Goal: Task Accomplishment & Management: Use online tool/utility

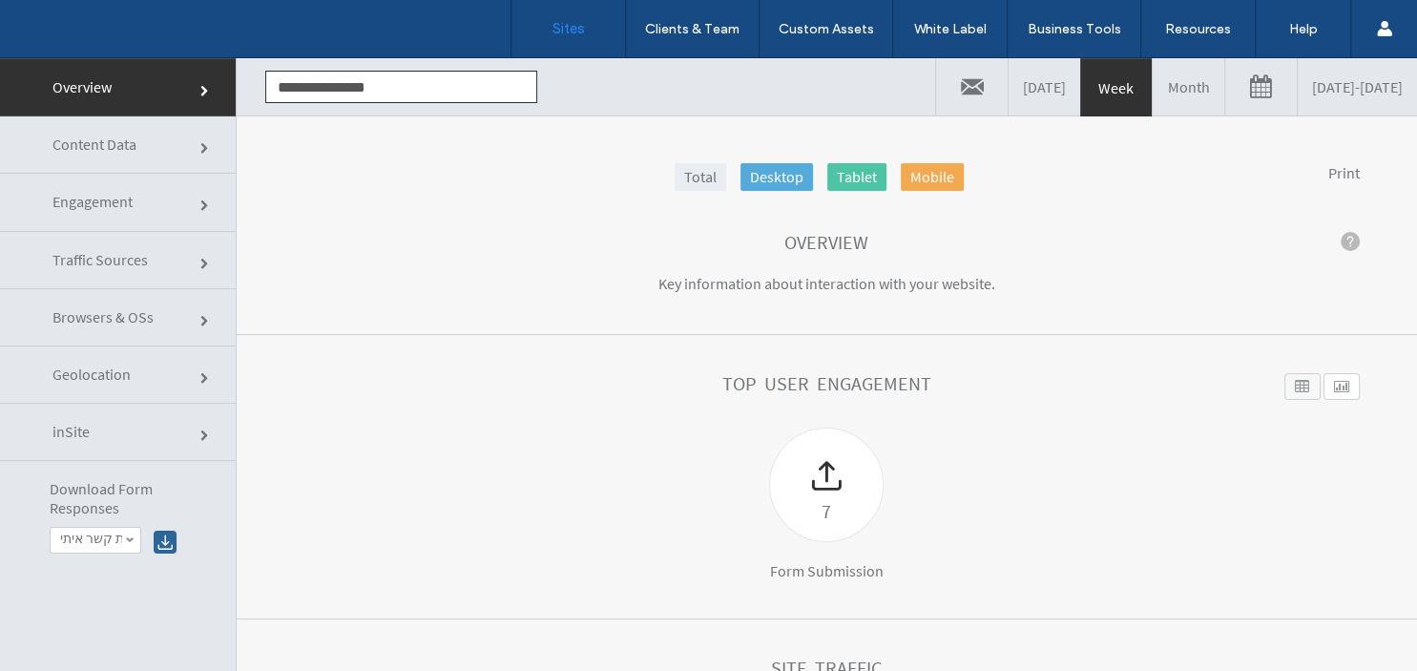
click at [567, 32] on label "Sites" at bounding box center [569, 28] width 32 height 17
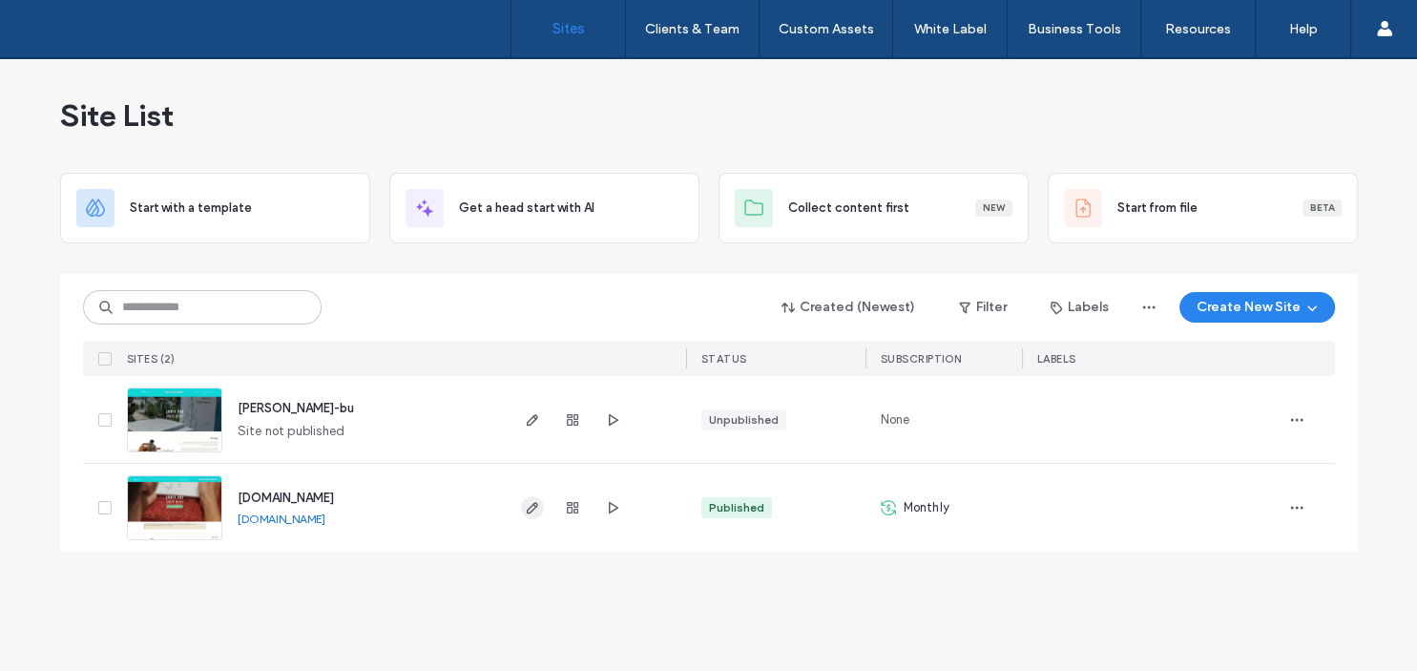
click at [535, 507] on use "button" at bounding box center [531, 507] width 11 height 11
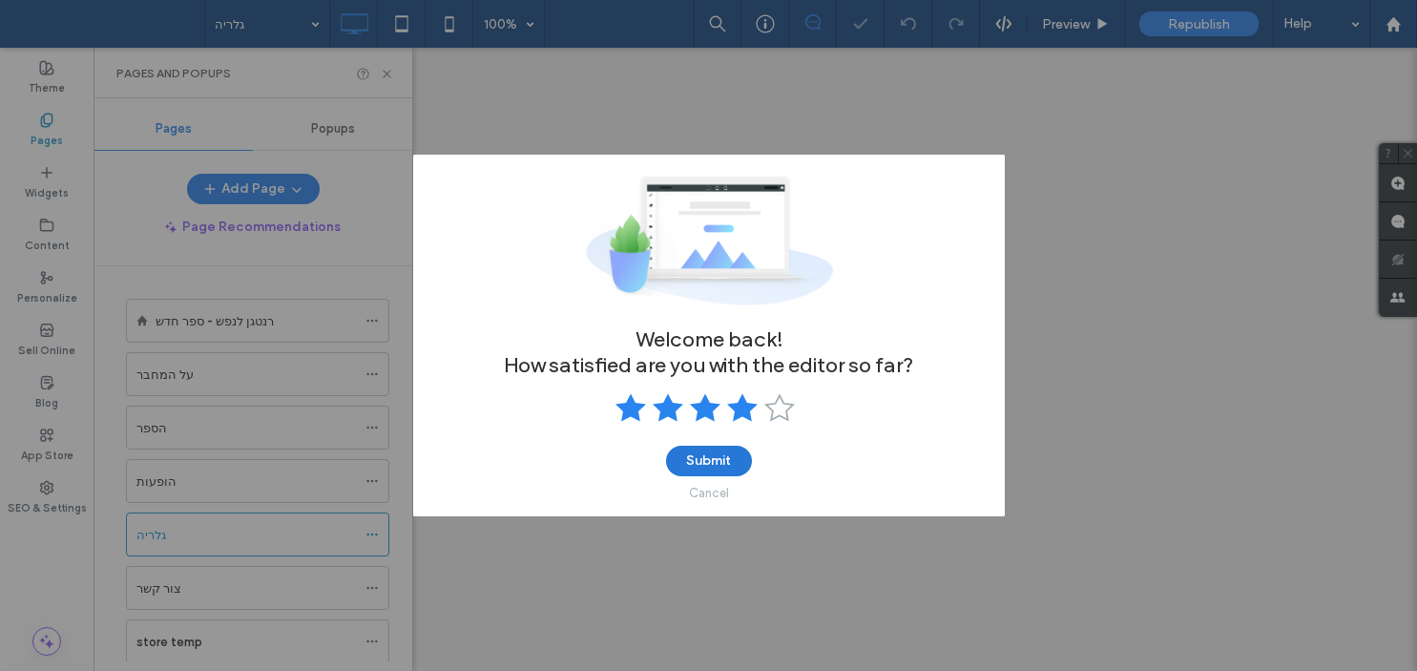
click at [706, 461] on button "Submit" at bounding box center [709, 461] width 86 height 31
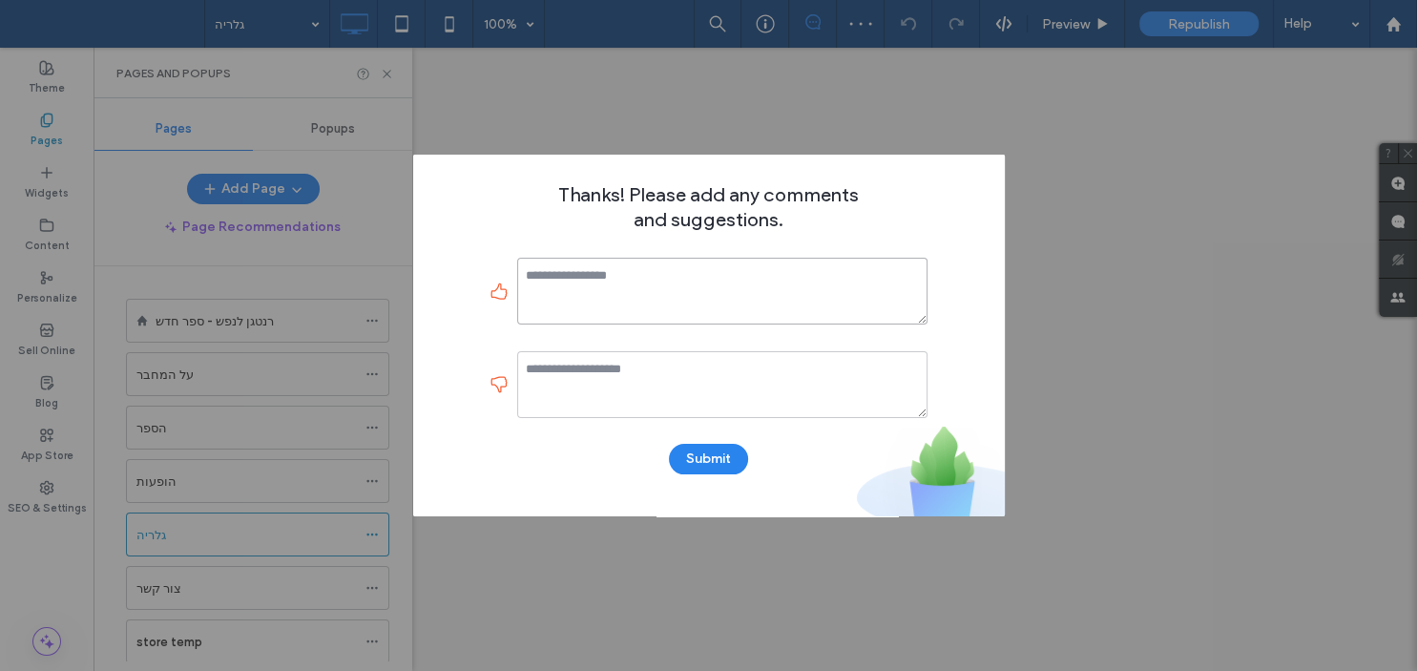
click at [587, 280] on textarea at bounding box center [722, 291] width 410 height 67
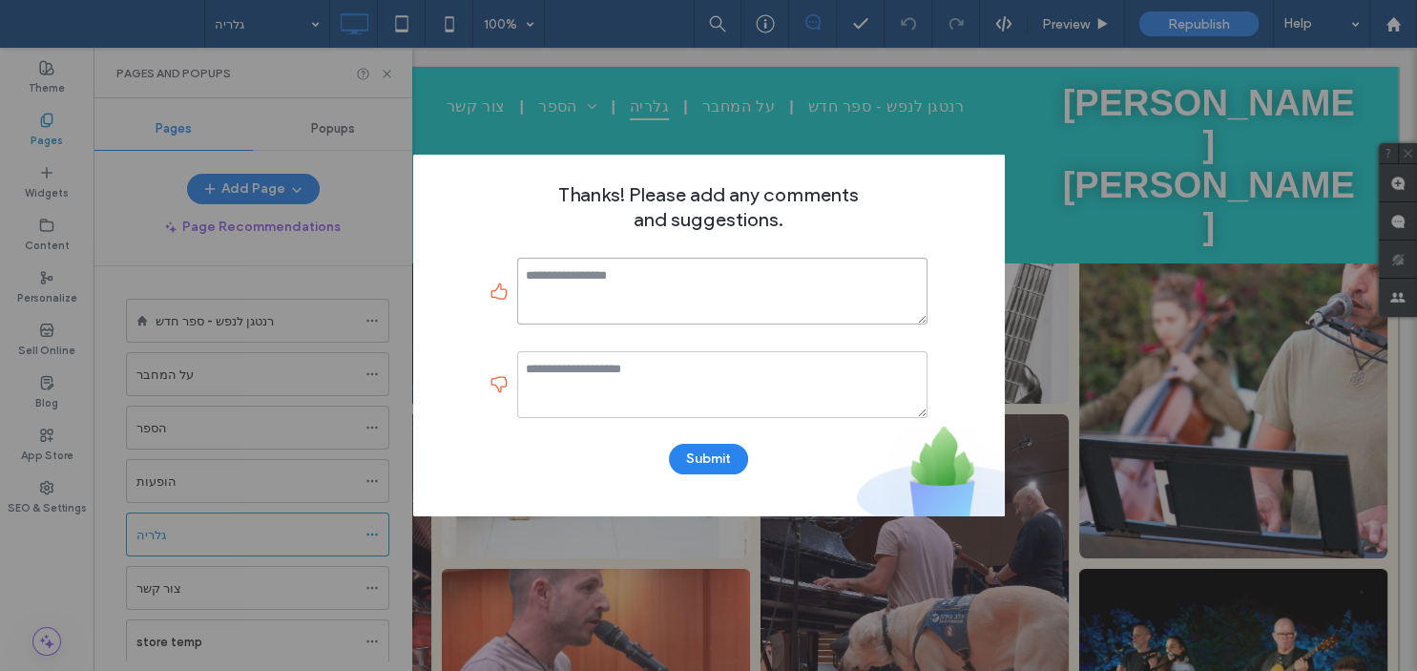
click at [587, 280] on textarea at bounding box center [722, 291] width 410 height 67
type textarea "**"
click at [584, 374] on textarea at bounding box center [722, 384] width 410 height 67
click at [584, 373] on textarea at bounding box center [722, 384] width 410 height 67
type textarea "**"
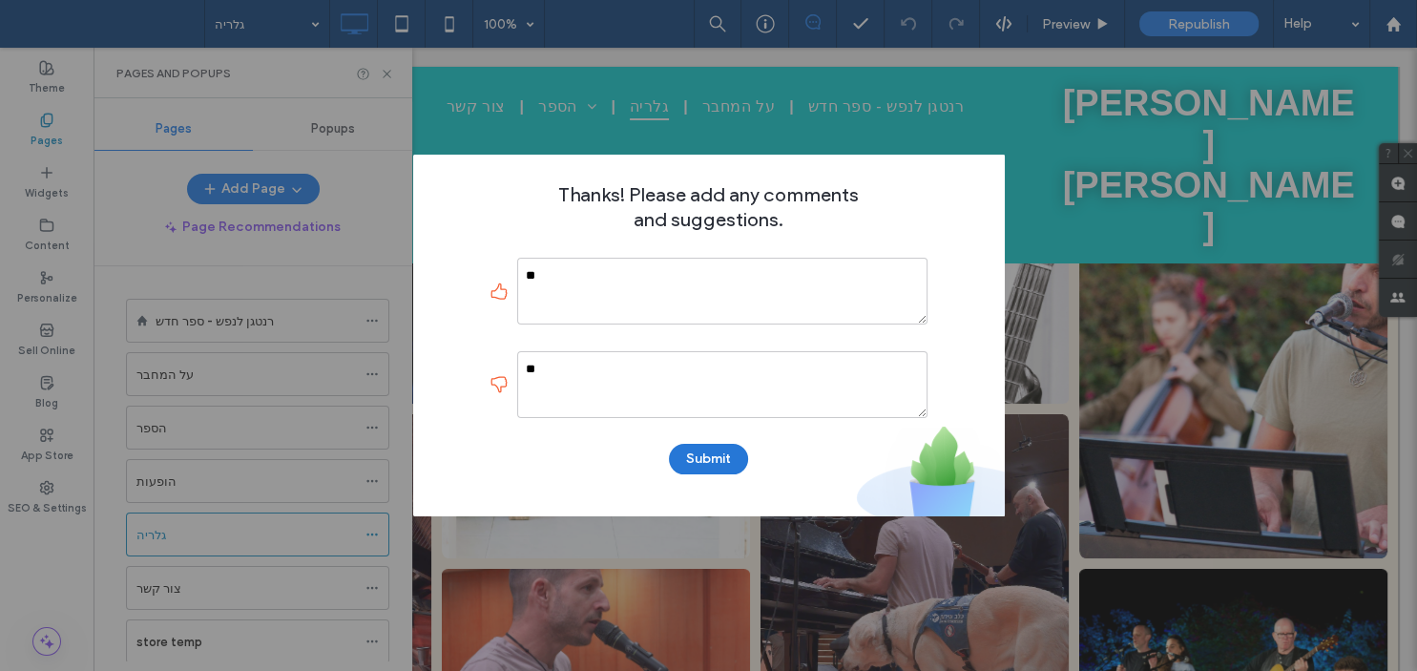
click at [689, 458] on button "Submit" at bounding box center [708, 459] width 79 height 31
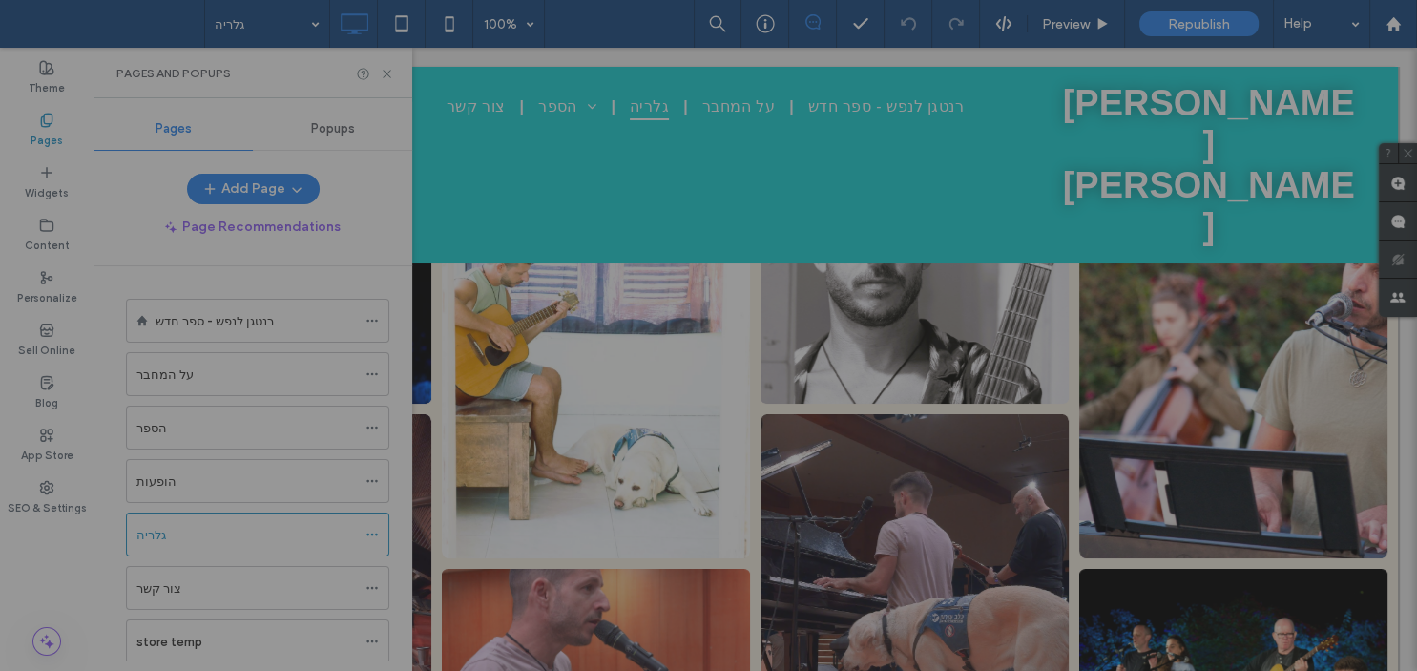
click at [365, 237] on div at bounding box center [708, 335] width 1417 height 671
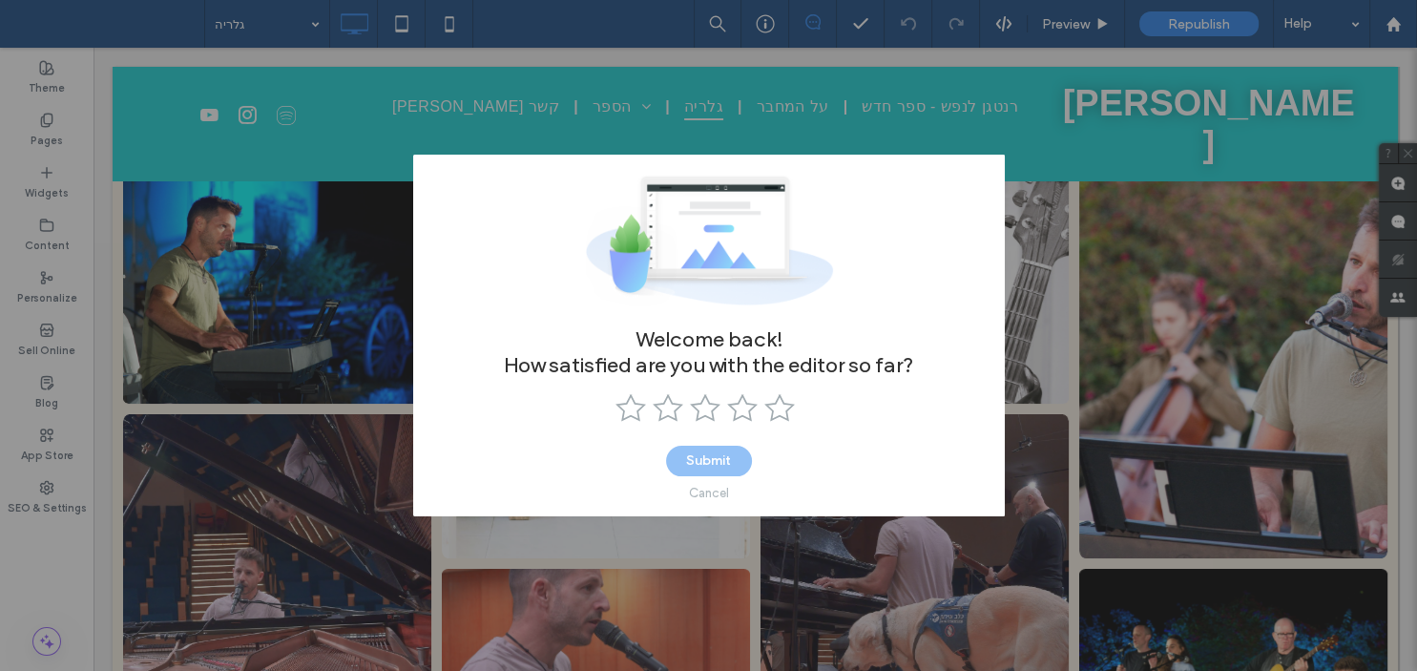
click at [704, 490] on div "Cancel" at bounding box center [709, 493] width 40 height 14
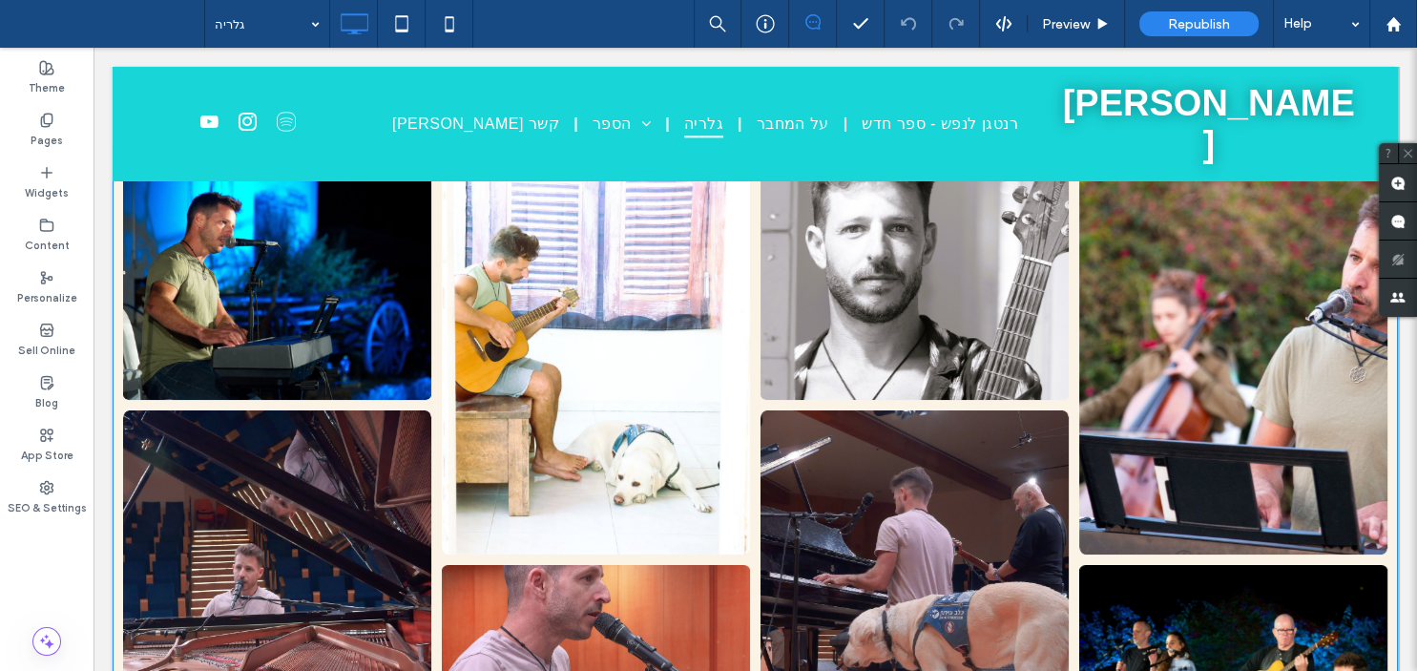
scroll to position [407, 0]
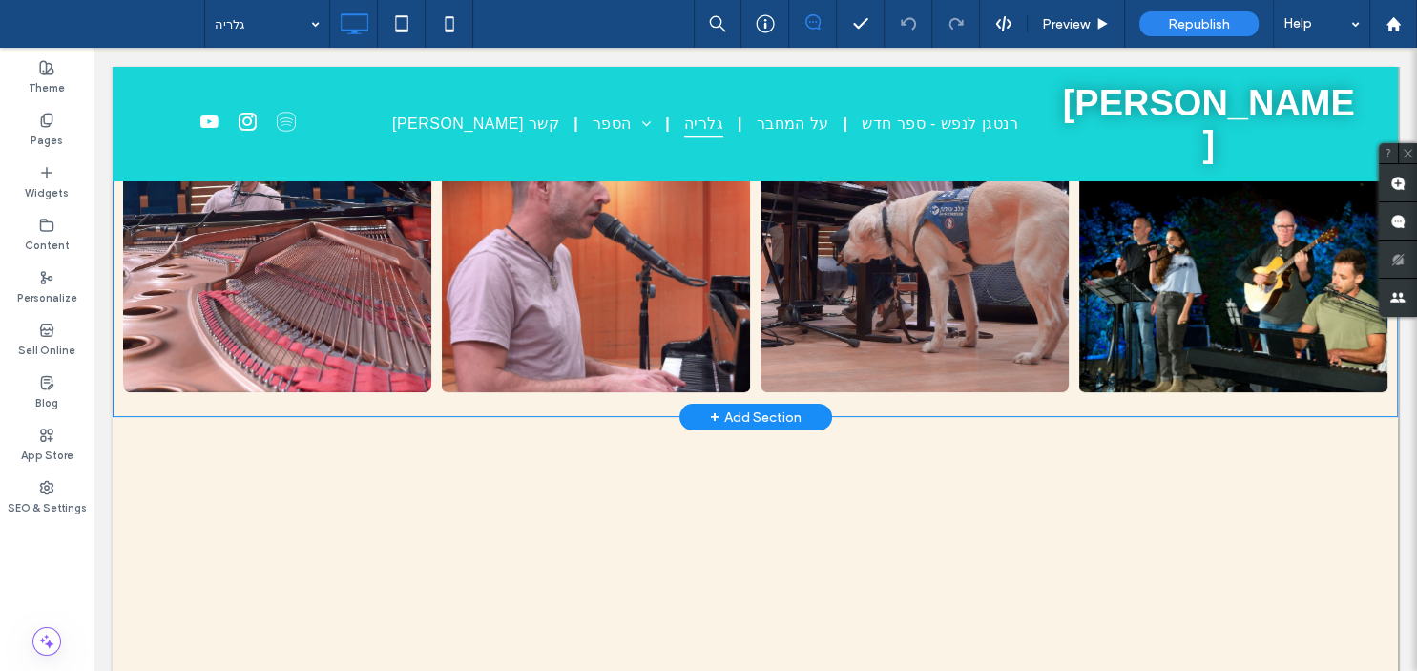
click at [746, 414] on div "+ Add Section" at bounding box center [756, 417] width 92 height 21
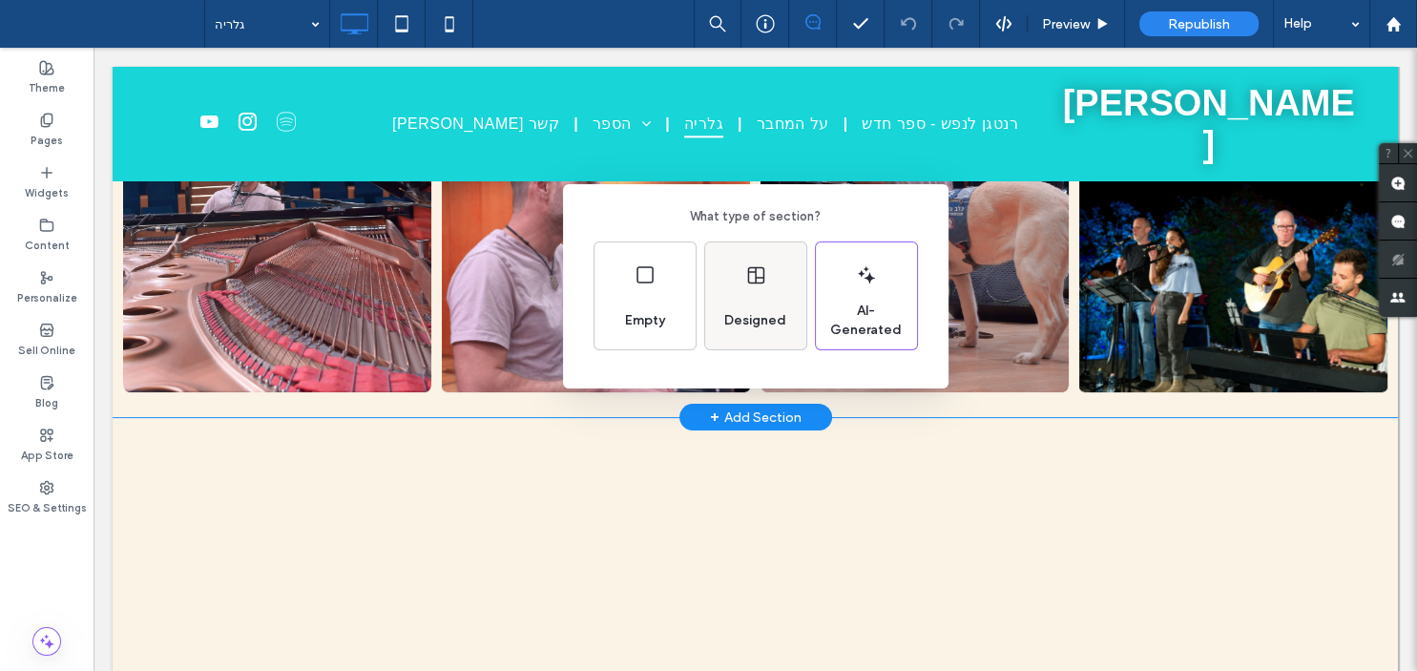
click at [750, 308] on div "Designed" at bounding box center [755, 321] width 77 height 42
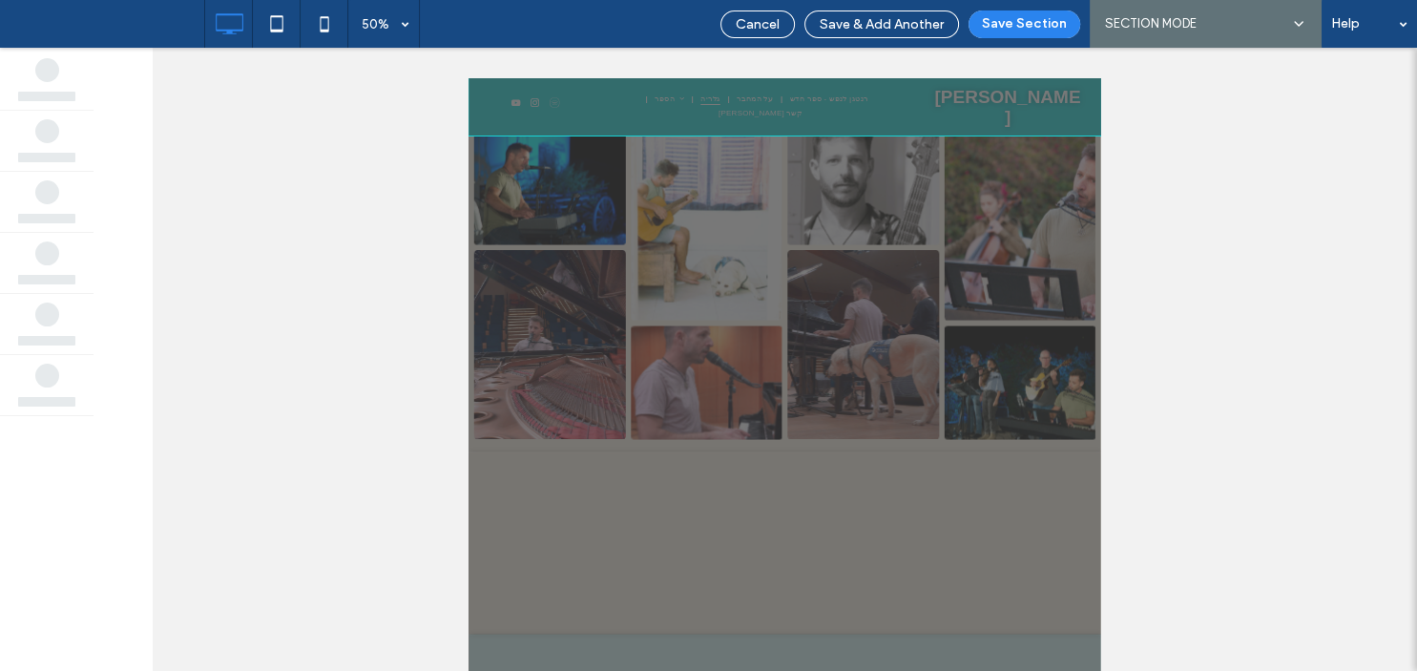
scroll to position [0, 0]
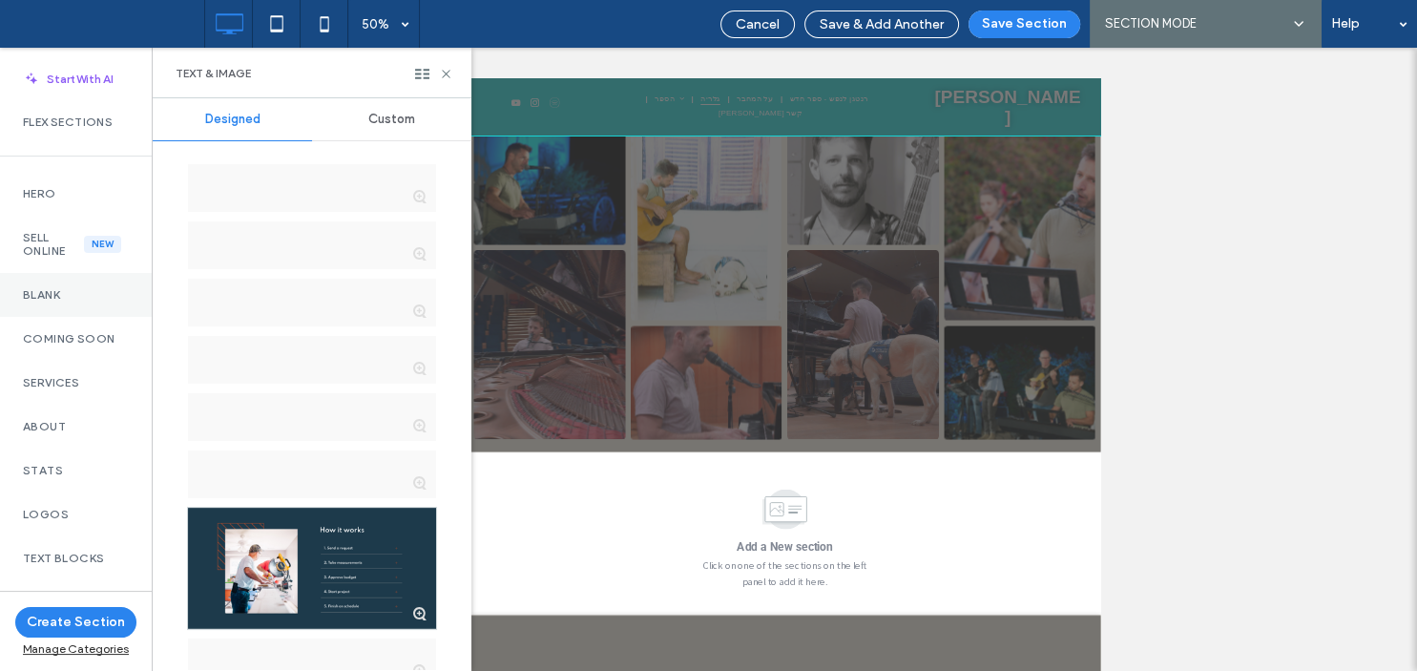
click at [54, 296] on label "Blank" at bounding box center [76, 294] width 106 height 13
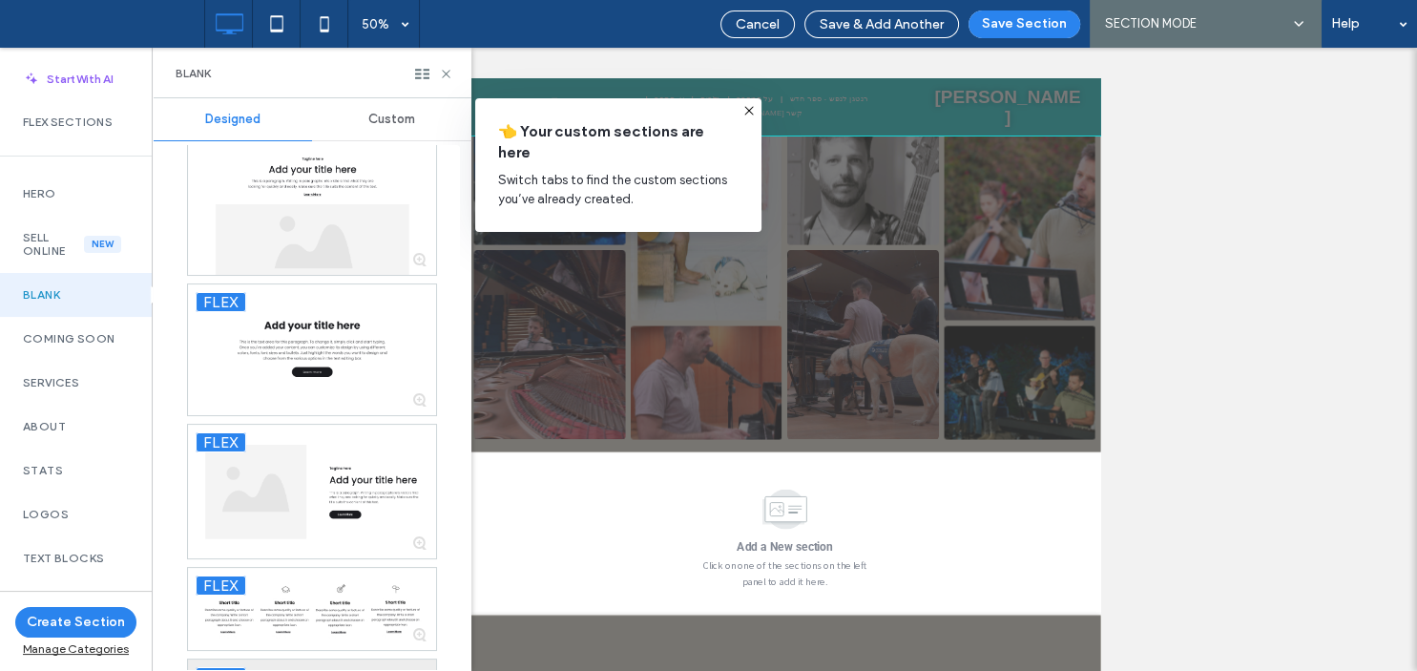
scroll to position [3, 0]
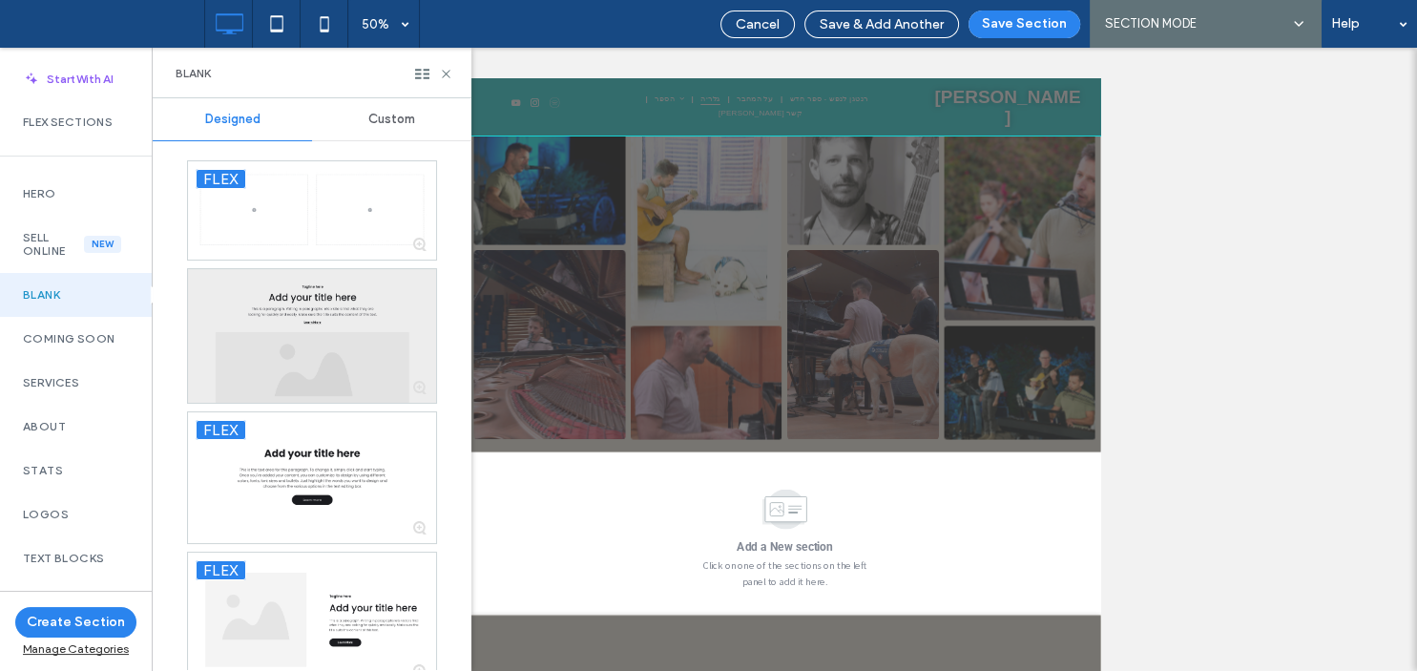
click at [310, 383] on div at bounding box center [312, 336] width 248 height 134
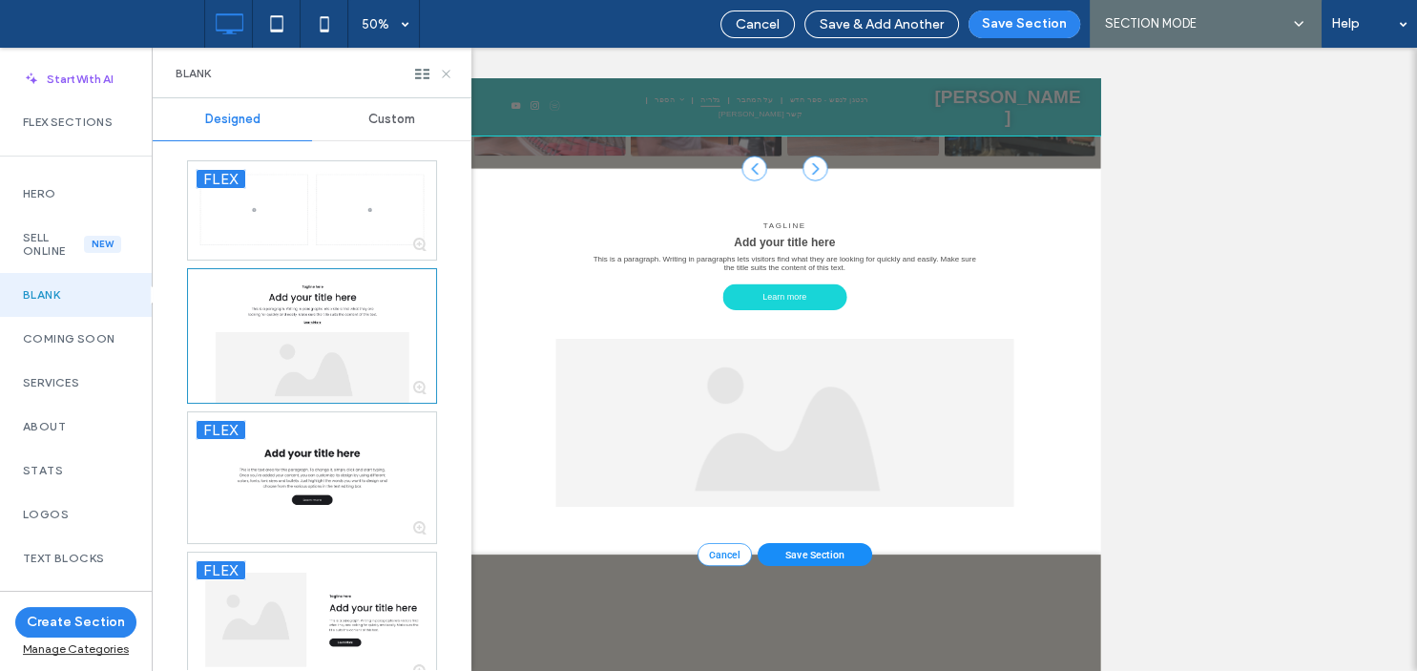
scroll to position [567, 0]
click at [442, 71] on icon at bounding box center [446, 74] width 14 height 14
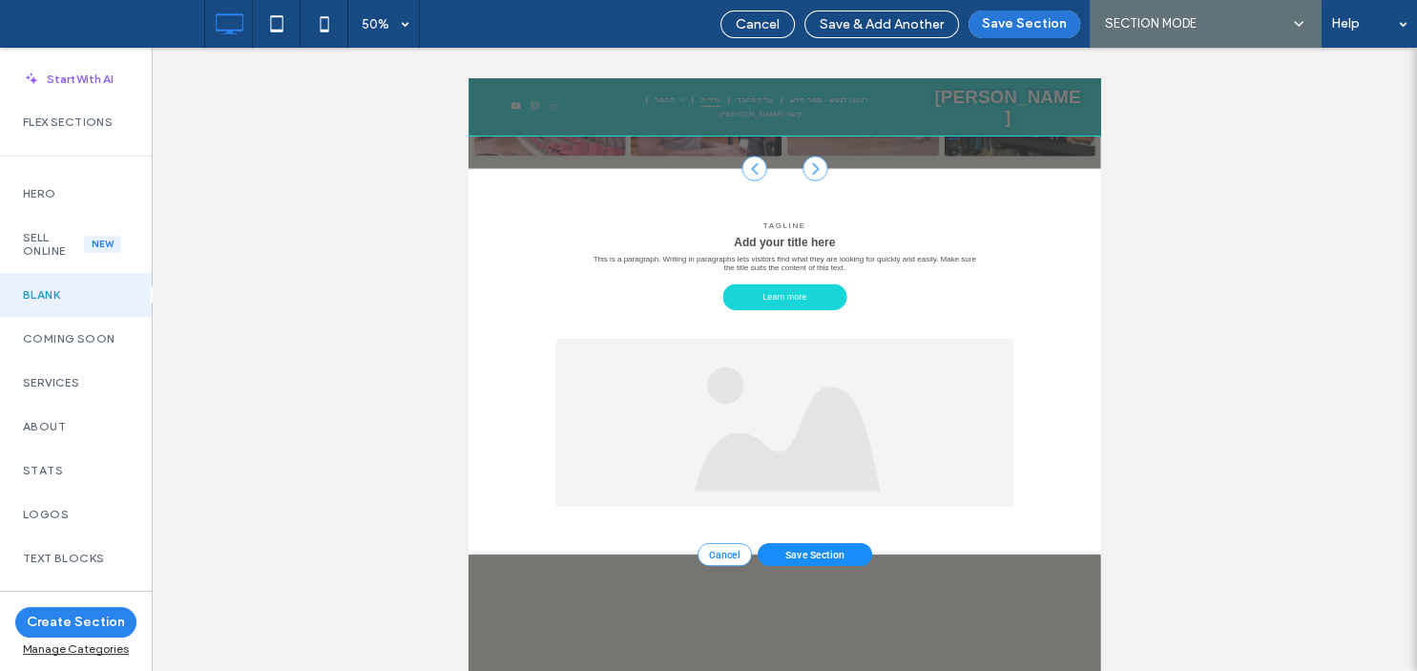
click at [1020, 20] on button "Save Section" at bounding box center [1025, 24] width 112 height 28
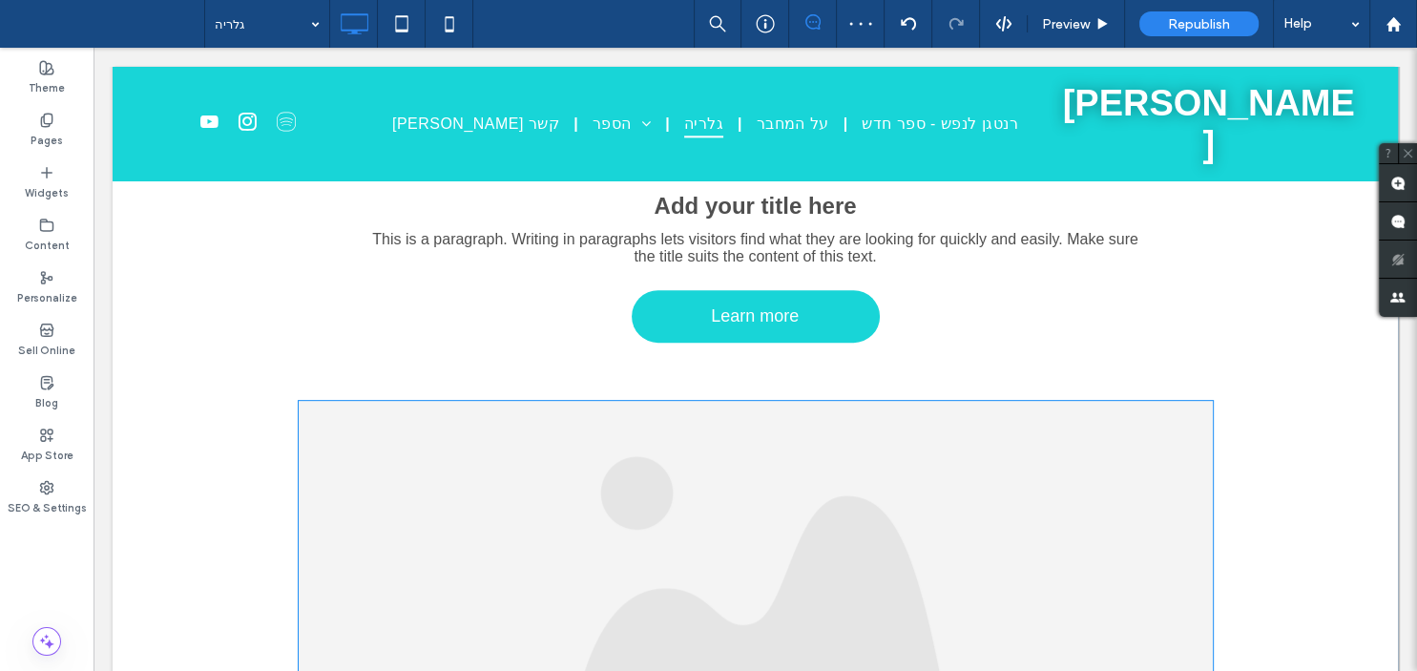
scroll to position [981, 0]
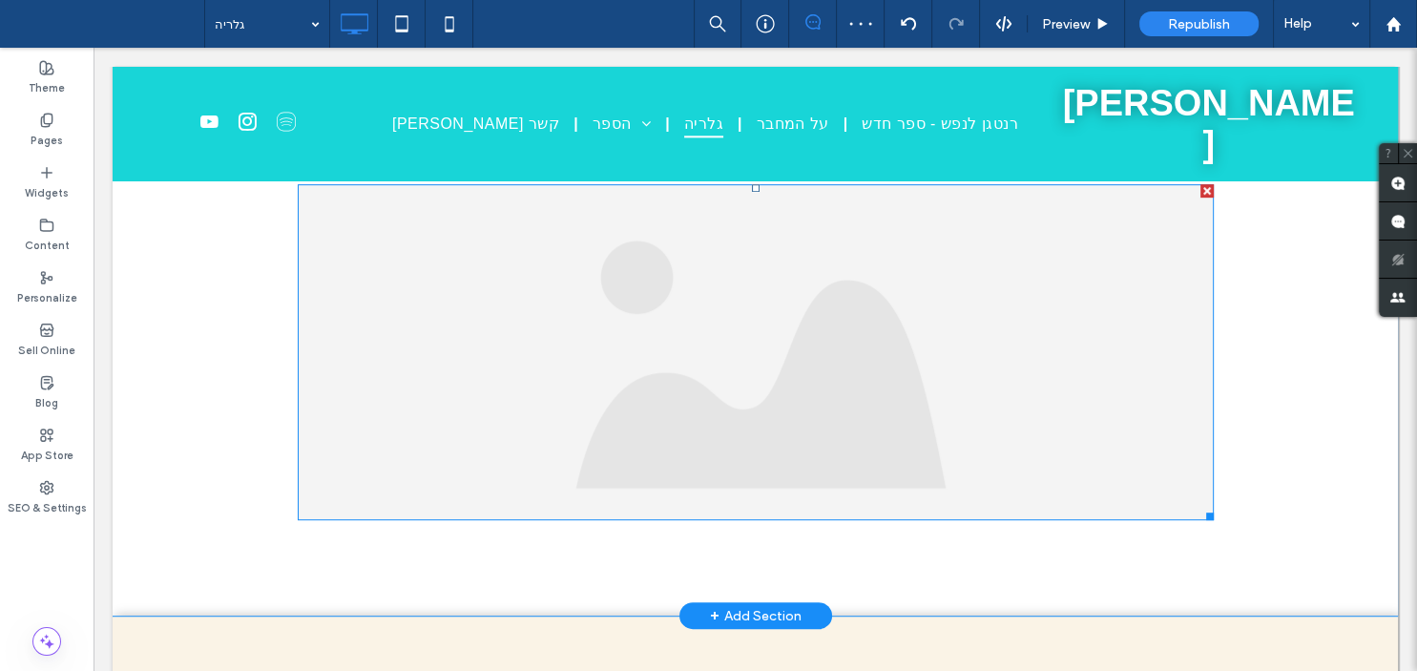
click at [712, 384] on img at bounding box center [756, 352] width 916 height 336
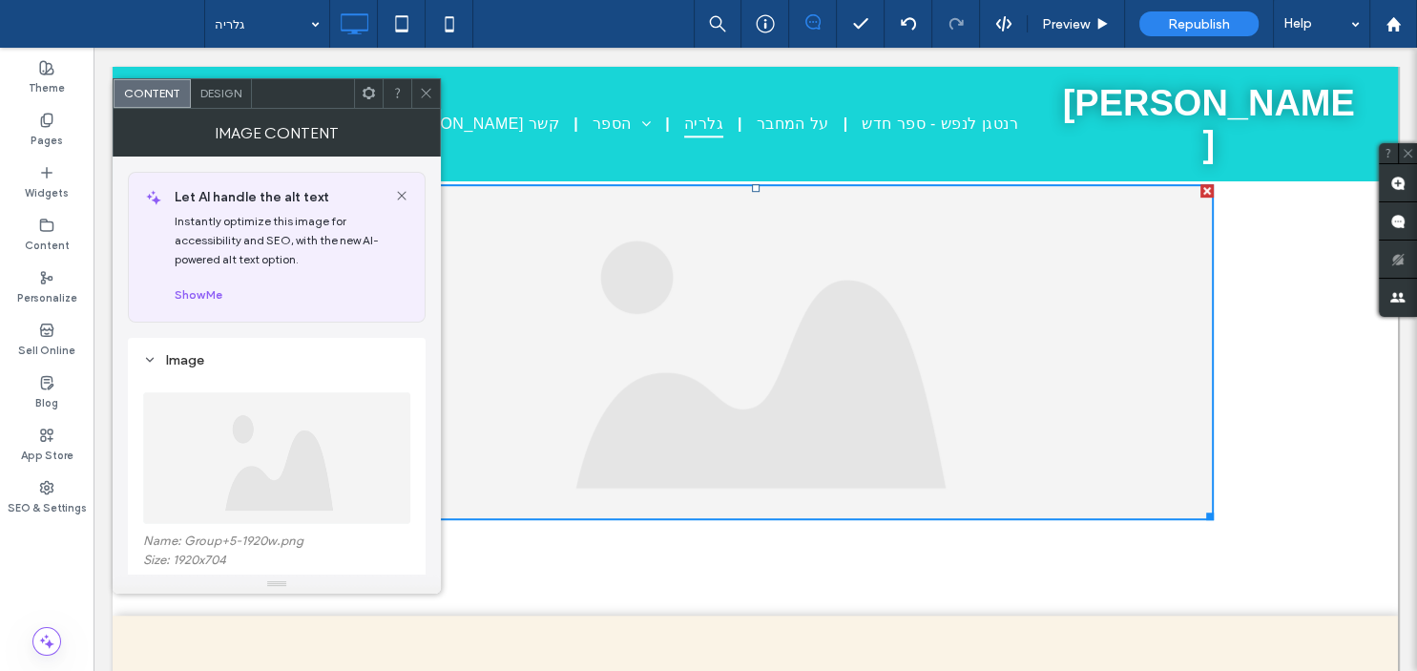
click at [399, 197] on icon at bounding box center [401, 195] width 15 height 15
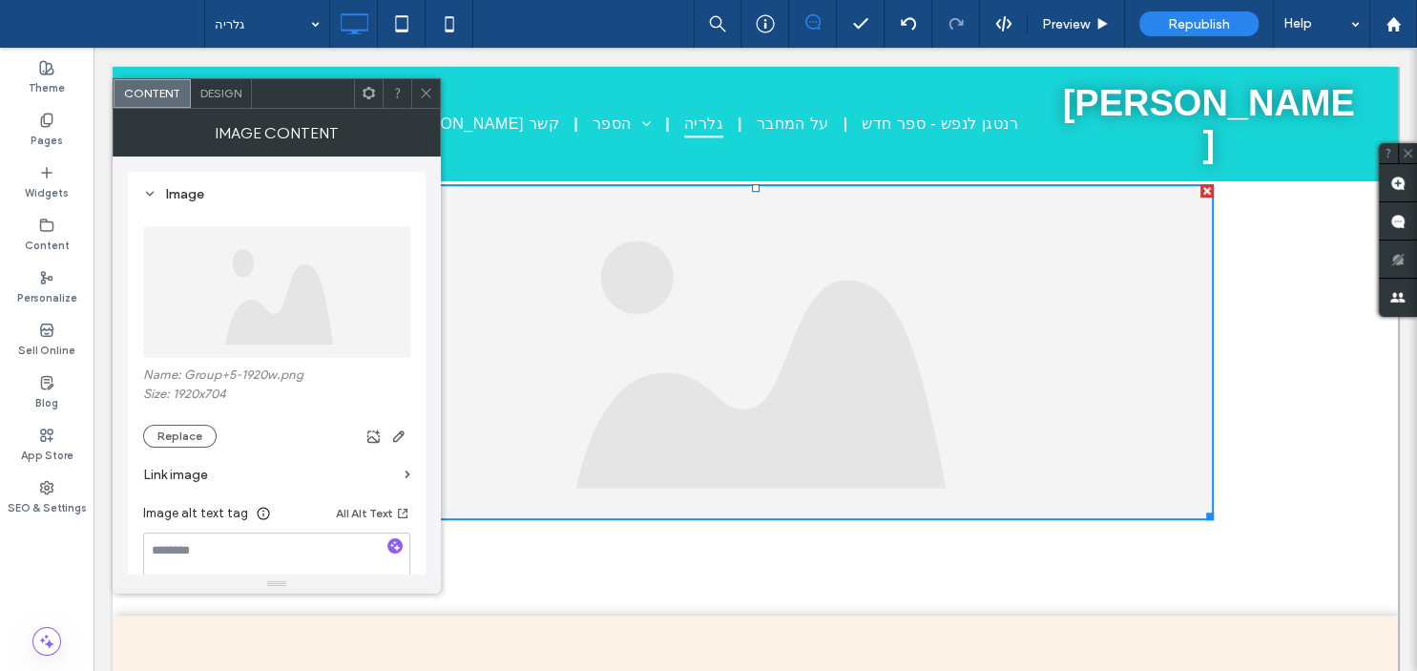
click at [422, 93] on icon at bounding box center [426, 93] width 14 height 14
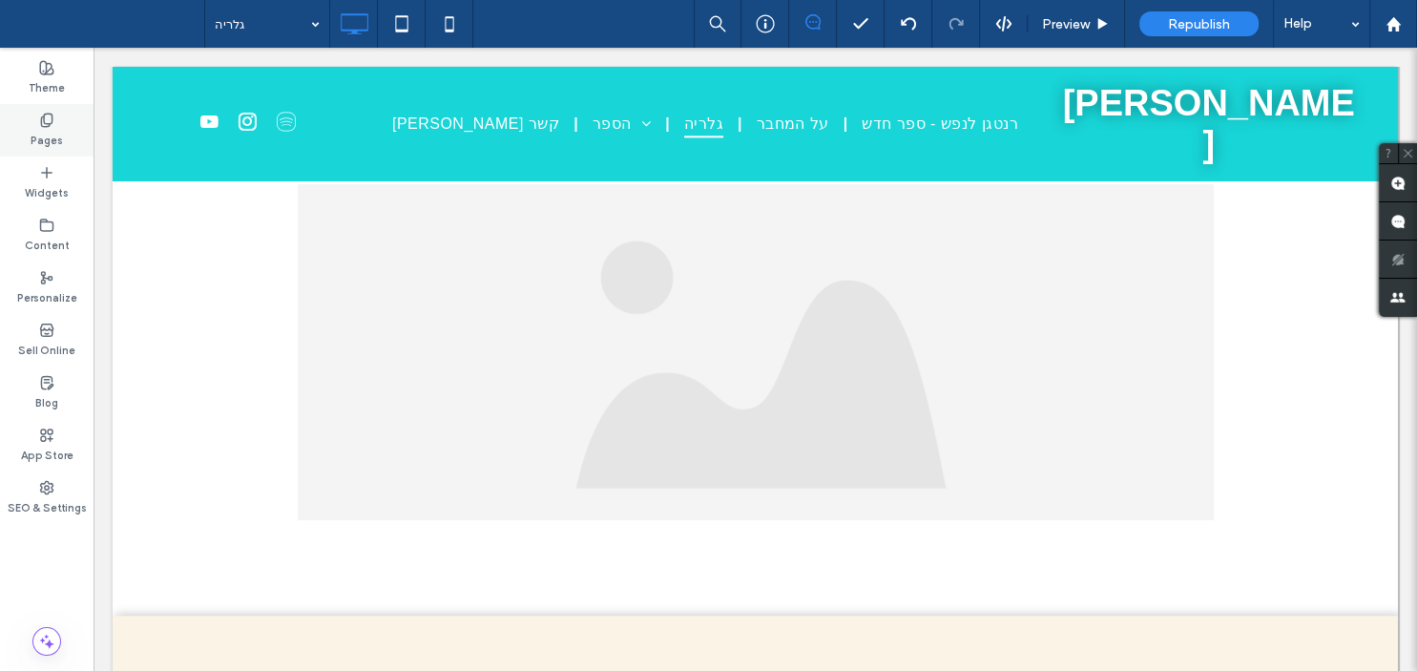
click at [44, 144] on label "Pages" at bounding box center [47, 138] width 32 height 21
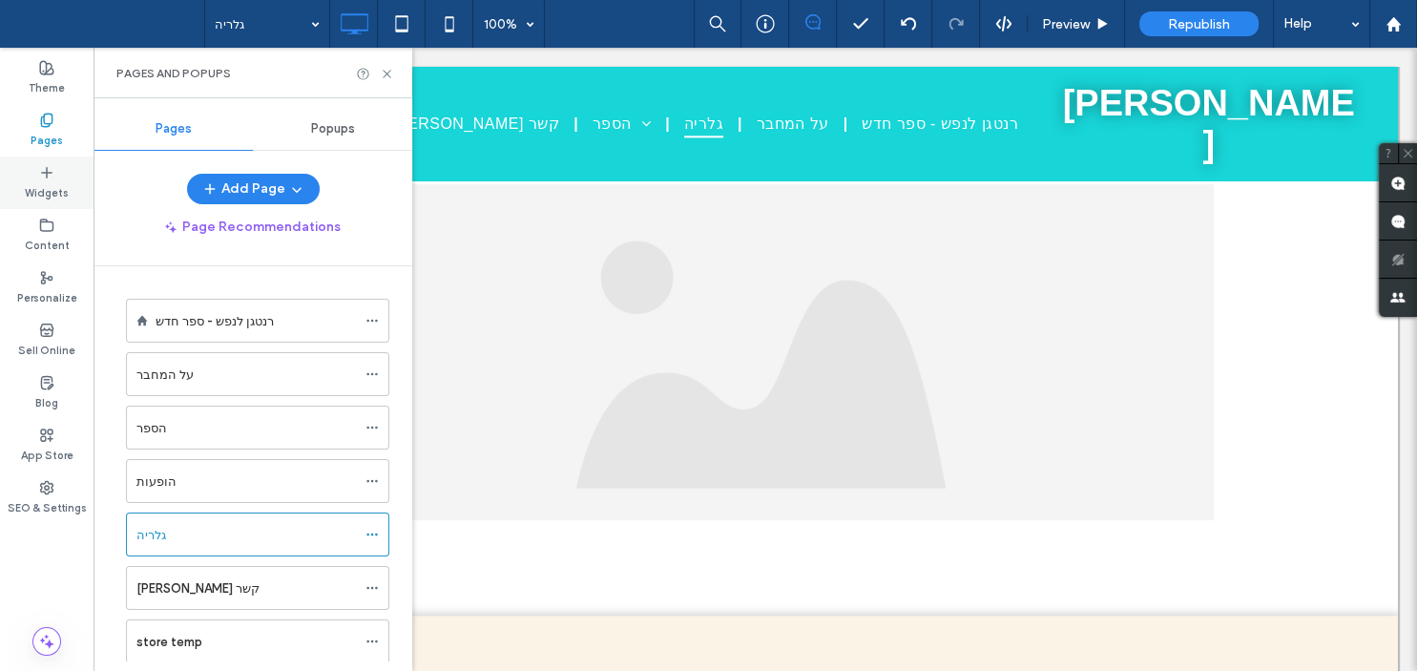
click at [43, 194] on label "Widgets" at bounding box center [47, 190] width 44 height 21
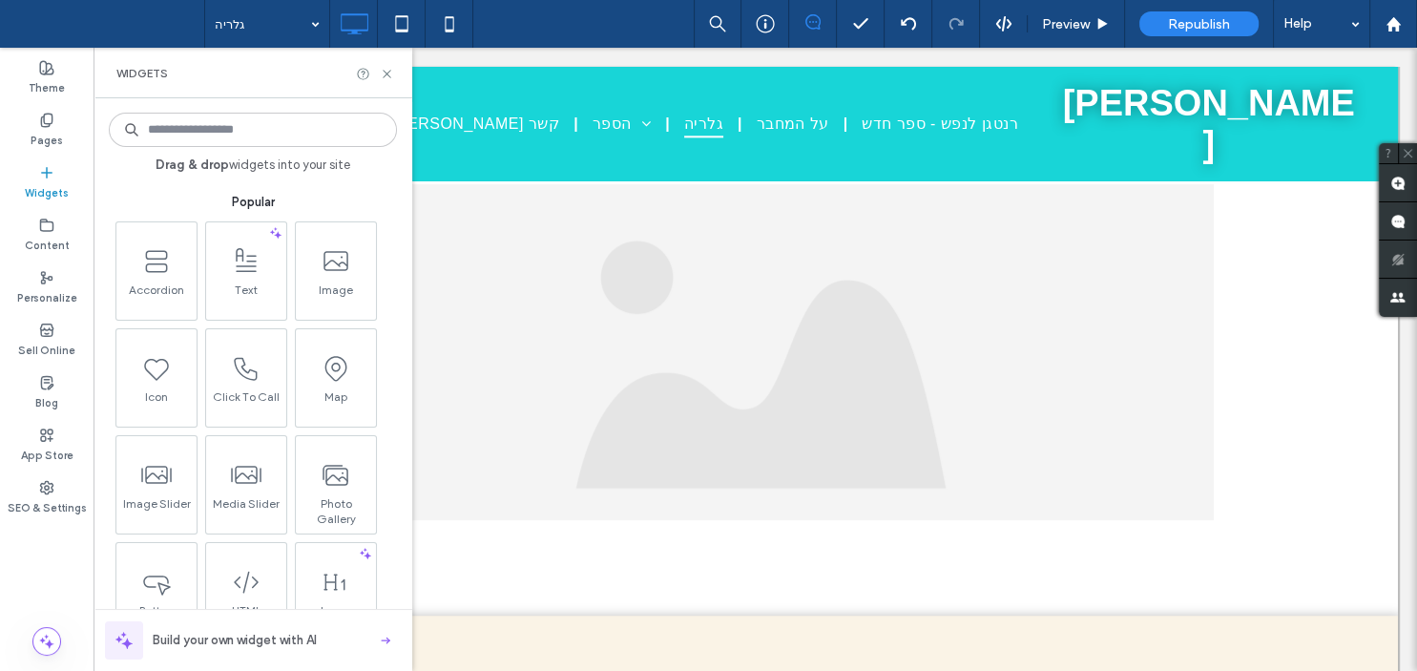
click at [174, 132] on input at bounding box center [253, 130] width 288 height 34
type input "*"
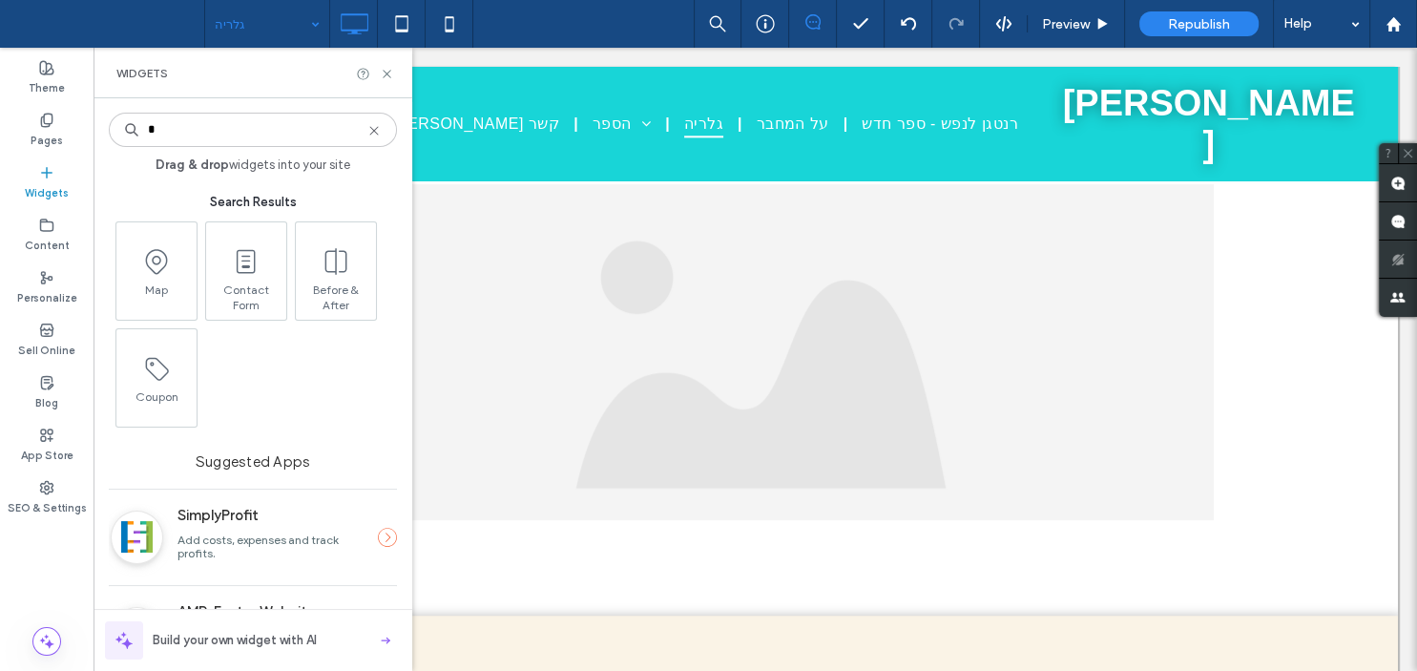
type input "*"
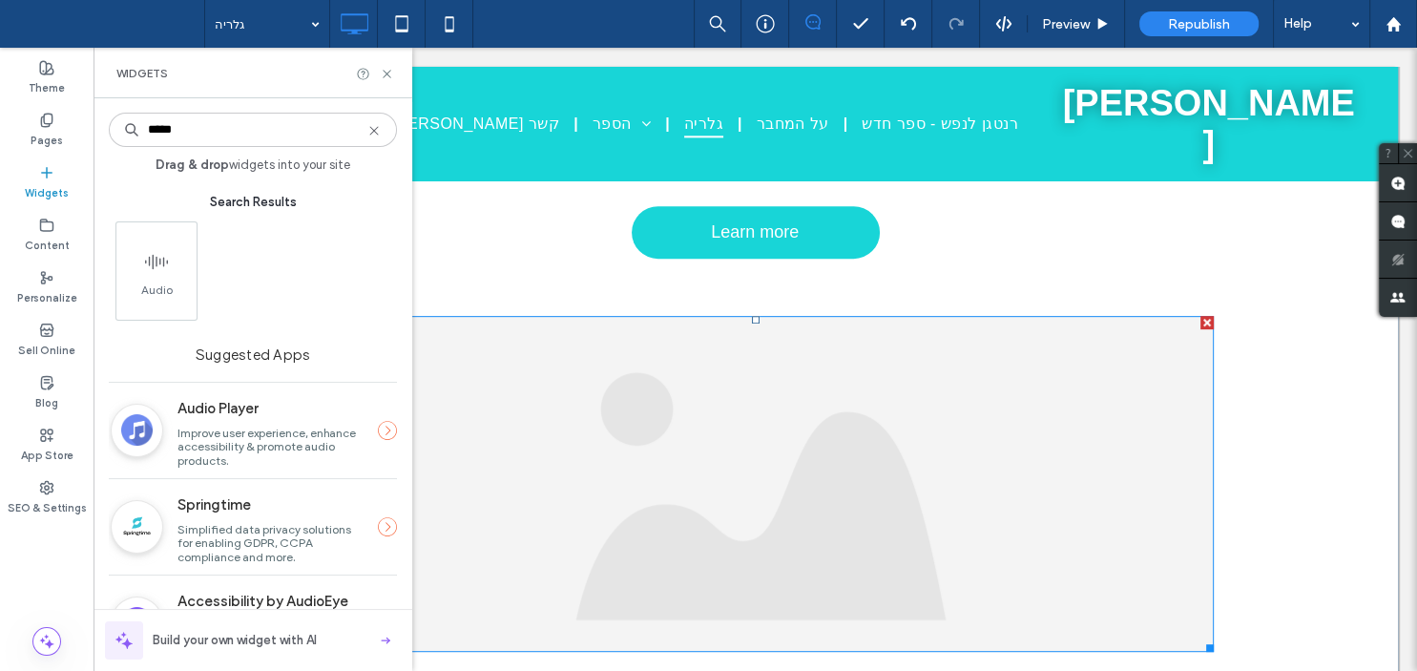
scroll to position [780, 0]
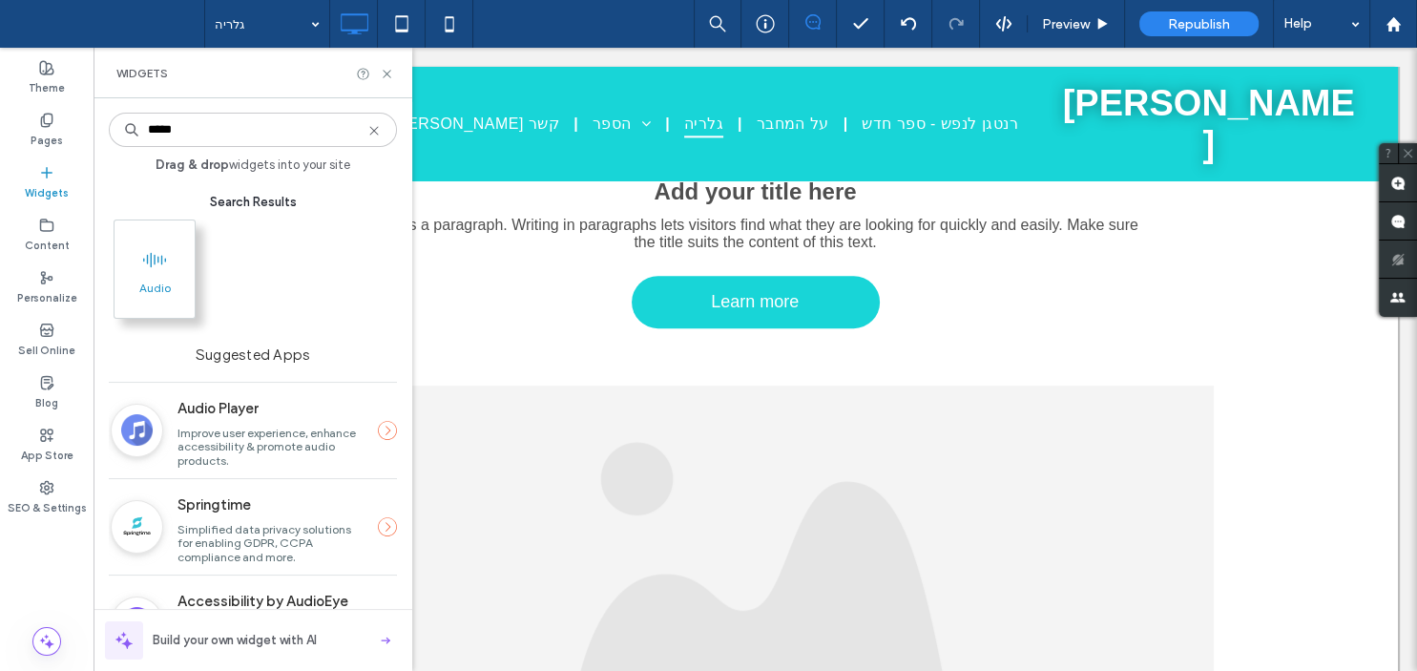
type input "*****"
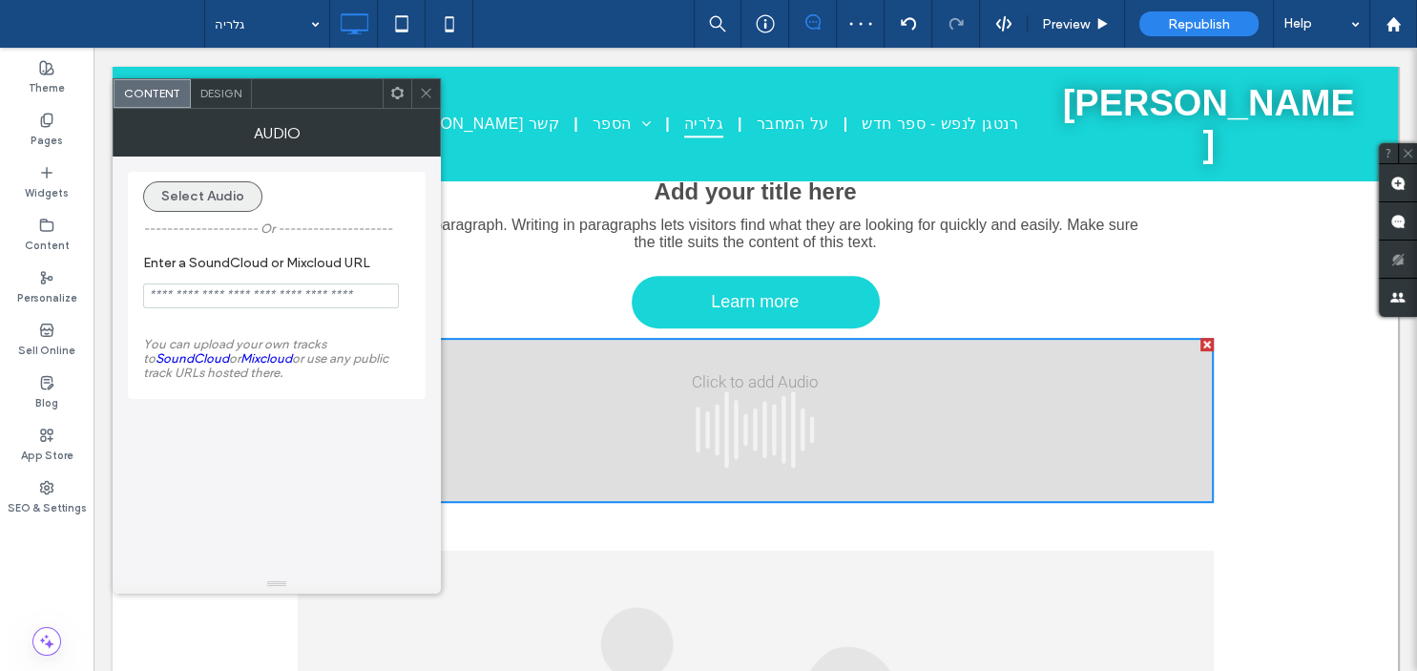
click at [212, 197] on button "Select Audio" at bounding box center [202, 196] width 119 height 31
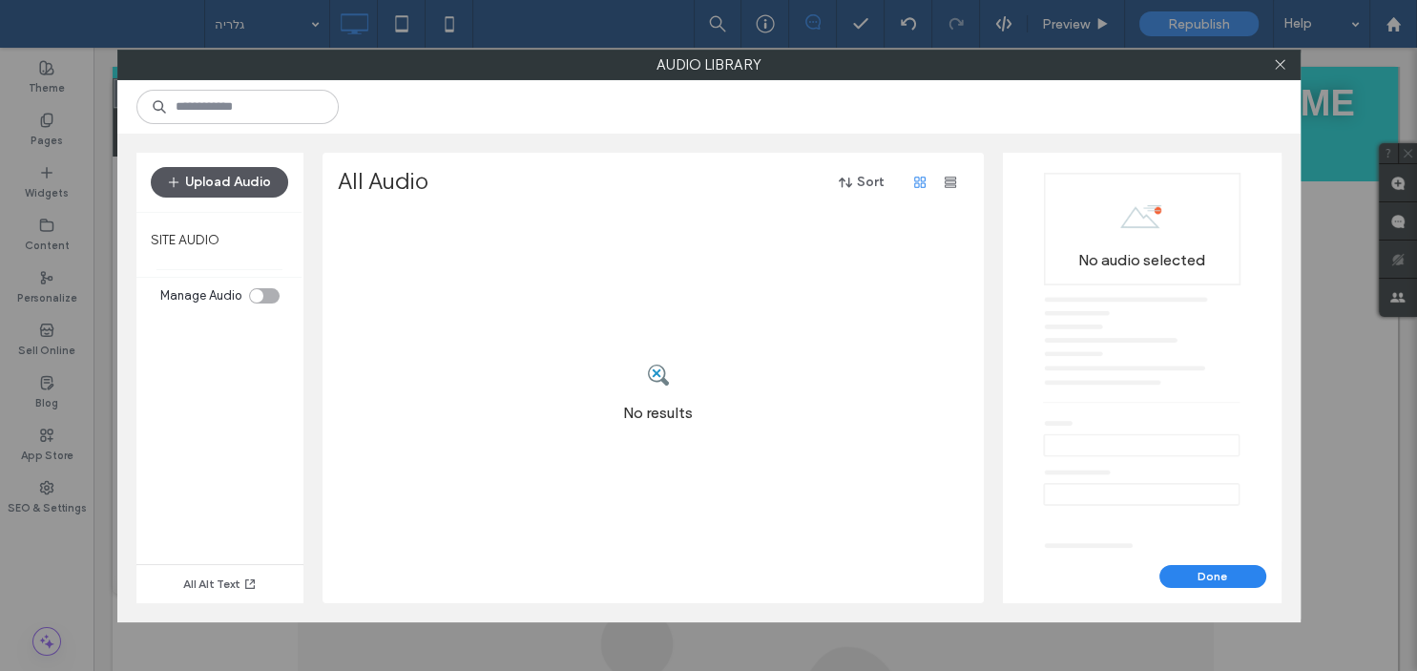
click at [212, 177] on button "Upload Audio" at bounding box center [219, 182] width 137 height 31
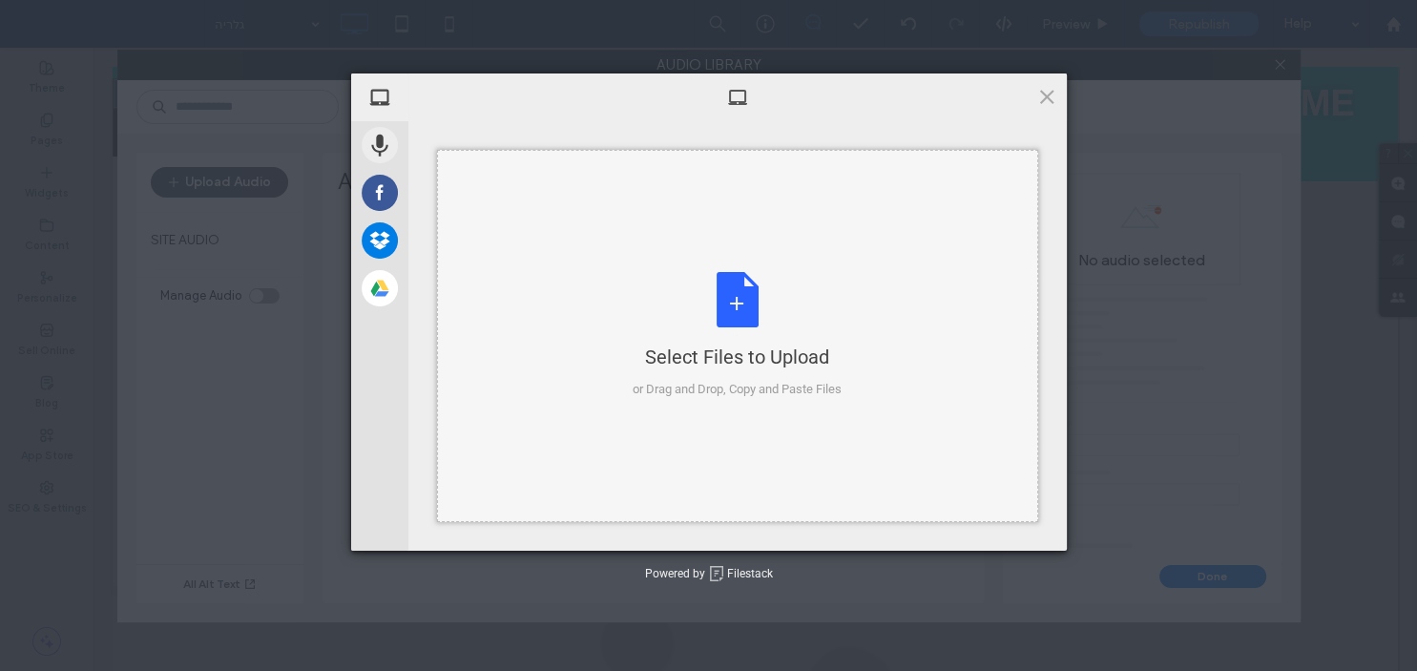
click at [758, 317] on div "Select Files to Upload or Drag and Drop, Copy and Paste Files" at bounding box center [737, 335] width 209 height 127
click at [729, 374] on div "Select Files to Upload or Drag and Drop, Copy and Paste Files" at bounding box center [737, 335] width 209 height 127
type input "**********"
click at [1046, 95] on span at bounding box center [1046, 96] width 21 height 21
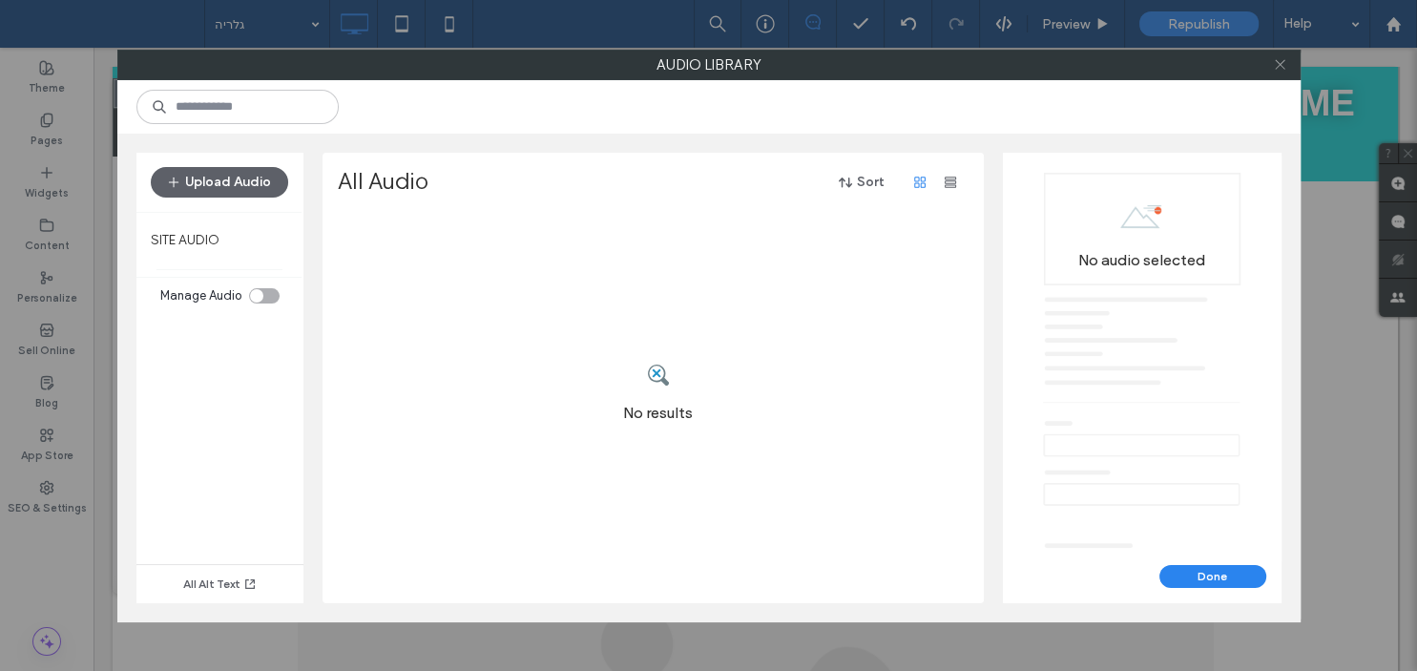
click at [1284, 65] on icon at bounding box center [1280, 64] width 14 height 14
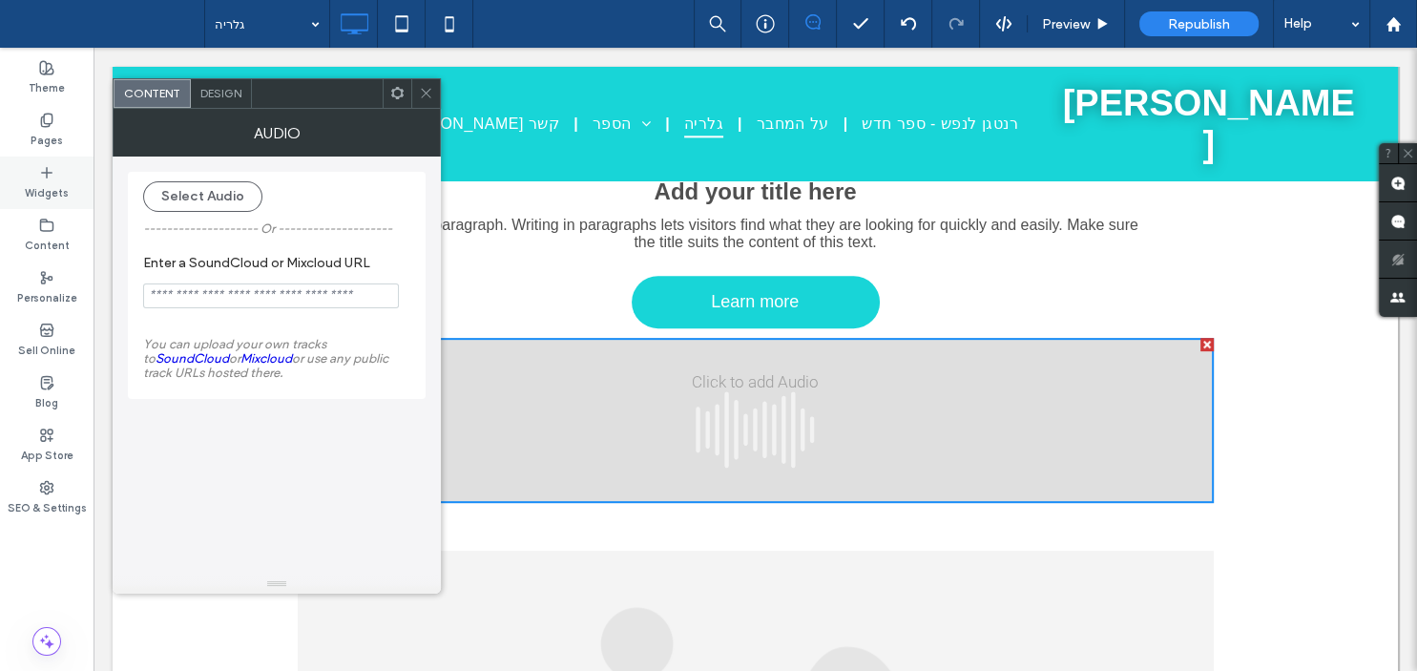
click at [44, 185] on label "Widgets" at bounding box center [47, 190] width 44 height 21
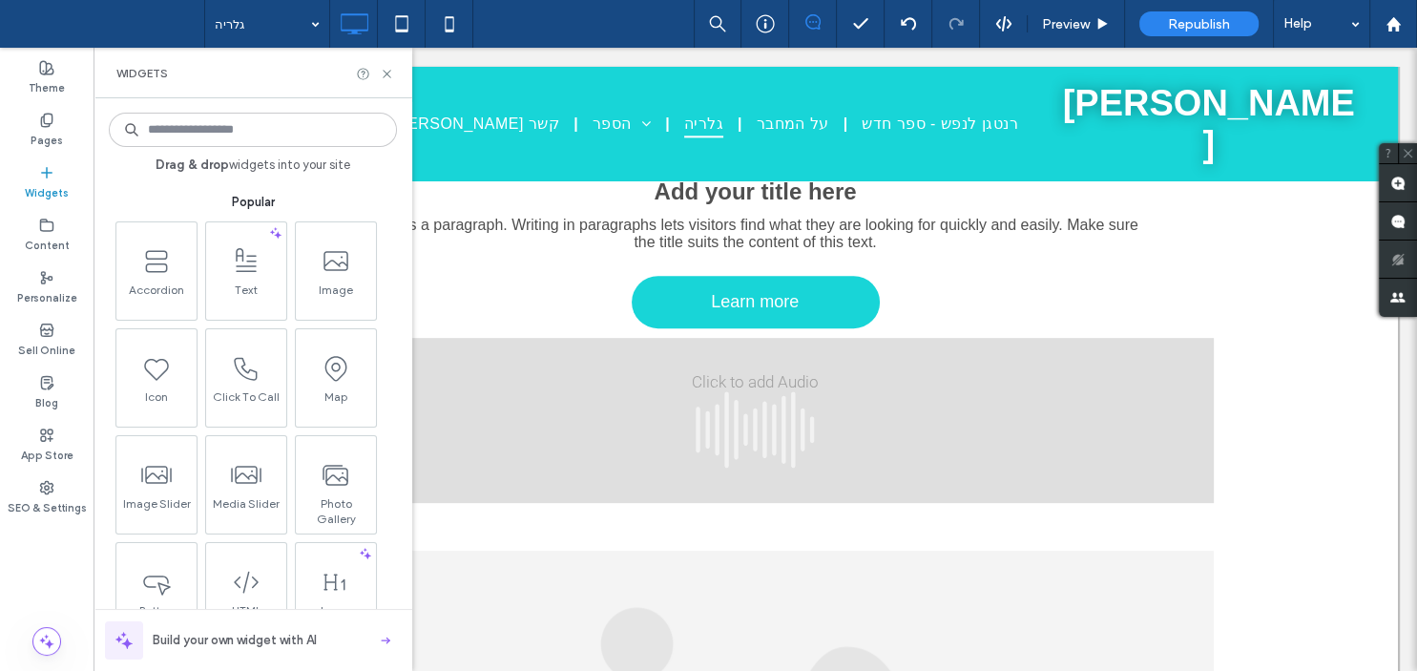
click at [181, 137] on input at bounding box center [253, 130] width 288 height 34
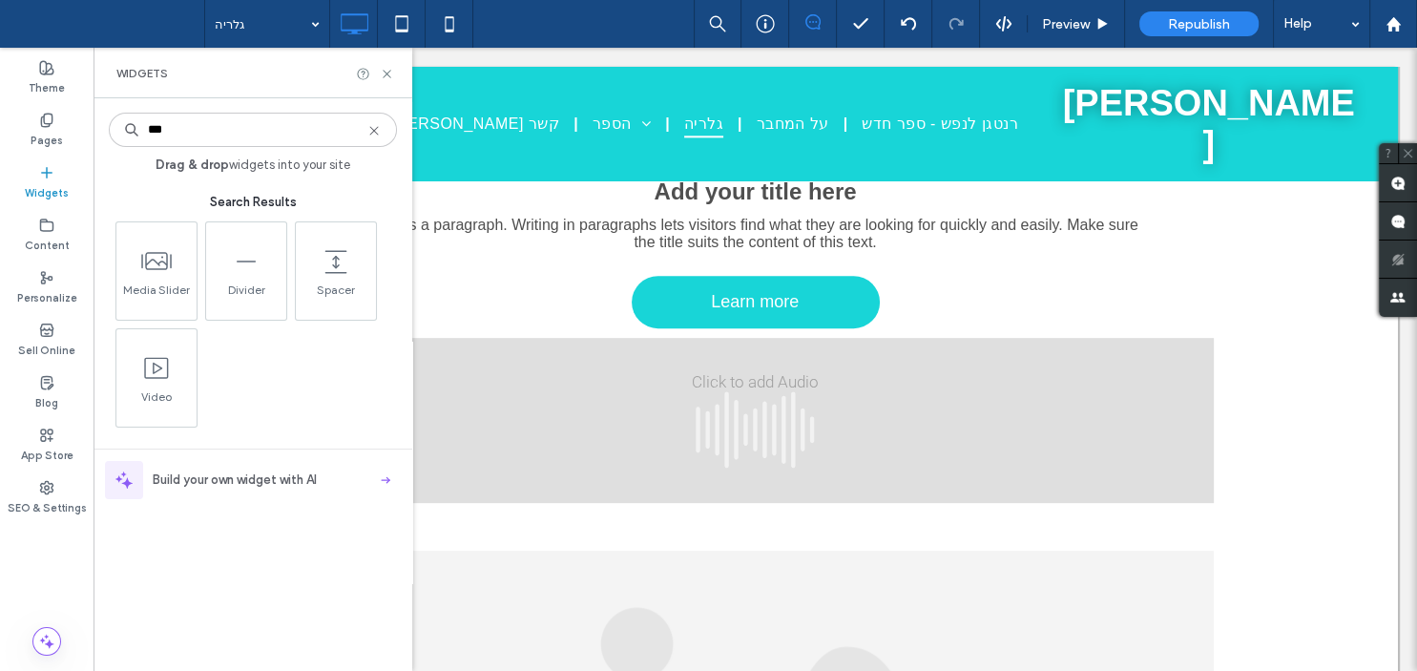
type input "***"
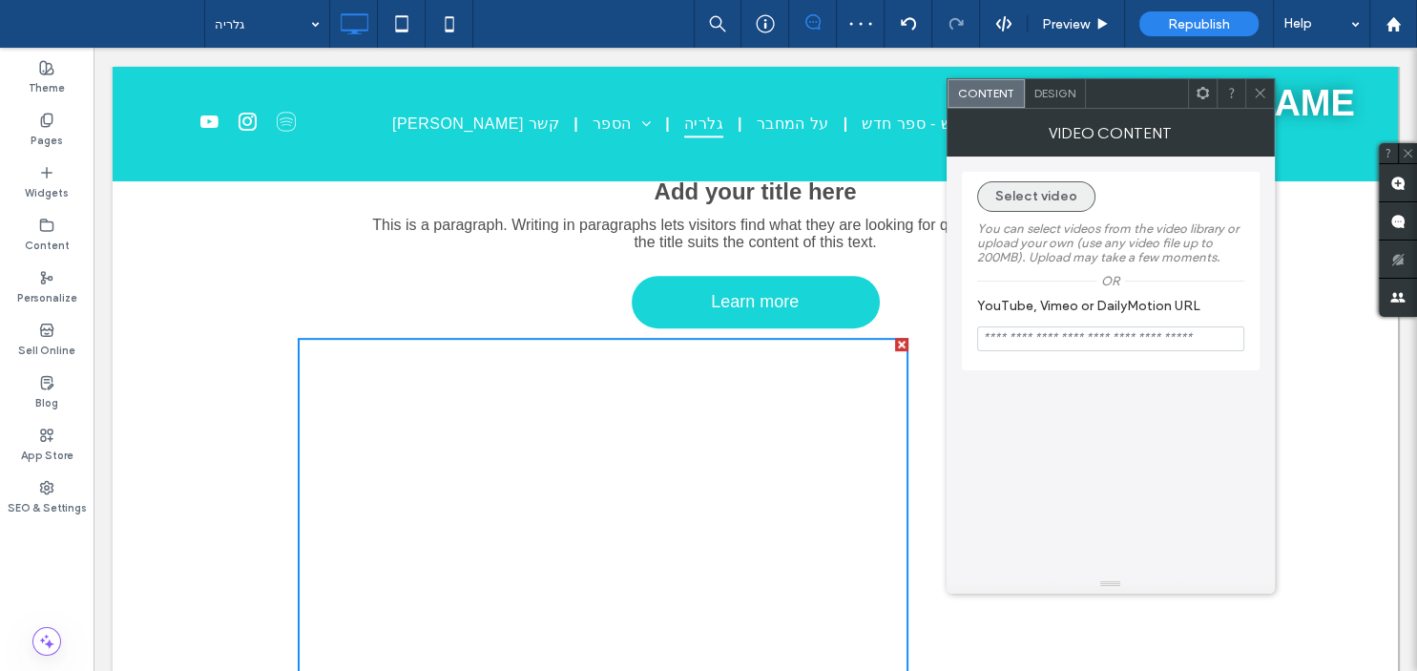
click at [1017, 200] on button "Select video" at bounding box center [1036, 196] width 118 height 31
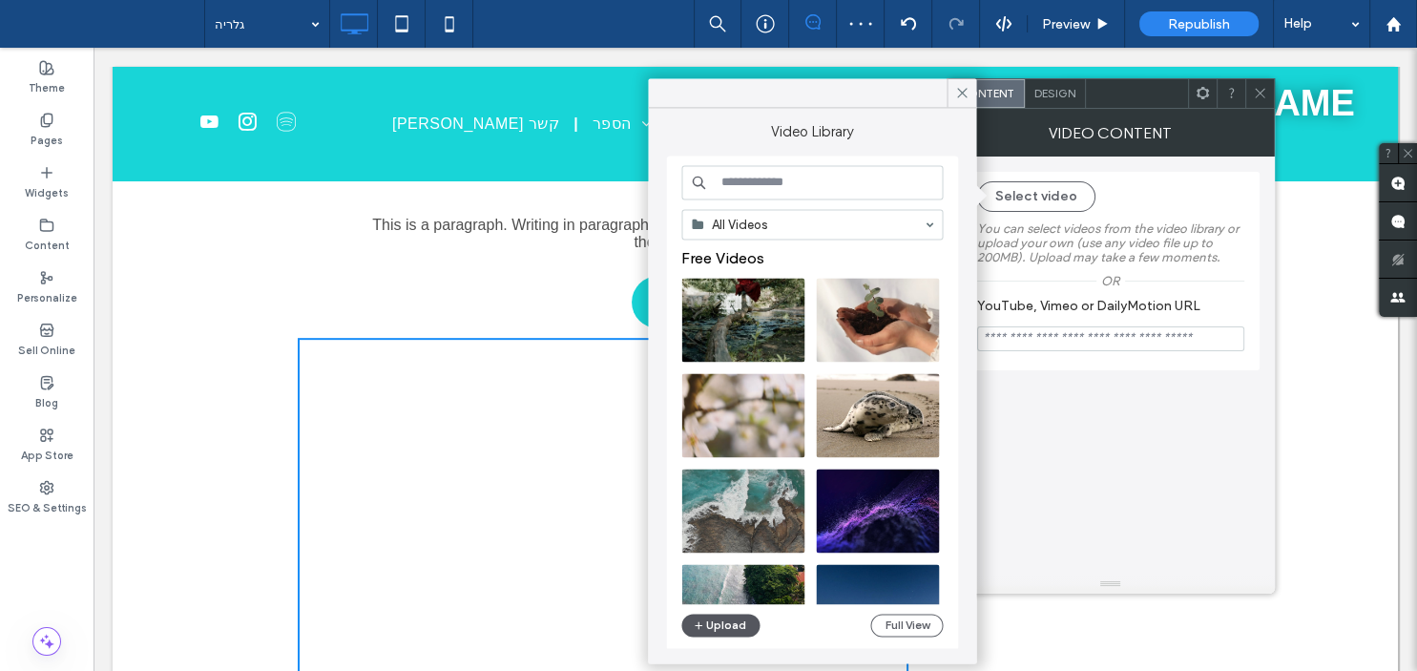
click at [719, 628] on button "Upload" at bounding box center [720, 625] width 78 height 23
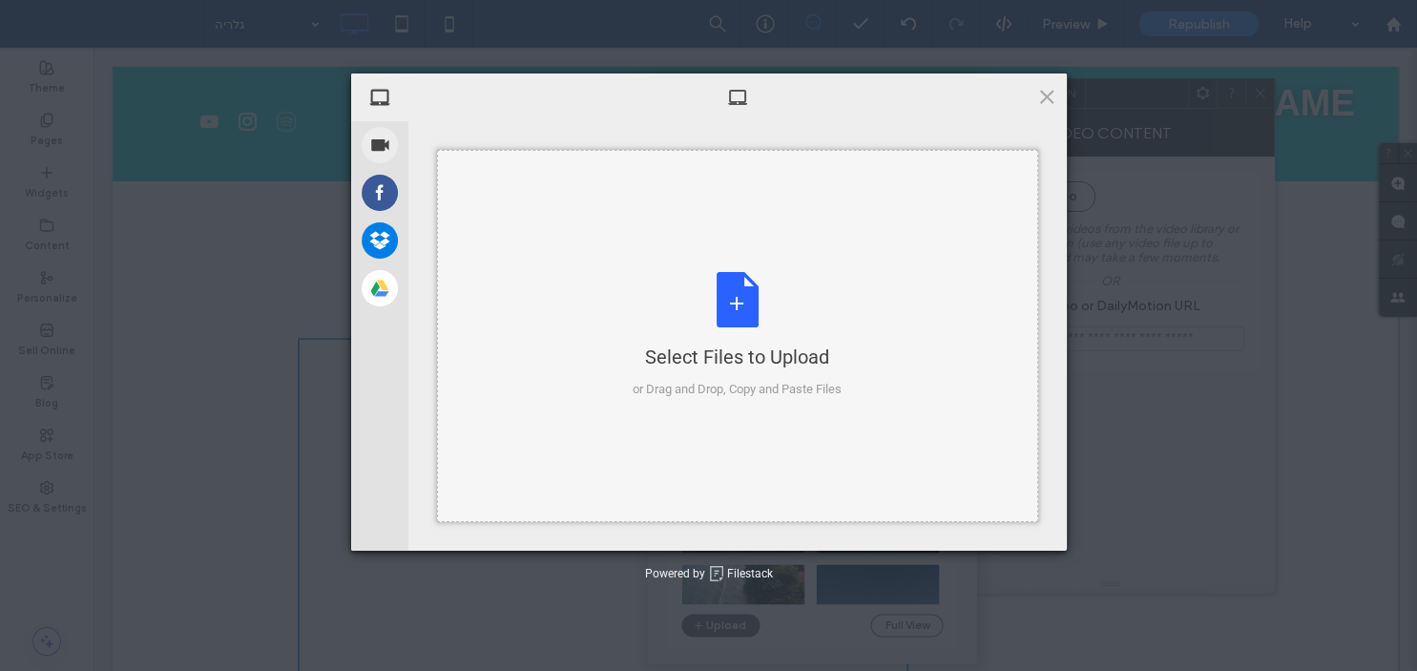
click at [624, 357] on div "Select Files to Upload or Drag and Drop, Copy and Paste Files" at bounding box center [737, 336] width 601 height 372
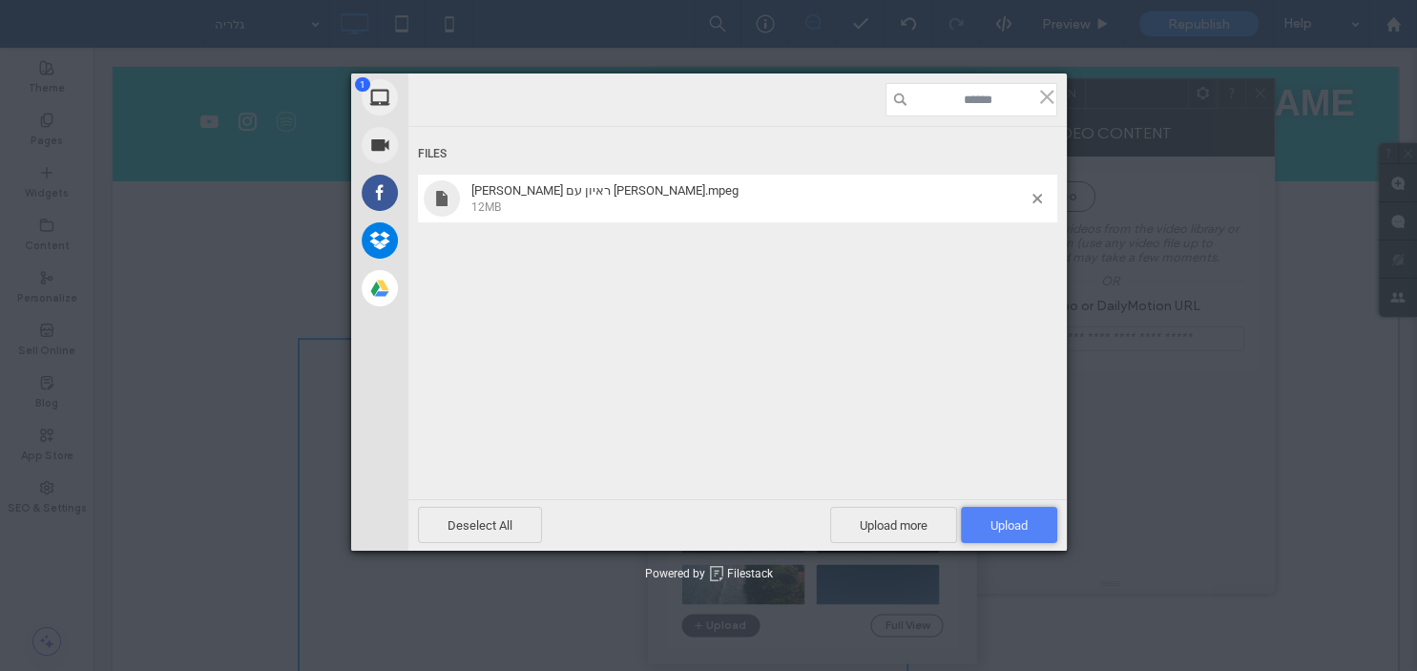
click at [1013, 522] on span "Upload 1" at bounding box center [1009, 525] width 37 height 14
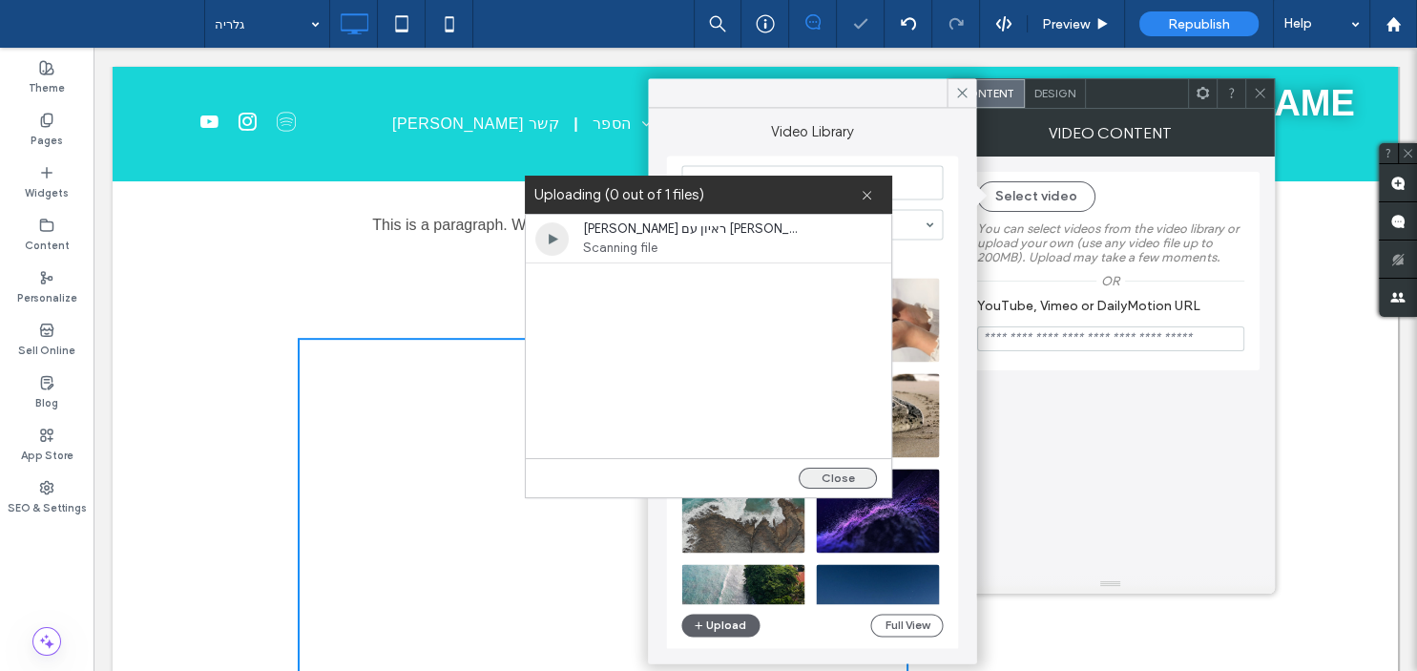
click at [846, 480] on button "Close" at bounding box center [838, 478] width 78 height 21
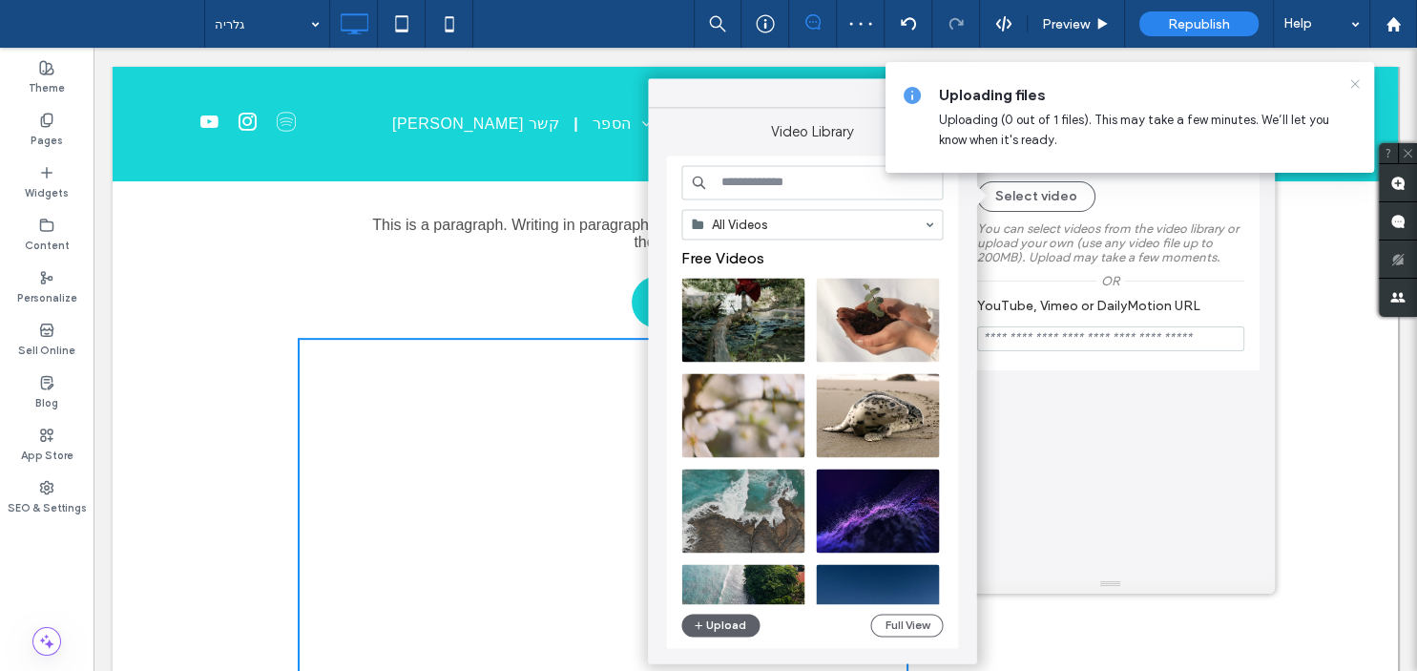
click at [1355, 86] on icon at bounding box center [1354, 83] width 15 height 15
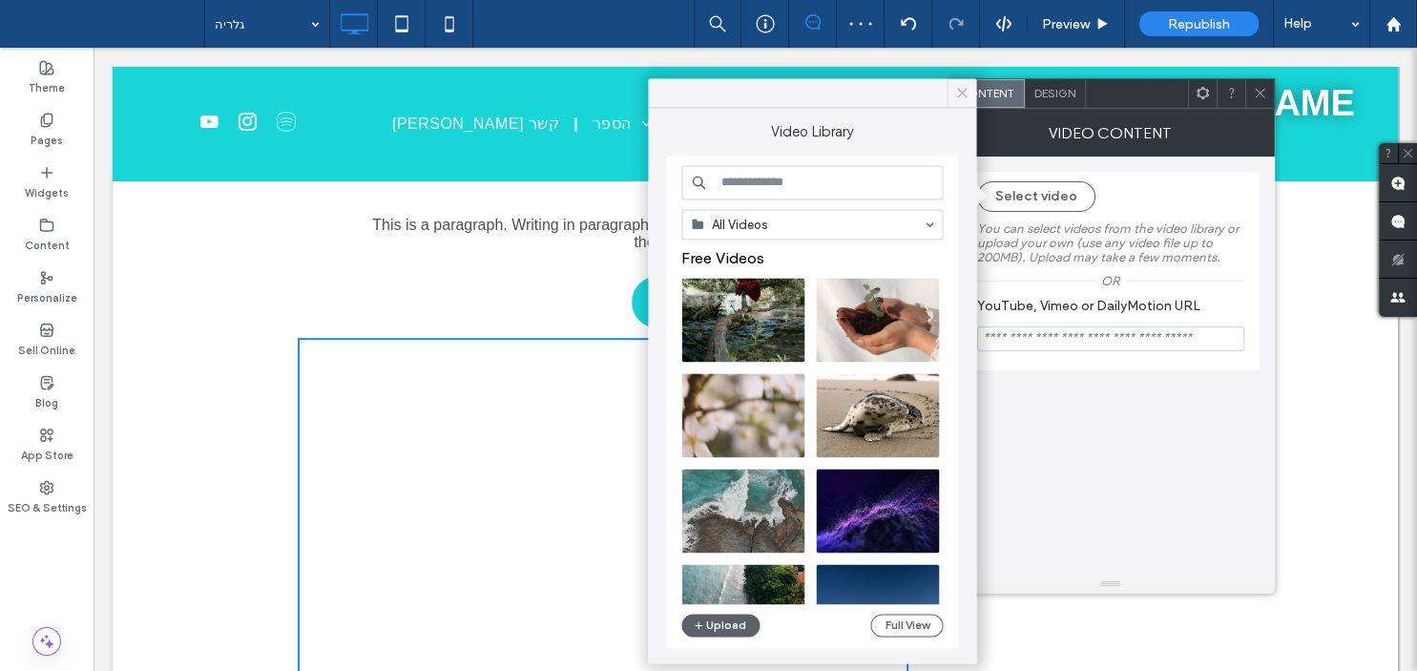
click at [963, 90] on icon at bounding box center [961, 92] width 17 height 17
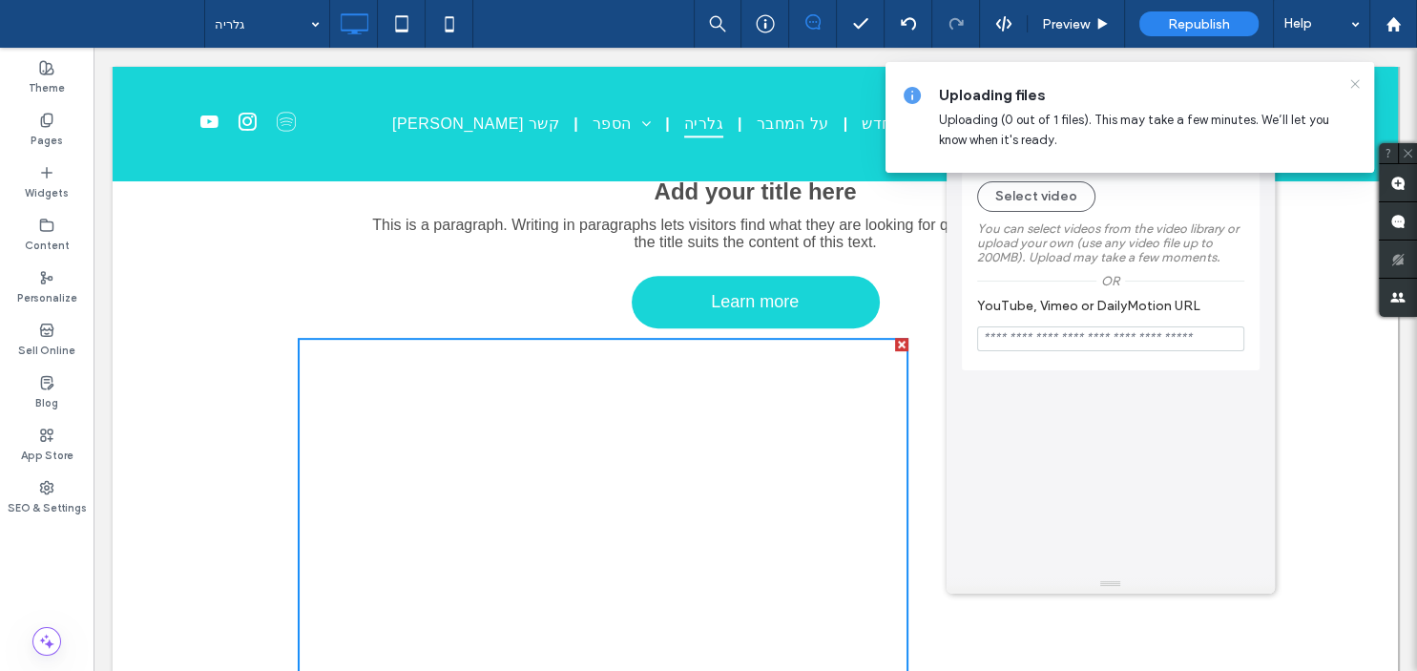
click at [1357, 82] on icon at bounding box center [1354, 83] width 15 height 15
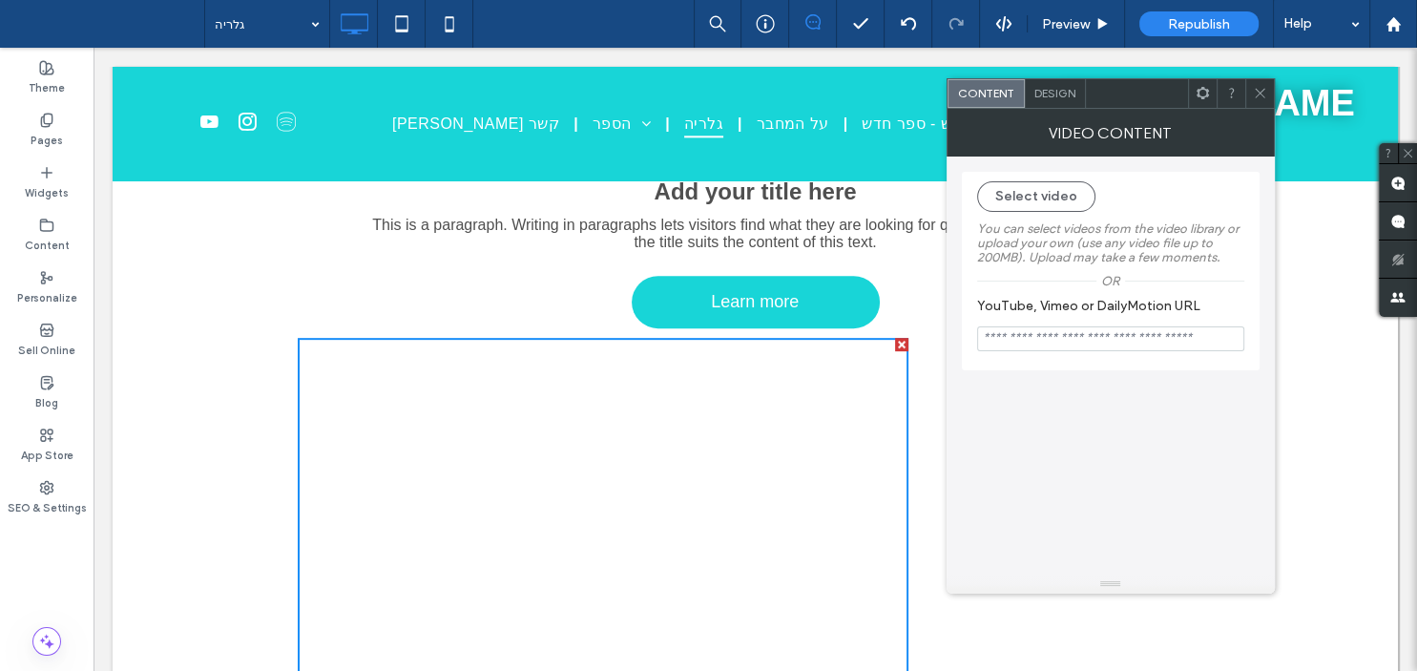
click at [1263, 86] on icon at bounding box center [1260, 93] width 14 height 14
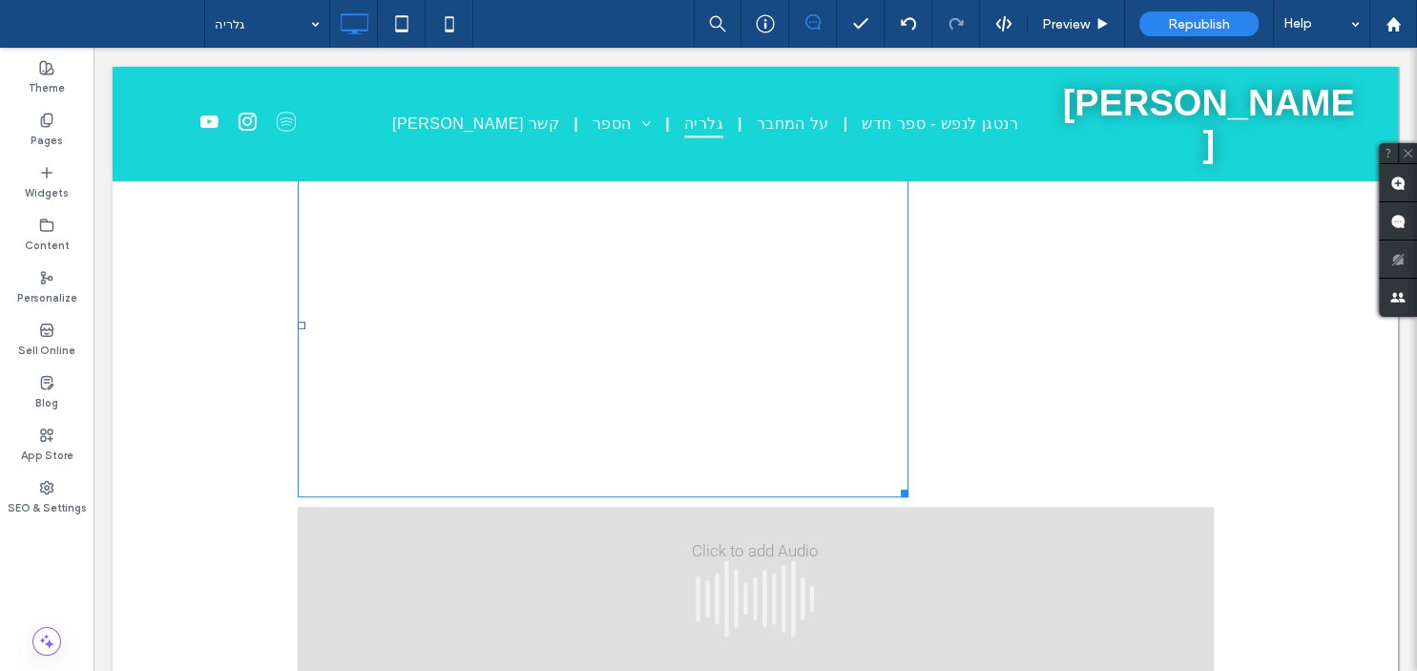
scroll to position [981, 0]
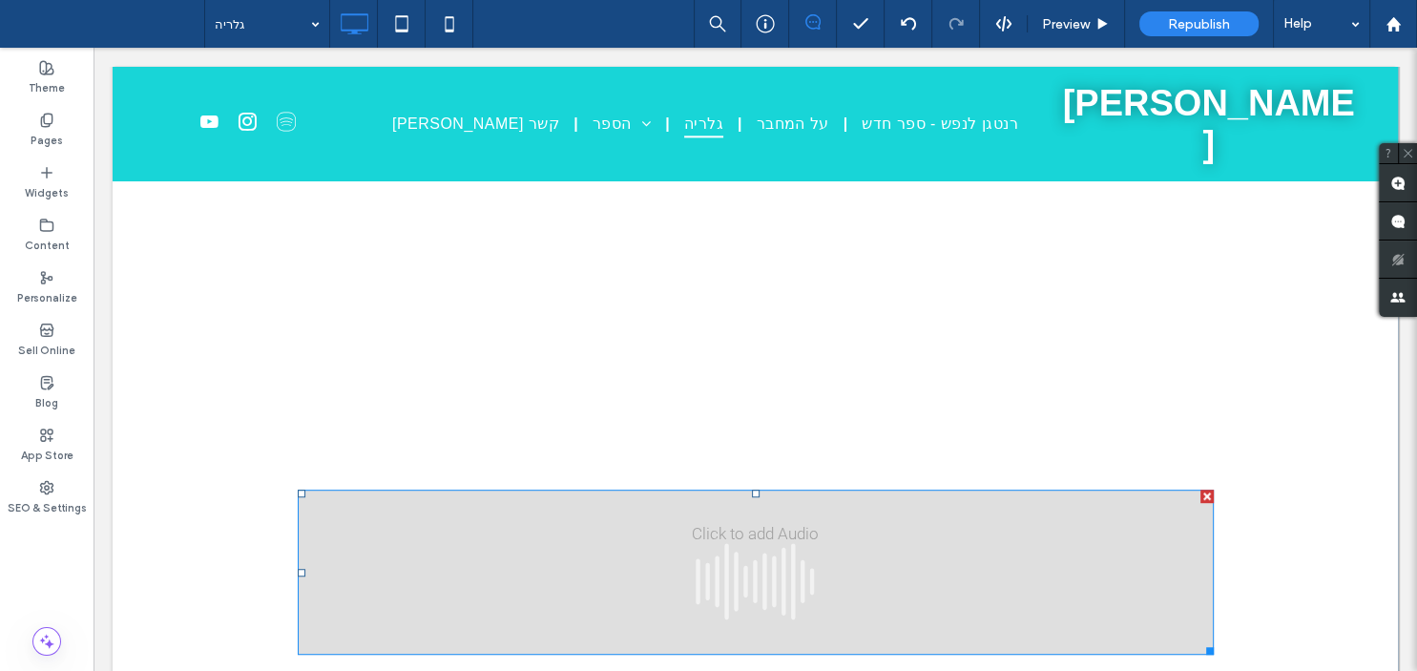
click at [1204, 495] on div at bounding box center [1206, 496] width 13 height 13
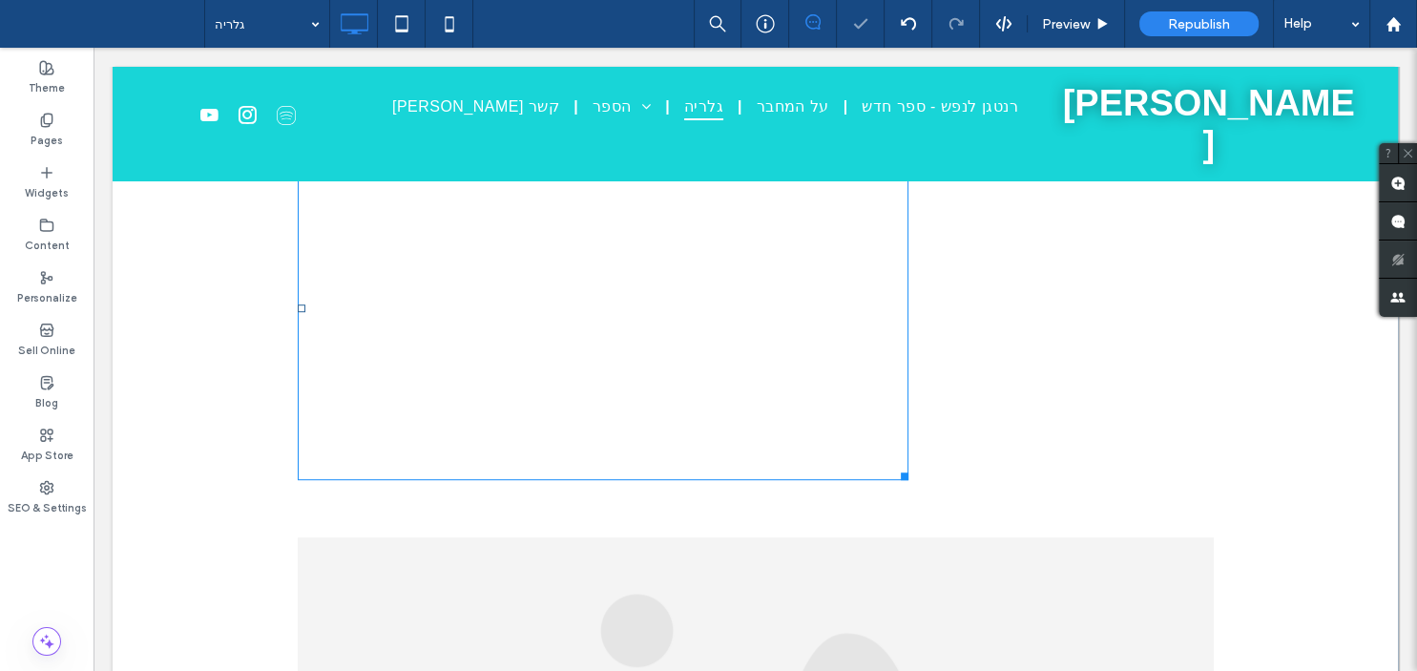
click at [790, 354] on span at bounding box center [603, 308] width 611 height 344
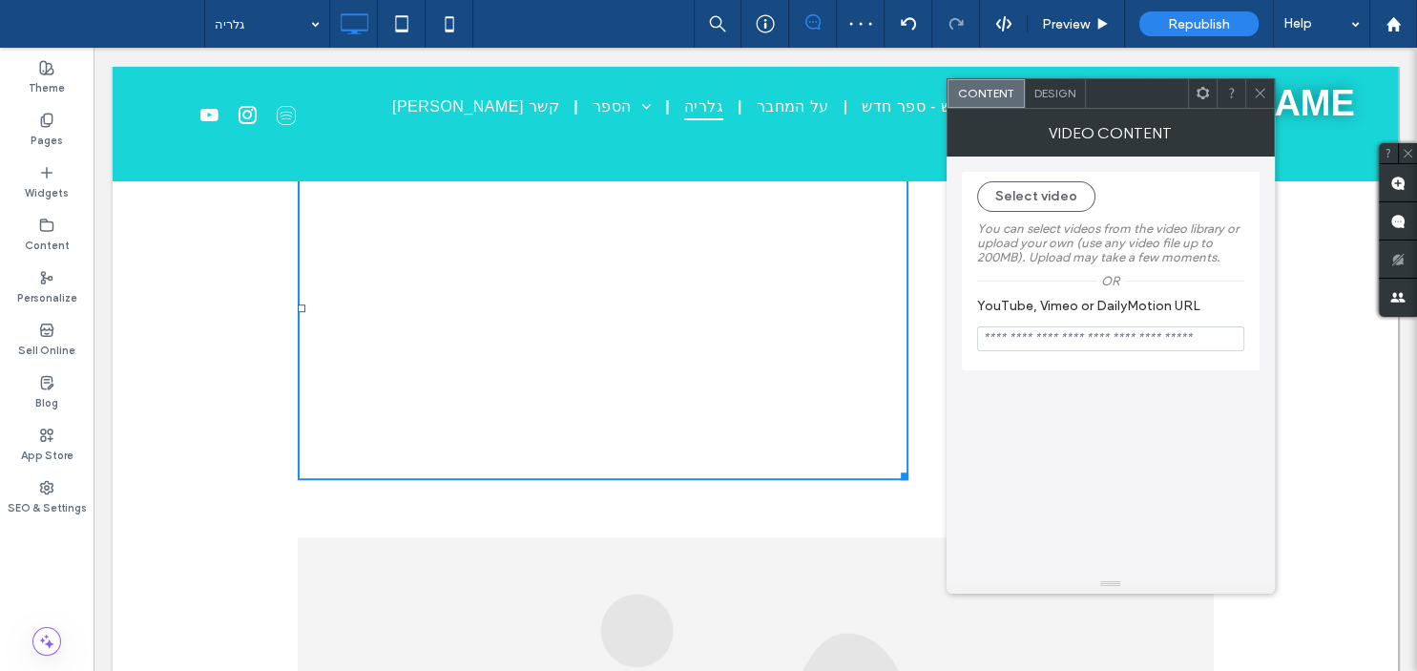
click at [1210, 90] on div at bounding box center [1202, 93] width 29 height 29
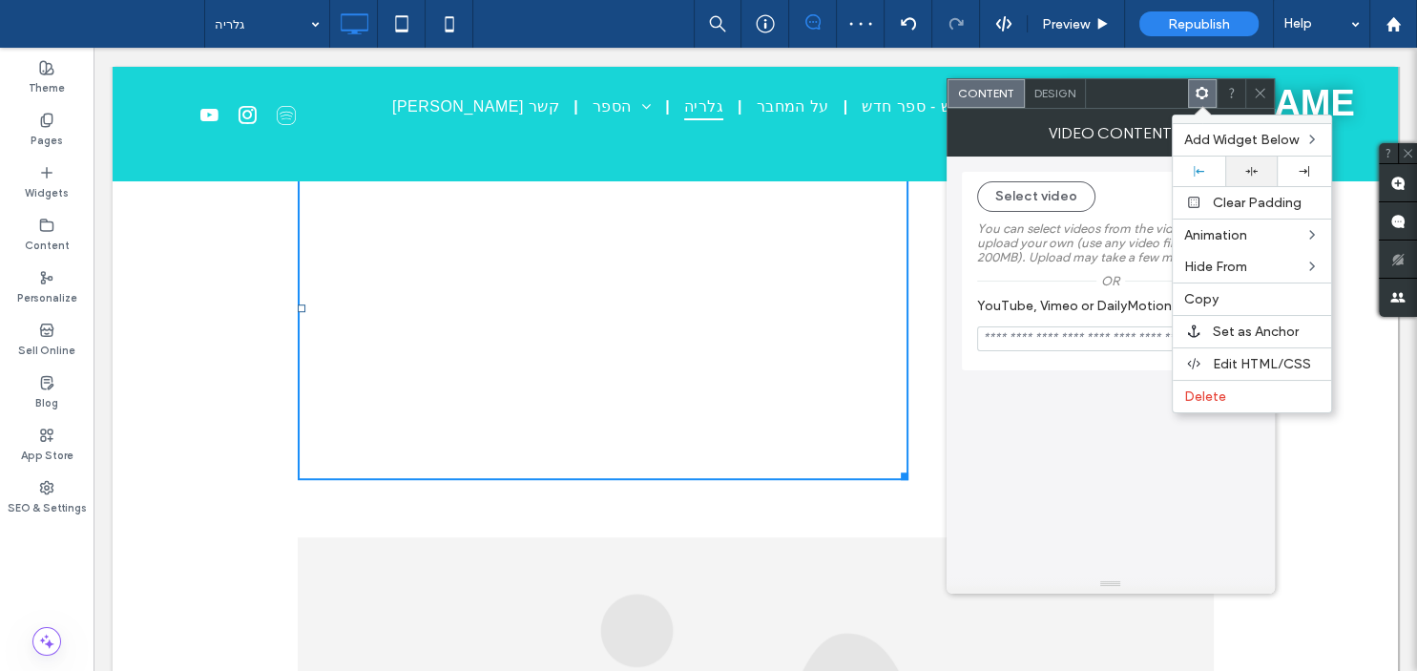
click at [1258, 170] on use at bounding box center [1251, 170] width 12 height 9
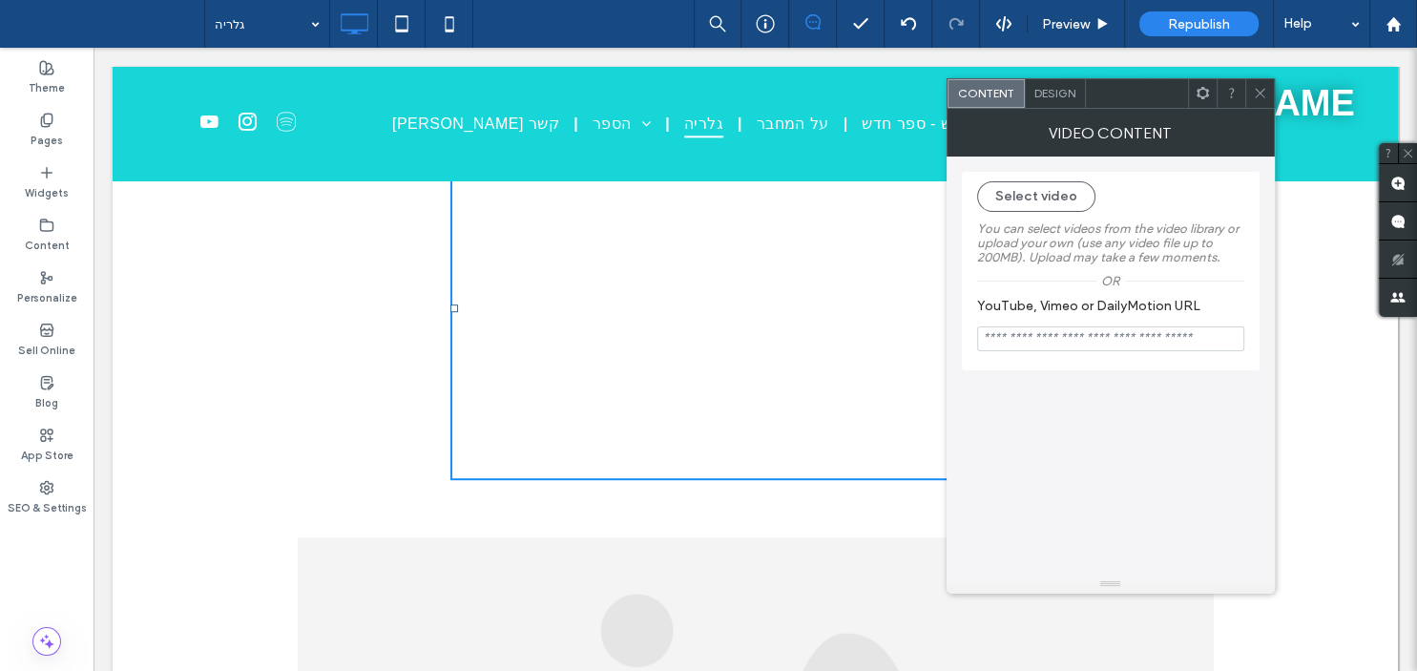
scroll to position [477, 0]
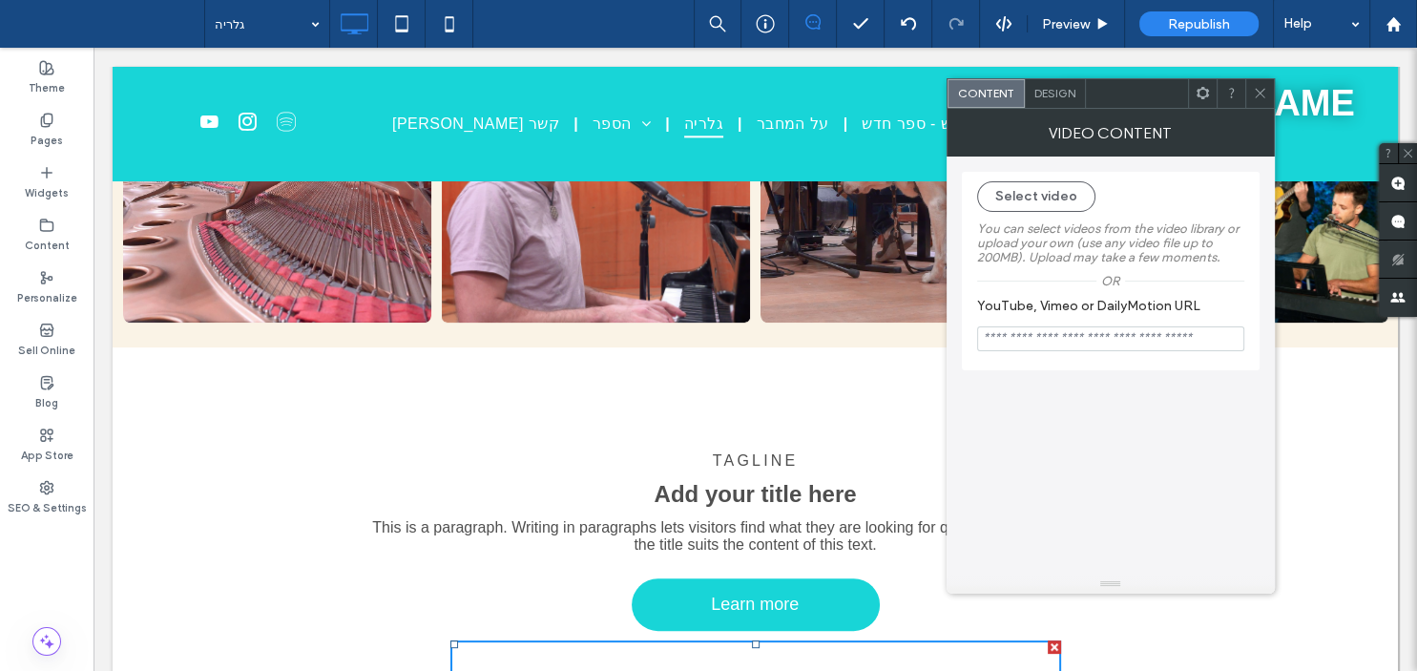
click at [1265, 90] on icon at bounding box center [1260, 93] width 14 height 14
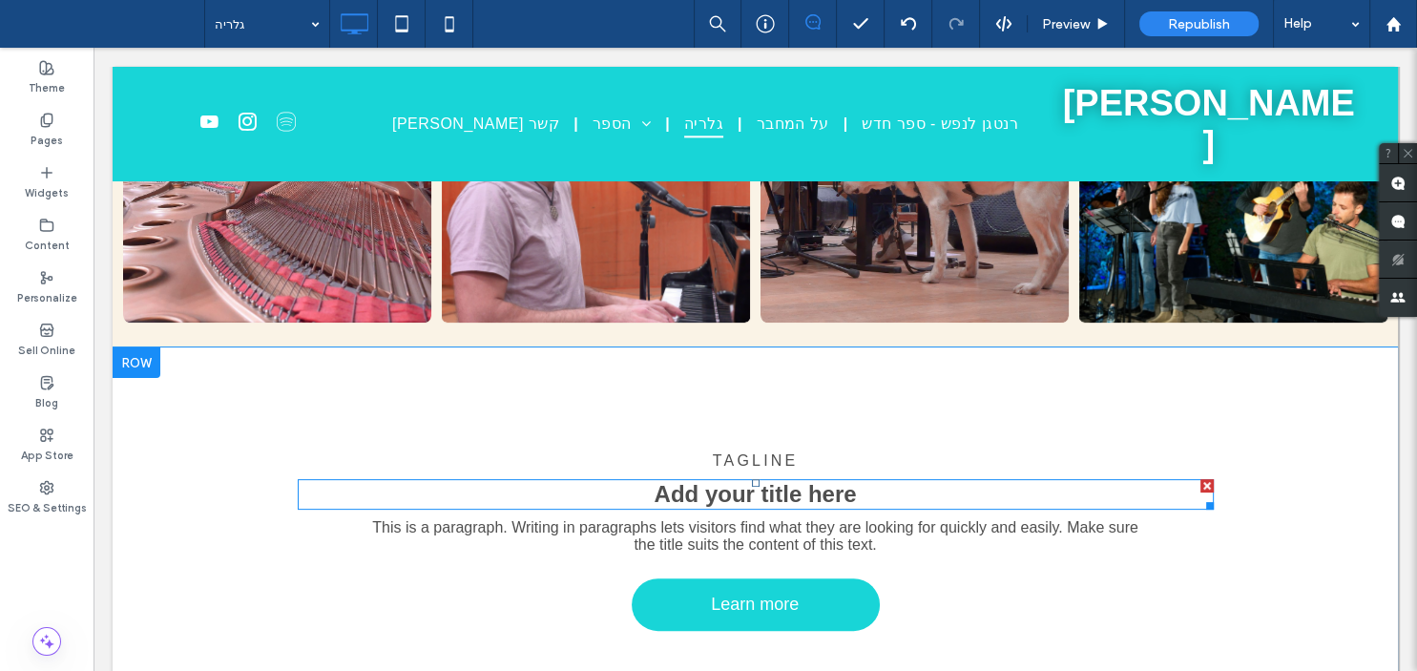
click at [761, 505] on span "Add your title here" at bounding box center [755, 494] width 202 height 26
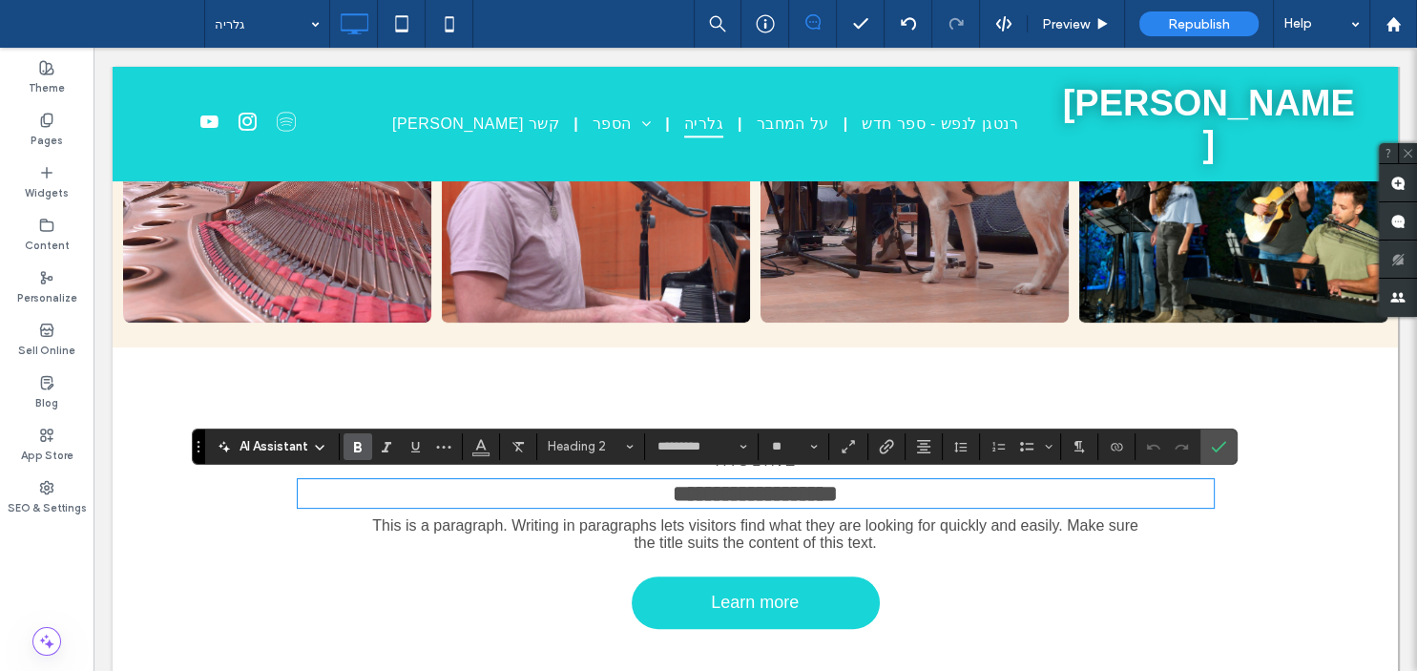
click at [742, 490] on span "**********" at bounding box center [755, 493] width 165 height 23
drag, startPoint x: 1218, startPoint y: 448, endPoint x: 1008, endPoint y: 423, distance: 211.5
click at [1218, 448] on use "Confirm" at bounding box center [1219, 446] width 15 height 11
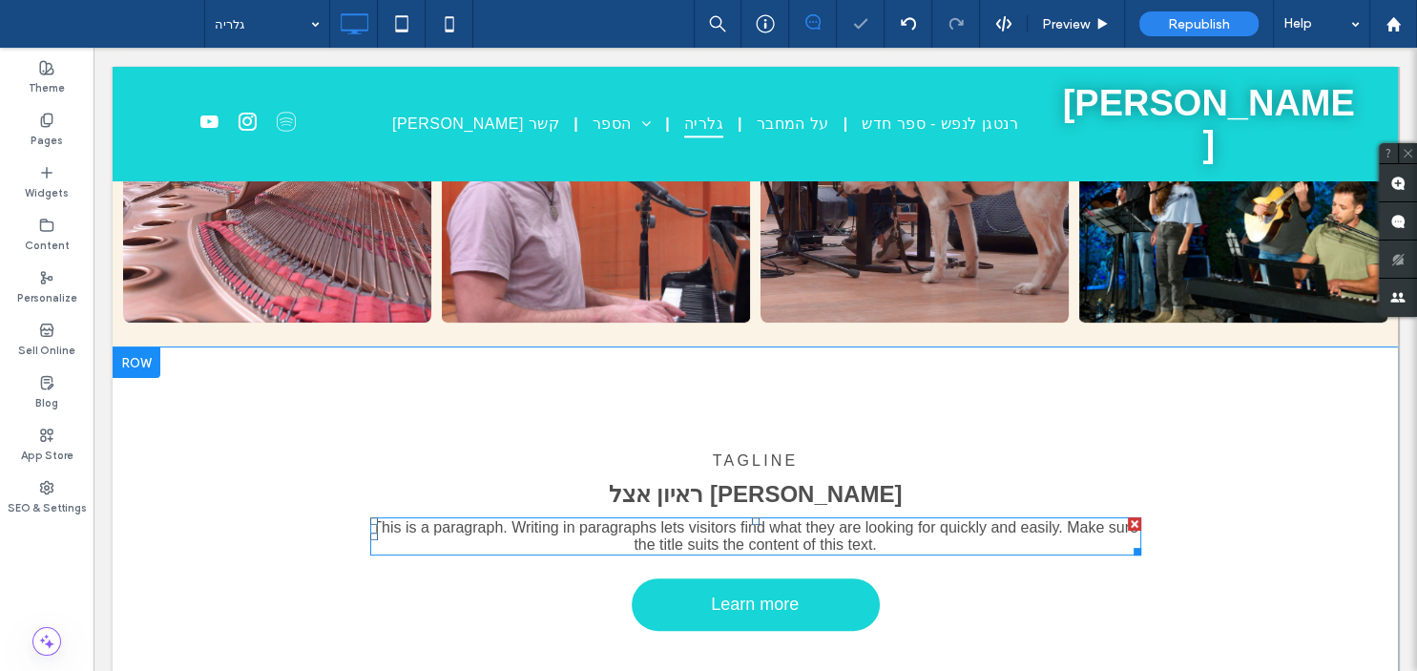
click at [796, 538] on span "This is a paragraph. Writing in paragraphs lets visitors find what they are loo…" at bounding box center [754, 535] width 765 height 33
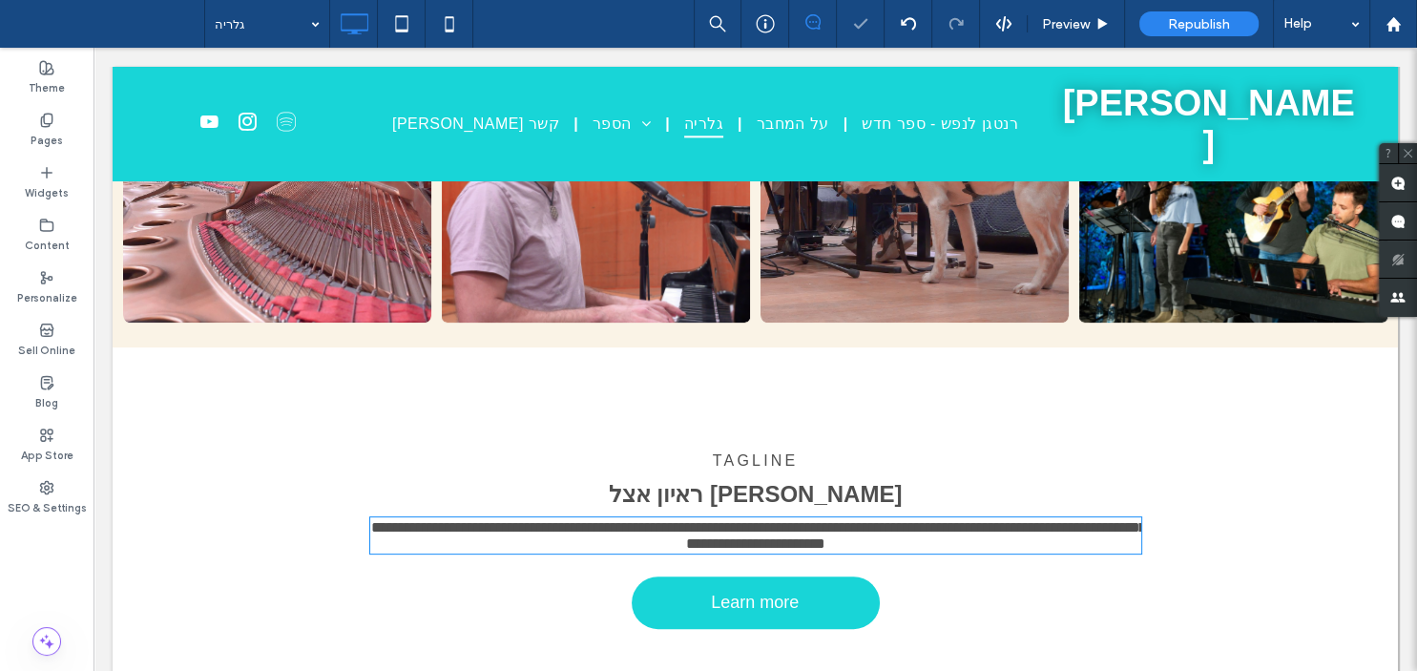
click at [796, 538] on span "**********" at bounding box center [758, 535] width 775 height 31
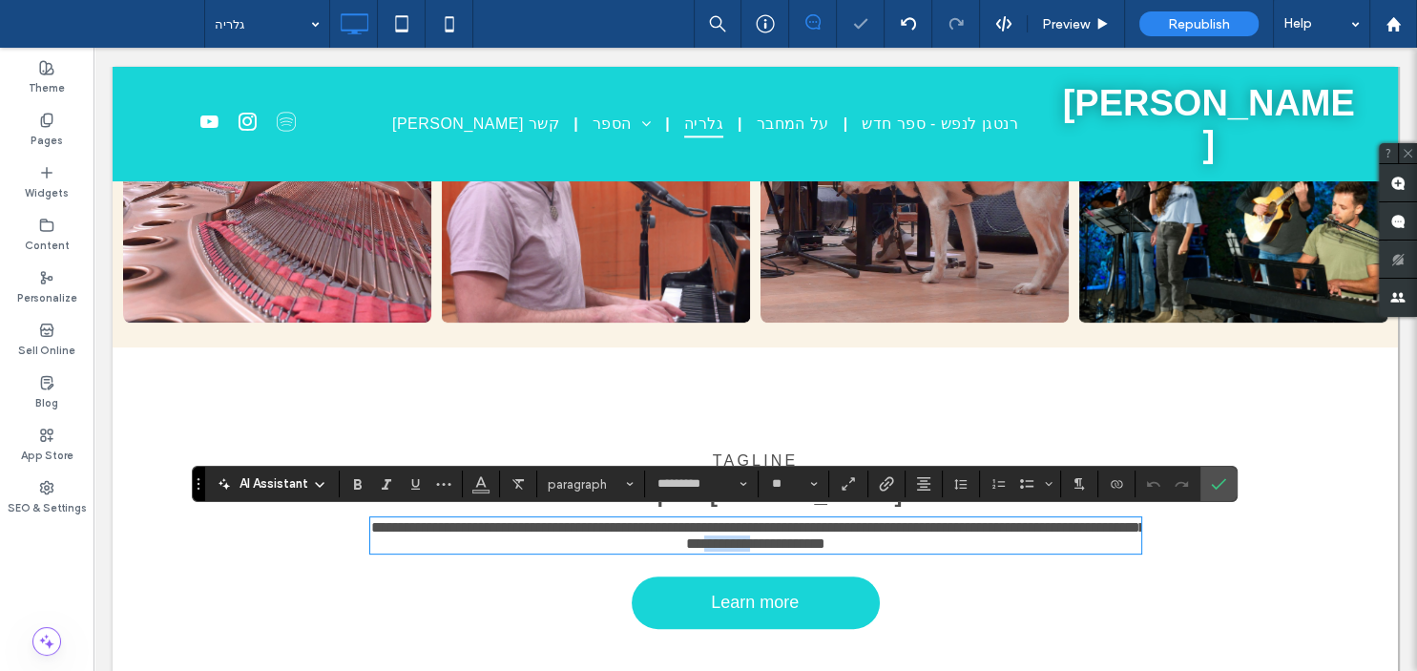
click at [796, 538] on span "**********" at bounding box center [758, 535] width 775 height 31
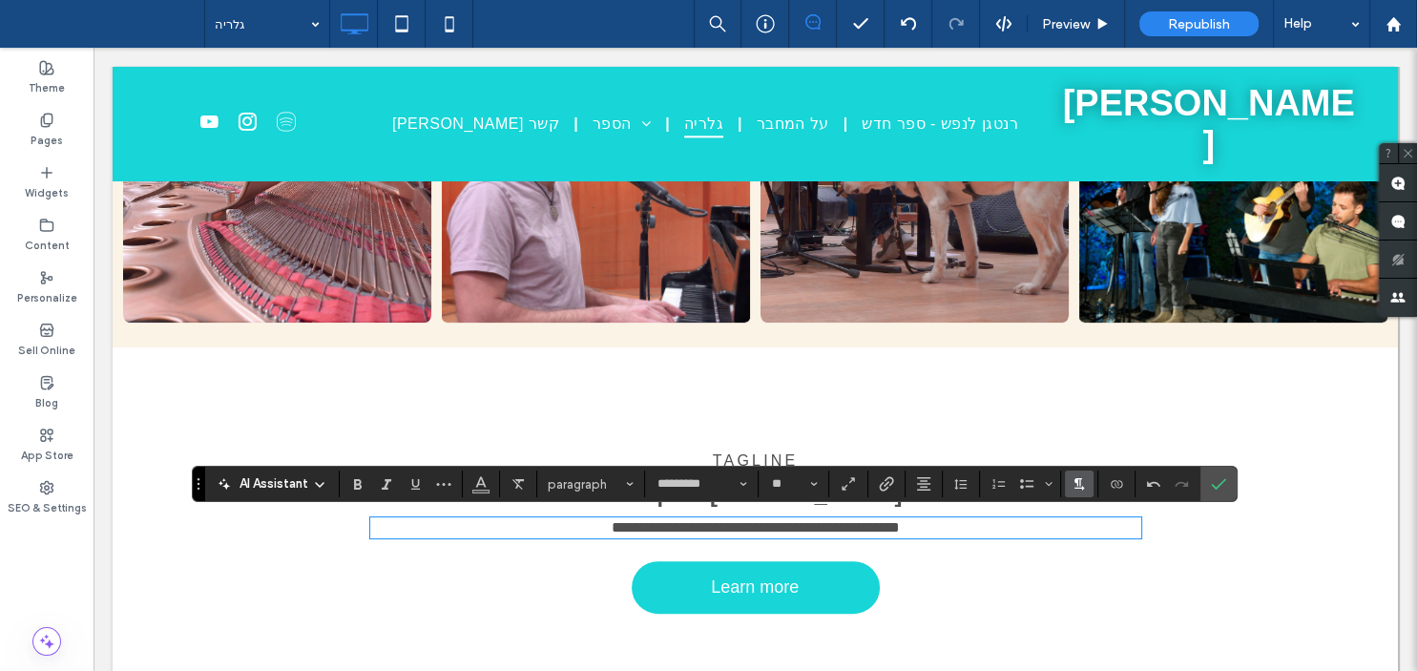
click at [1078, 476] on icon "Text direction" at bounding box center [1079, 483] width 15 height 15
drag, startPoint x: 1089, startPoint y: 450, endPoint x: 971, endPoint y: 401, distance: 127.4
click at [1089, 450] on icon "RTL" at bounding box center [1093, 453] width 15 height 15
click at [750, 460] on span "Tagline" at bounding box center [756, 460] width 86 height 16
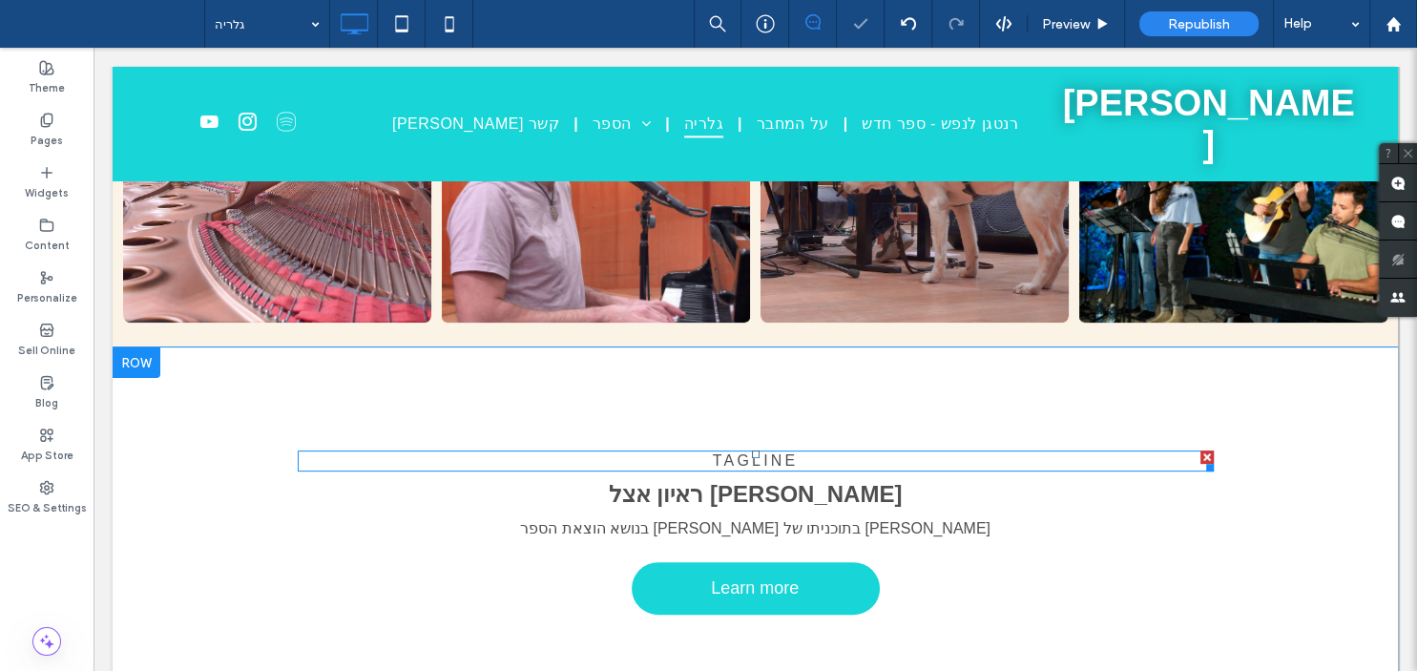
drag, startPoint x: 1204, startPoint y: 456, endPoint x: 1051, endPoint y: 504, distance: 160.9
click at [1204, 456] on div at bounding box center [1206, 456] width 13 height 13
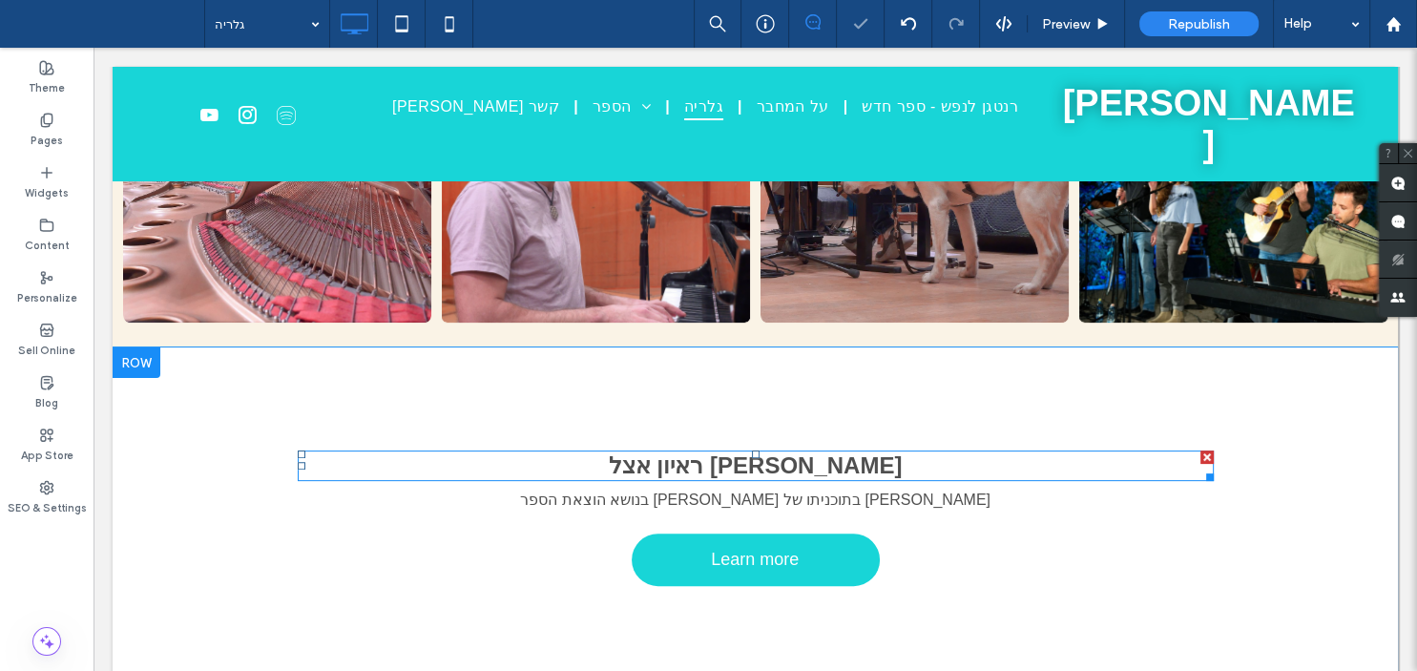
click at [824, 461] on h2 "ראיון אצל [PERSON_NAME] ﻿" at bounding box center [756, 465] width 916 height 27
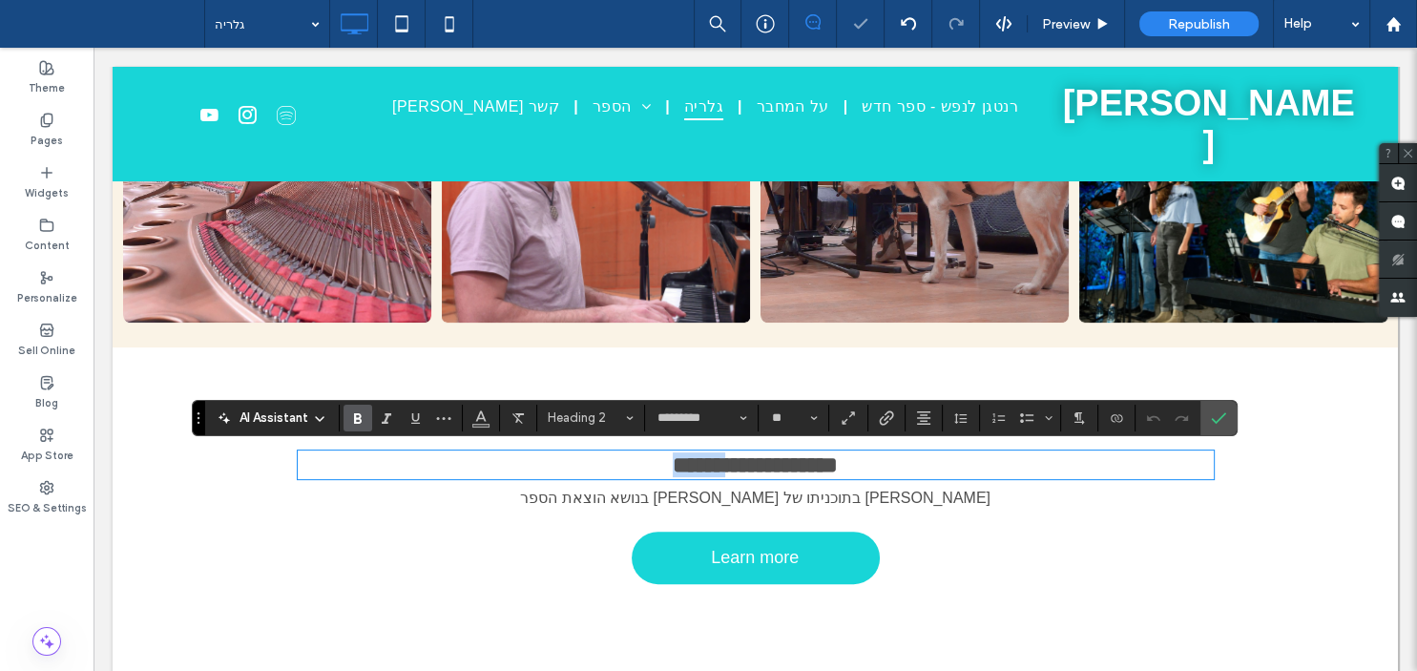
click at [813, 461] on span "**********" at bounding box center [755, 464] width 165 height 23
click at [1075, 413] on use "Text direction" at bounding box center [1079, 418] width 10 height 12
click at [1082, 445] on label "LTR" at bounding box center [1098, 449] width 67 height 28
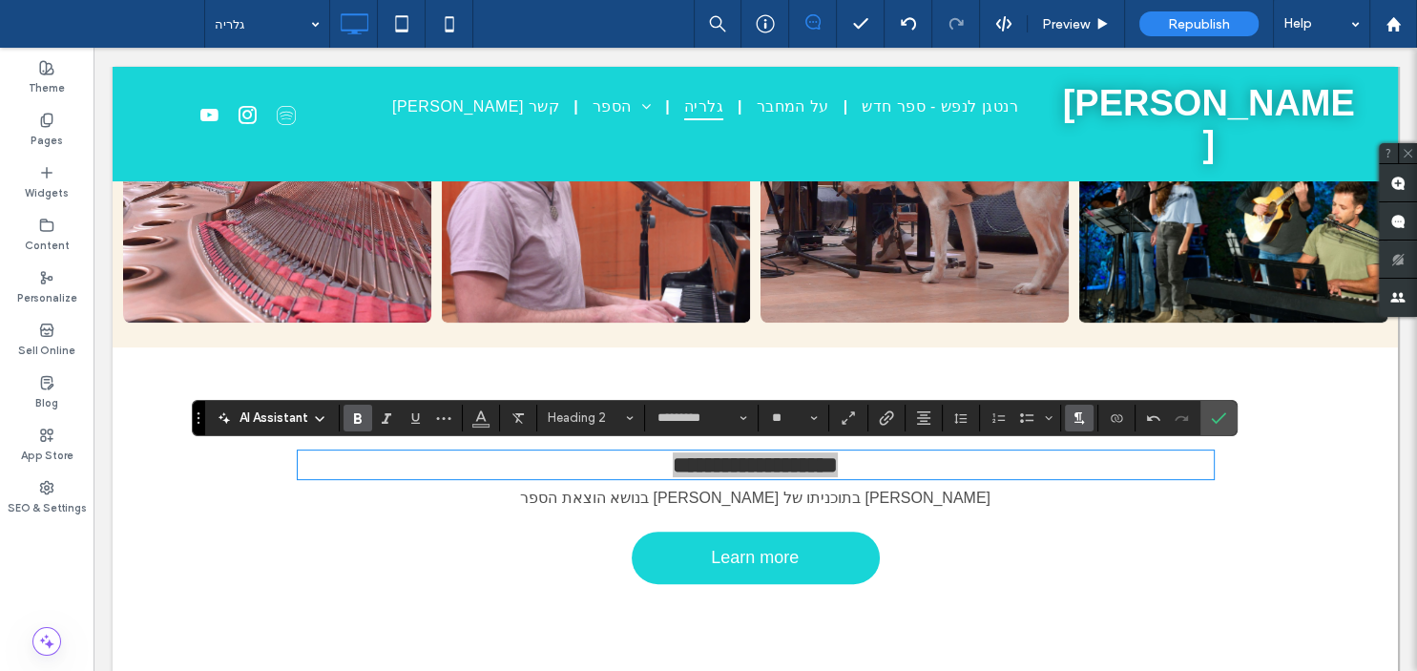
click at [1074, 413] on use "Text direction" at bounding box center [1079, 418] width 10 height 12
drag, startPoint x: 1084, startPoint y: 477, endPoint x: 1035, endPoint y: 405, distance: 87.3
click at [1086, 477] on icon "RTL" at bounding box center [1093, 476] width 15 height 15
click at [1215, 420] on icon "Confirm" at bounding box center [1218, 417] width 15 height 15
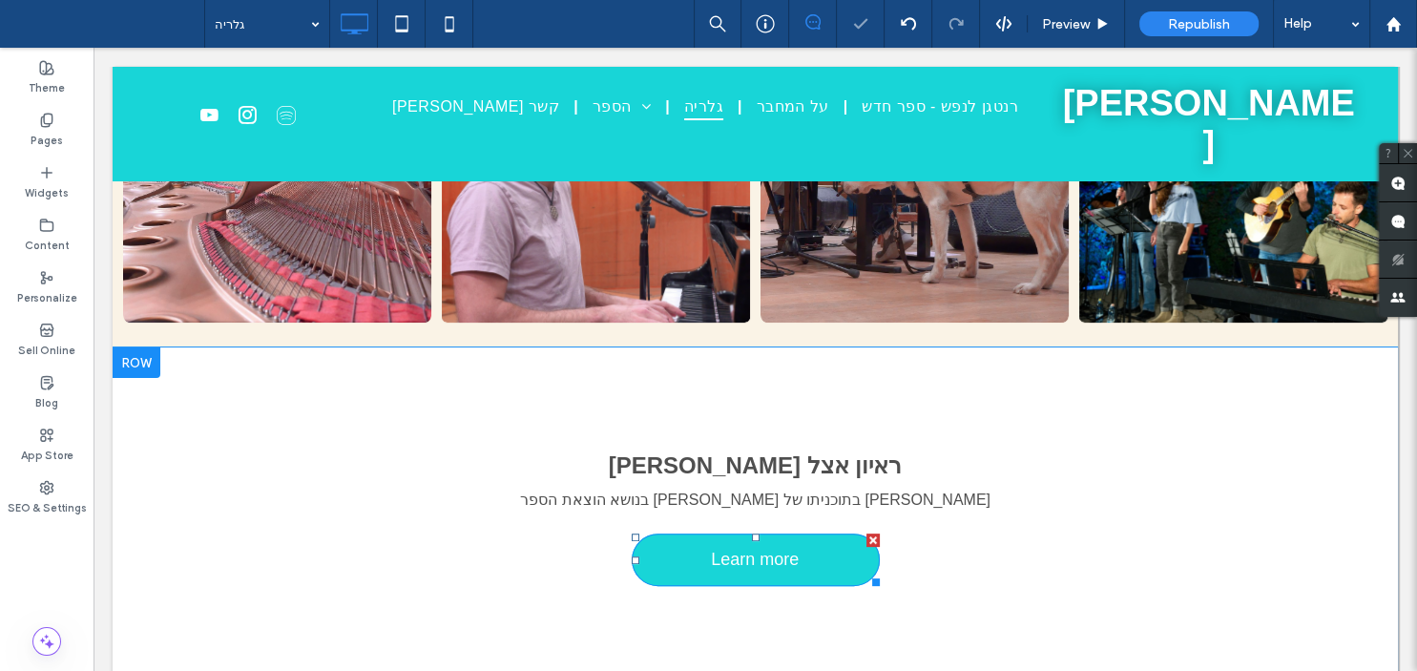
click at [874, 533] on div at bounding box center [872, 539] width 13 height 13
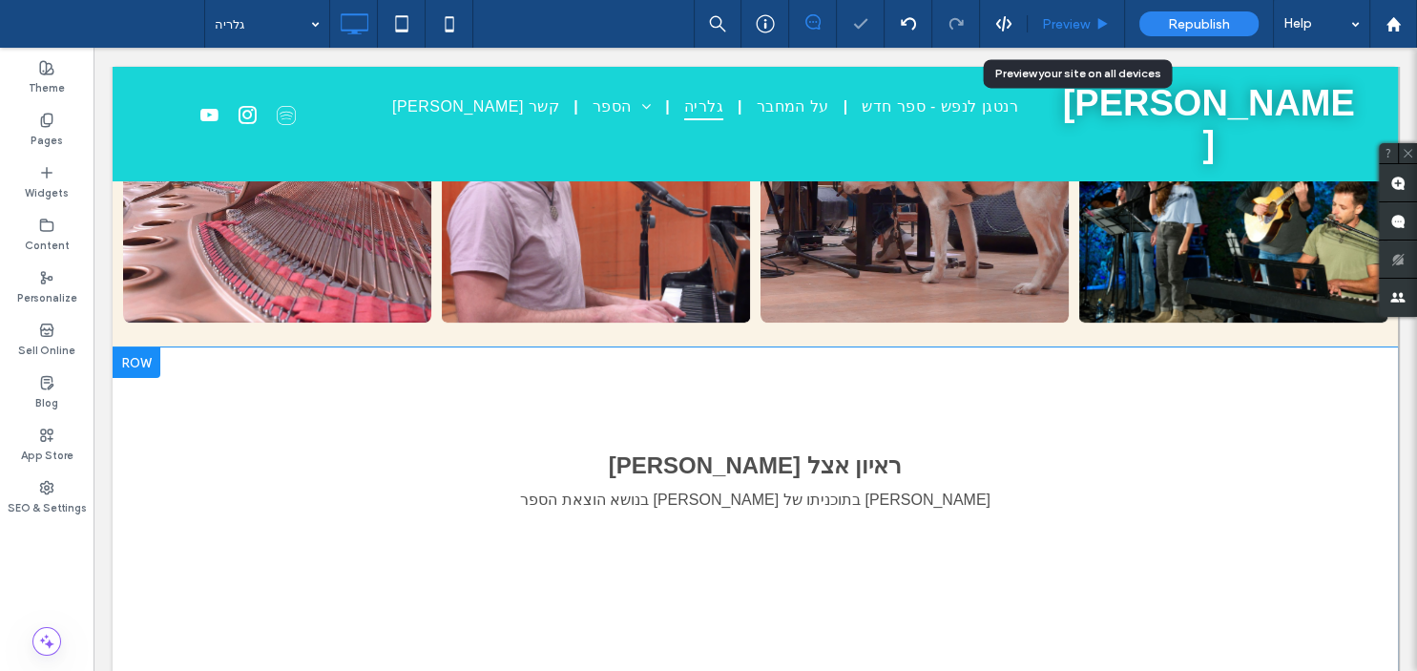
click at [1058, 27] on span "Preview" at bounding box center [1066, 24] width 48 height 16
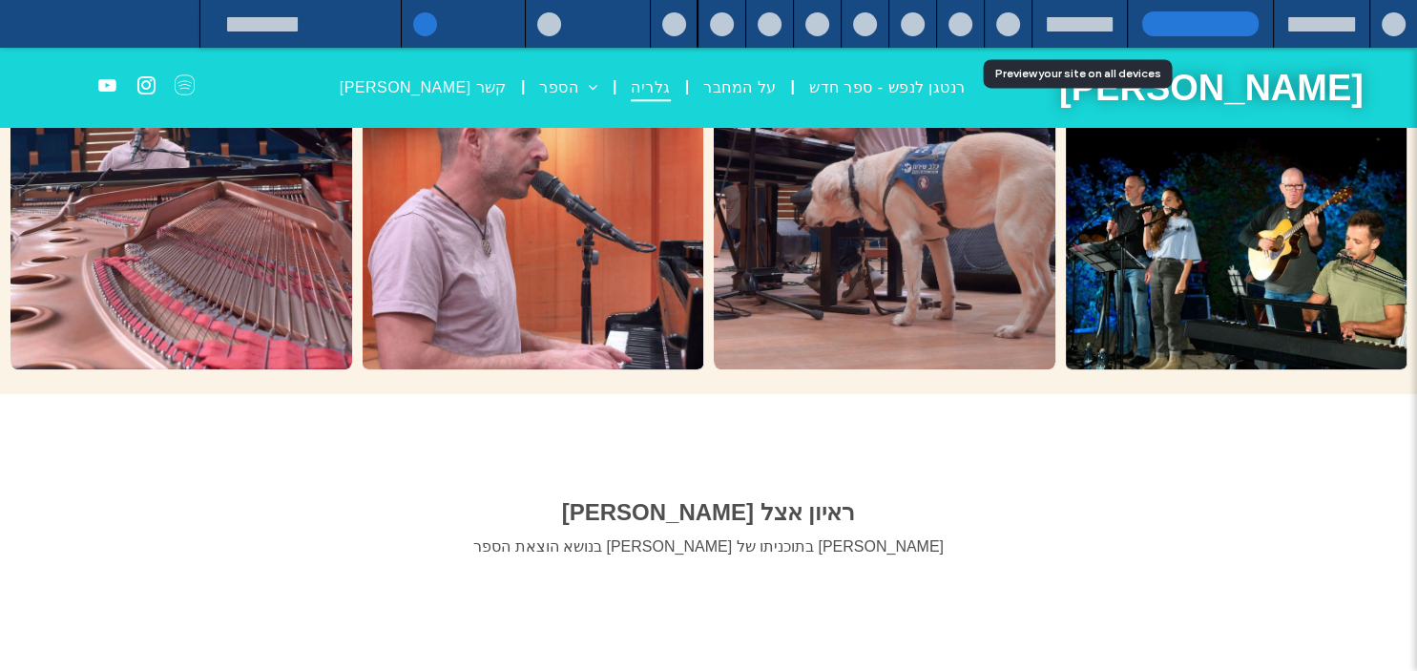
scroll to position [1124, 0]
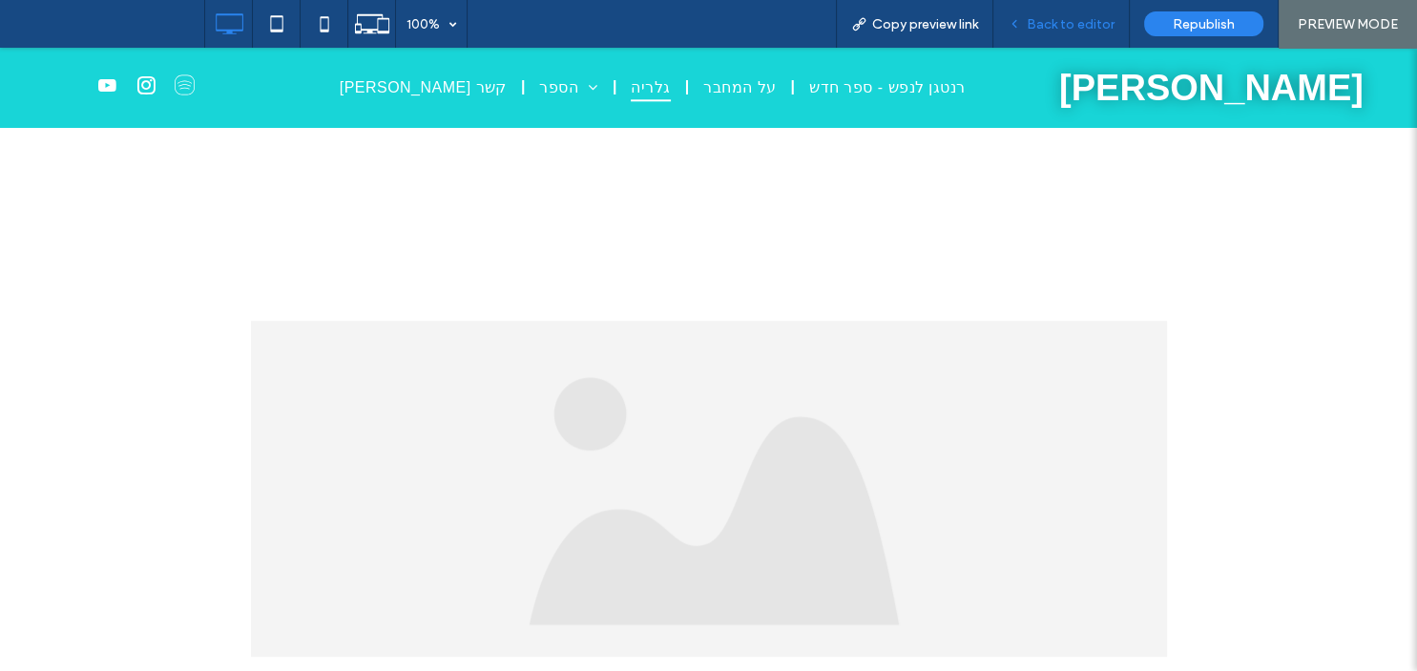
drag, startPoint x: 1091, startPoint y: 18, endPoint x: 947, endPoint y: 95, distance: 163.5
click at [1091, 18] on span "Back to editor" at bounding box center [1071, 24] width 88 height 16
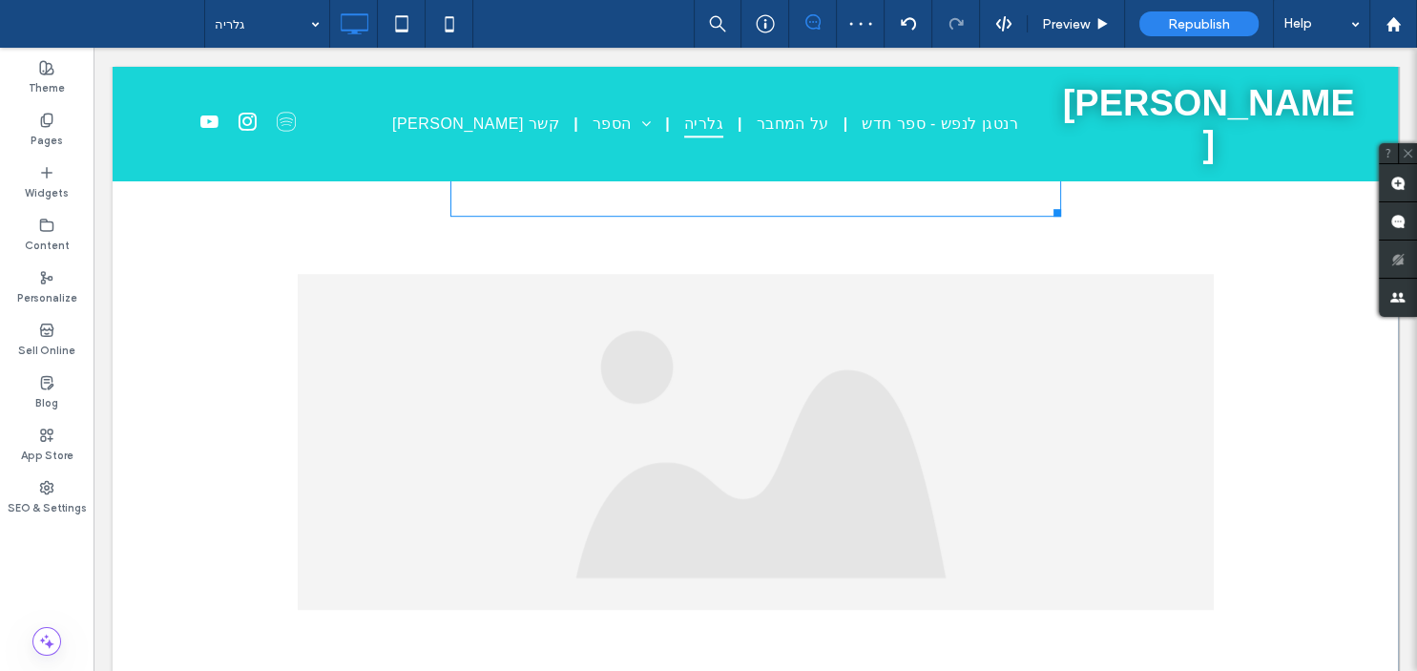
scroll to position [1077, 0]
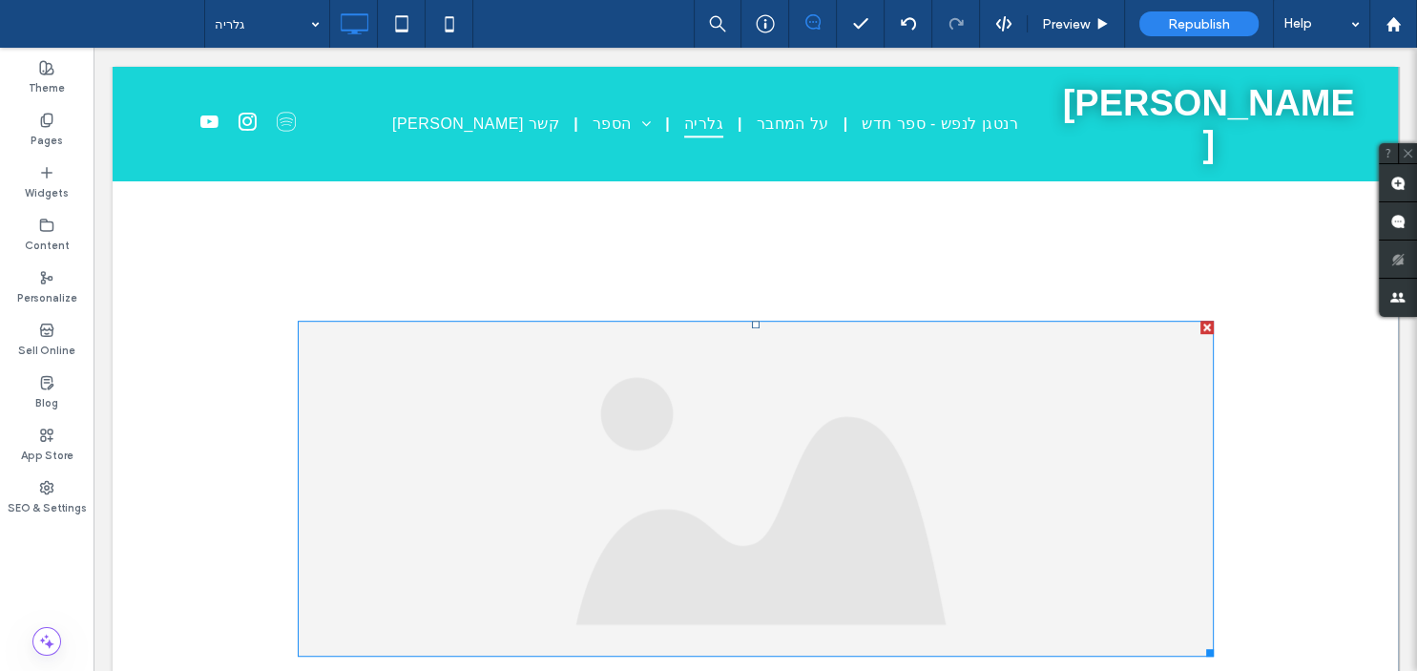
click at [1202, 323] on div at bounding box center [1206, 327] width 13 height 13
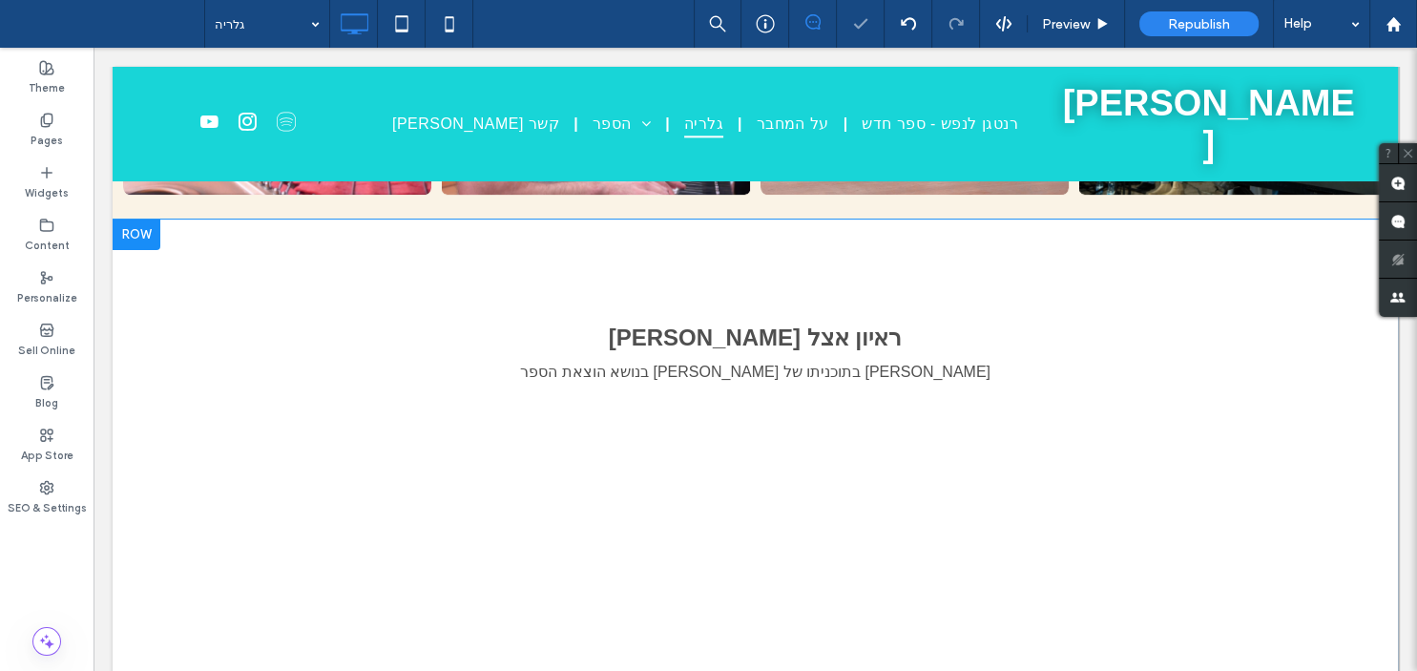
scroll to position [572, 0]
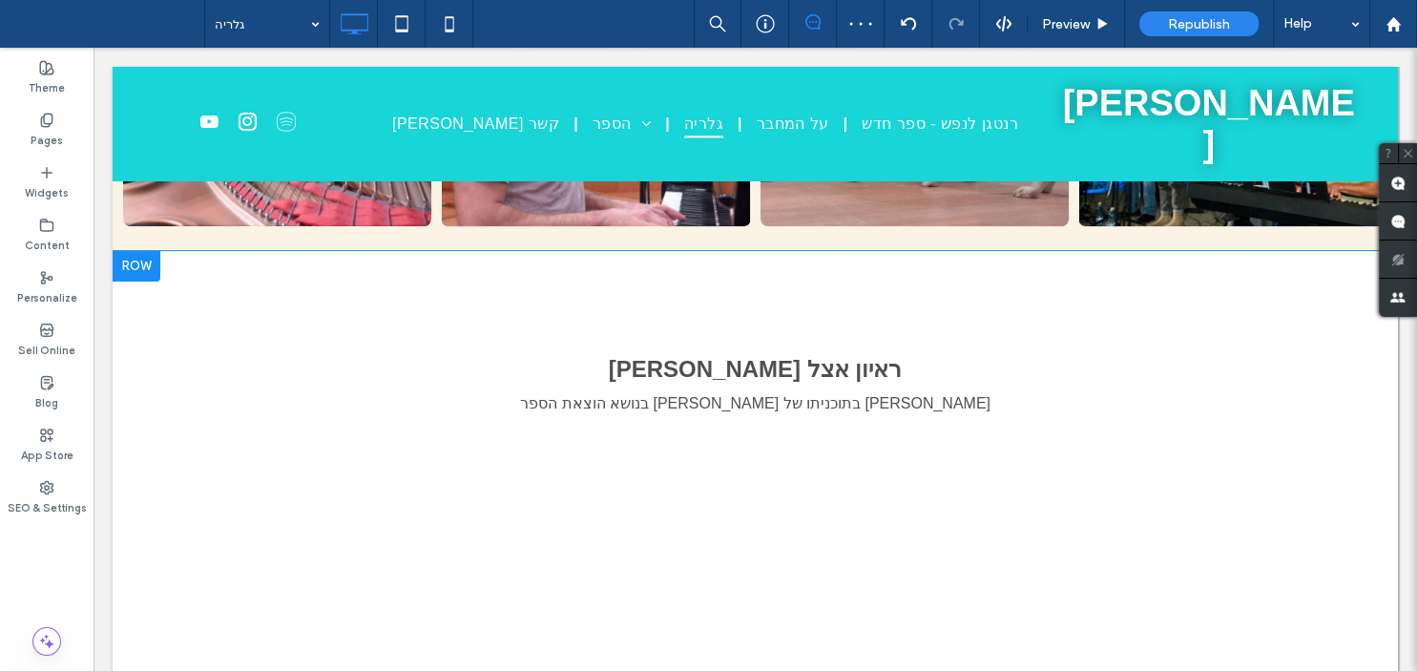
click at [426, 327] on div "ראיון אצל [PERSON_NAME] בתוכניתו של [PERSON_NAME] בנושא הוצאת הספר ﻿ Click To P…" at bounding box center [755, 561] width 1285 height 621
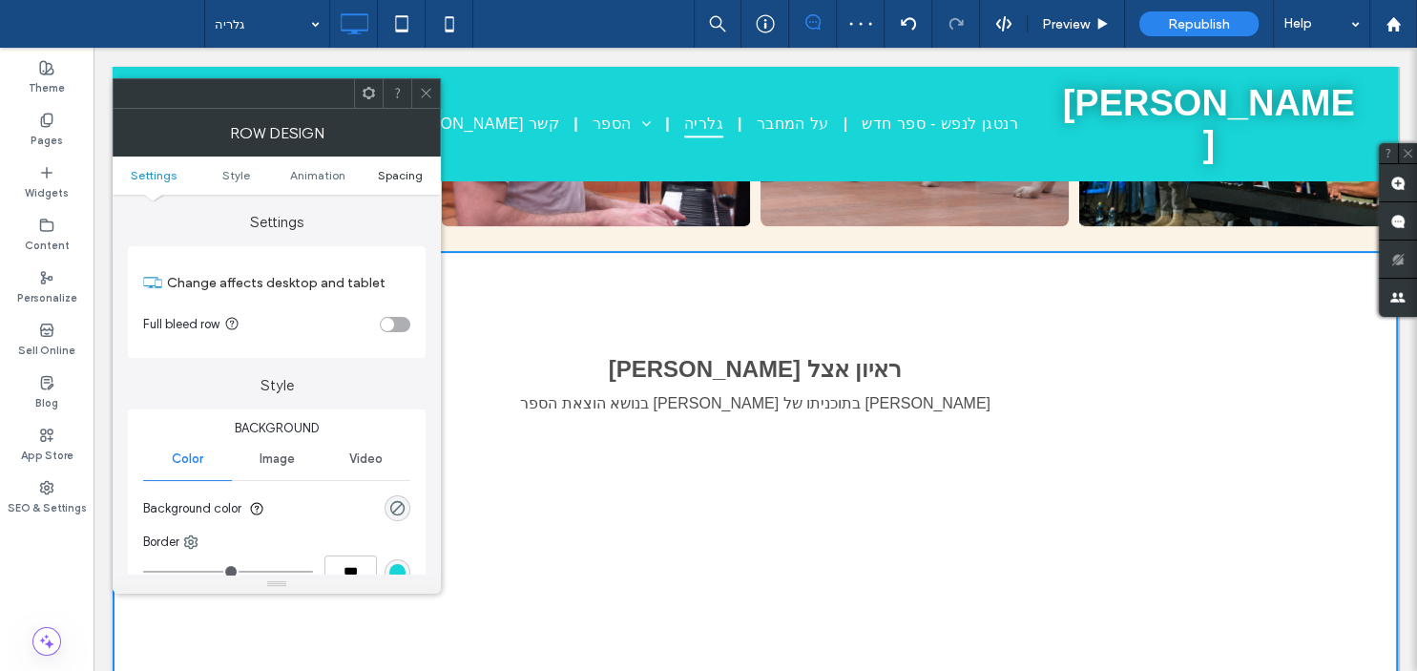
click at [385, 175] on span "Spacing" at bounding box center [400, 175] width 45 height 14
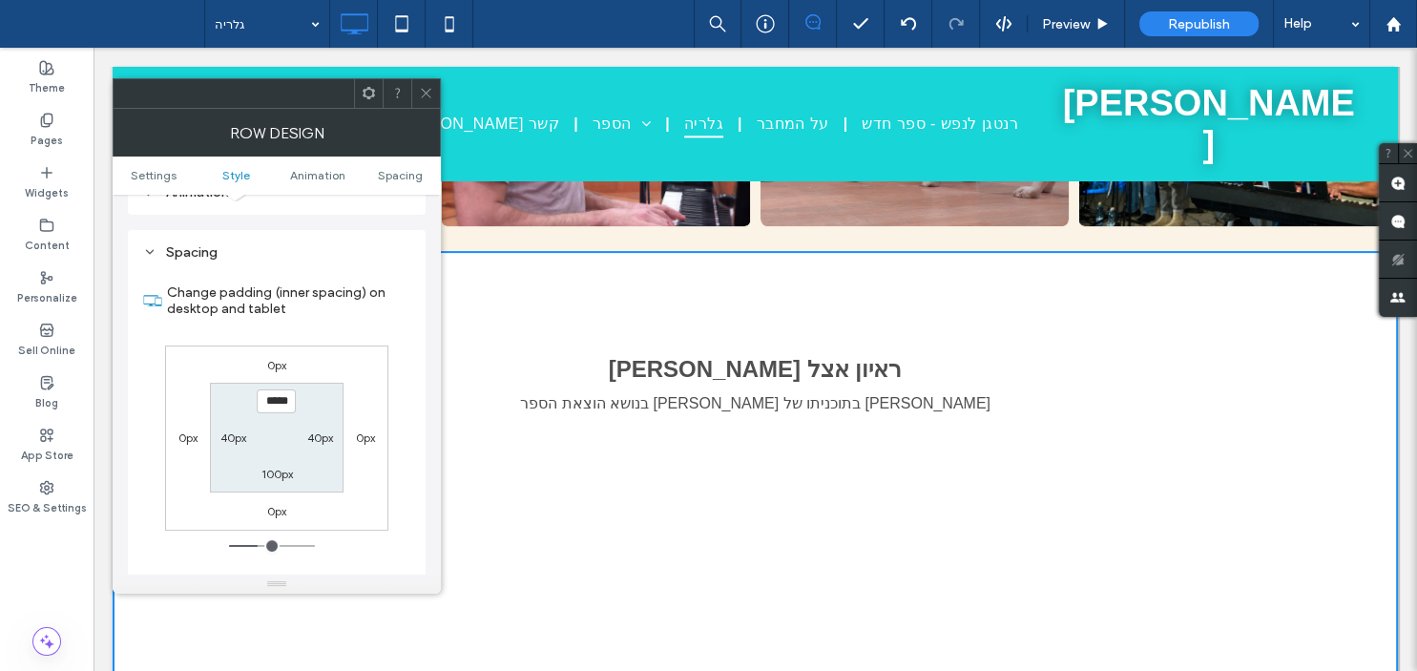
scroll to position [538, 0]
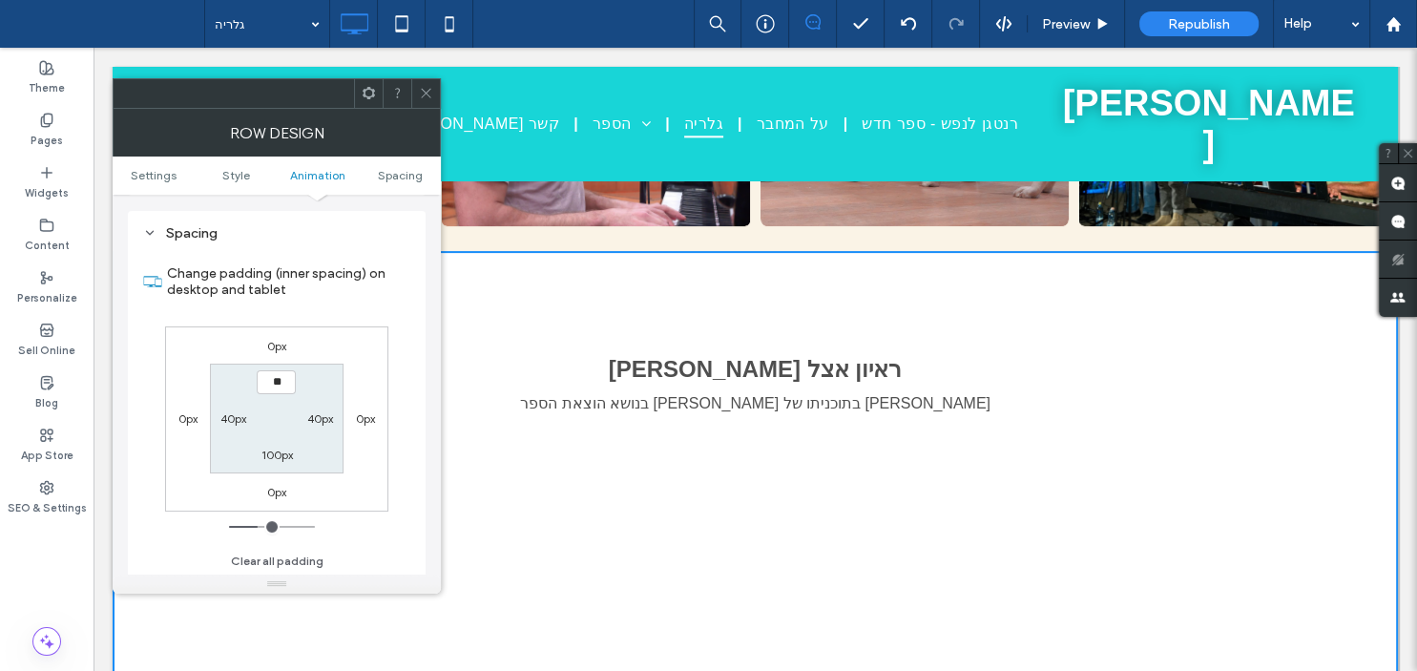
type input "**"
click at [282, 455] on label "100px" at bounding box center [276, 455] width 31 height 14
type input "***"
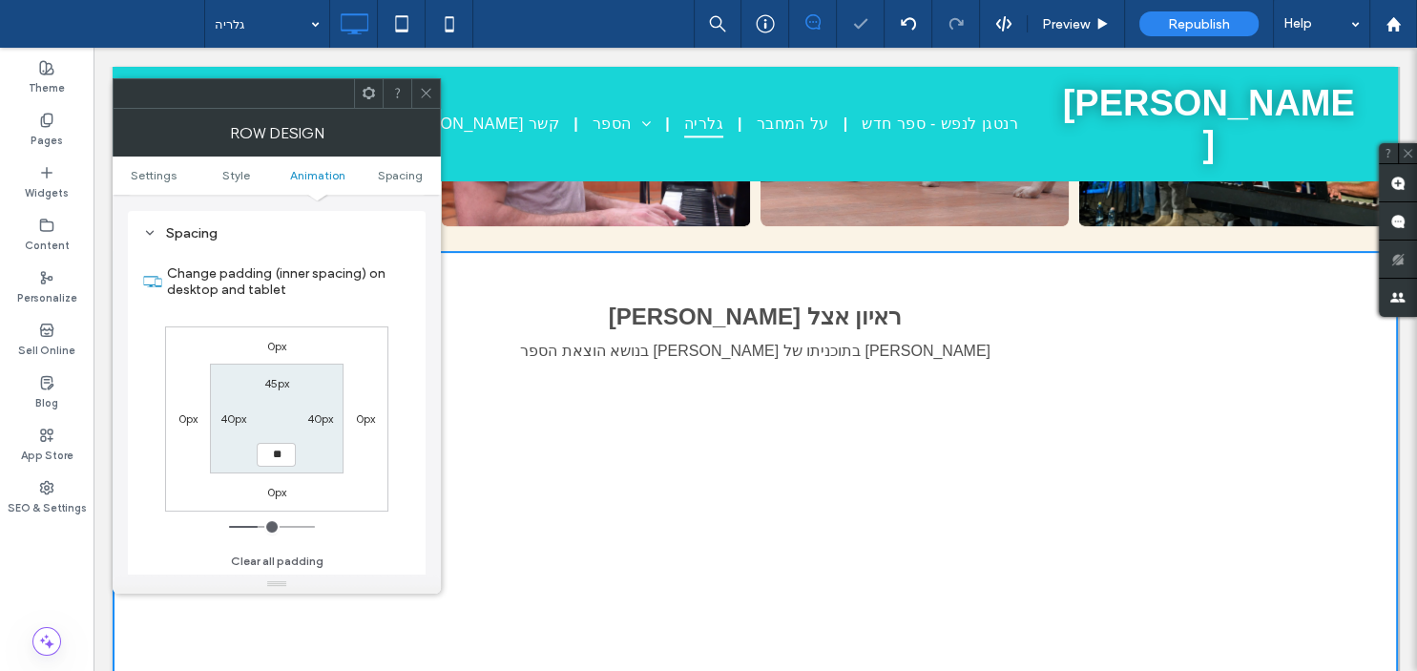
type input "**"
type input "****"
click at [277, 420] on section "45px 40px **** 40px" at bounding box center [276, 419] width 133 height 110
click at [421, 92] on icon at bounding box center [426, 93] width 14 height 14
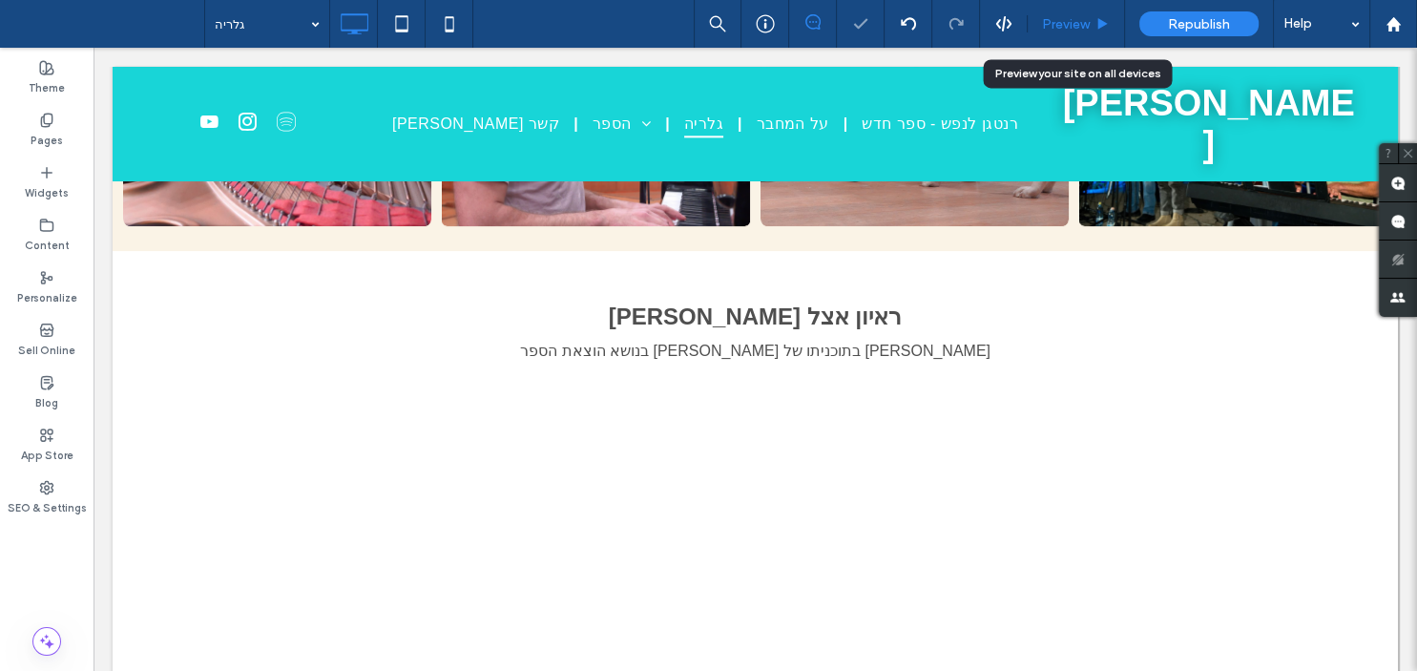
click at [1071, 18] on span "Preview" at bounding box center [1066, 24] width 48 height 16
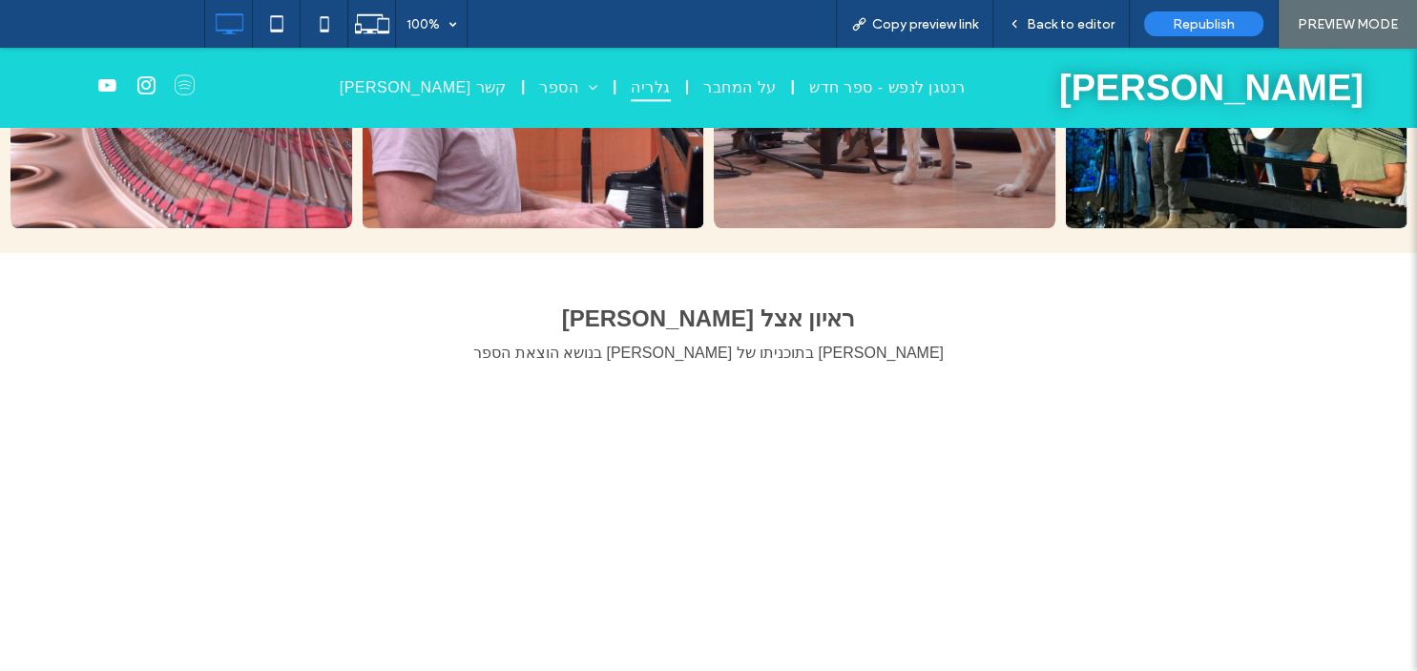
scroll to position [715, 0]
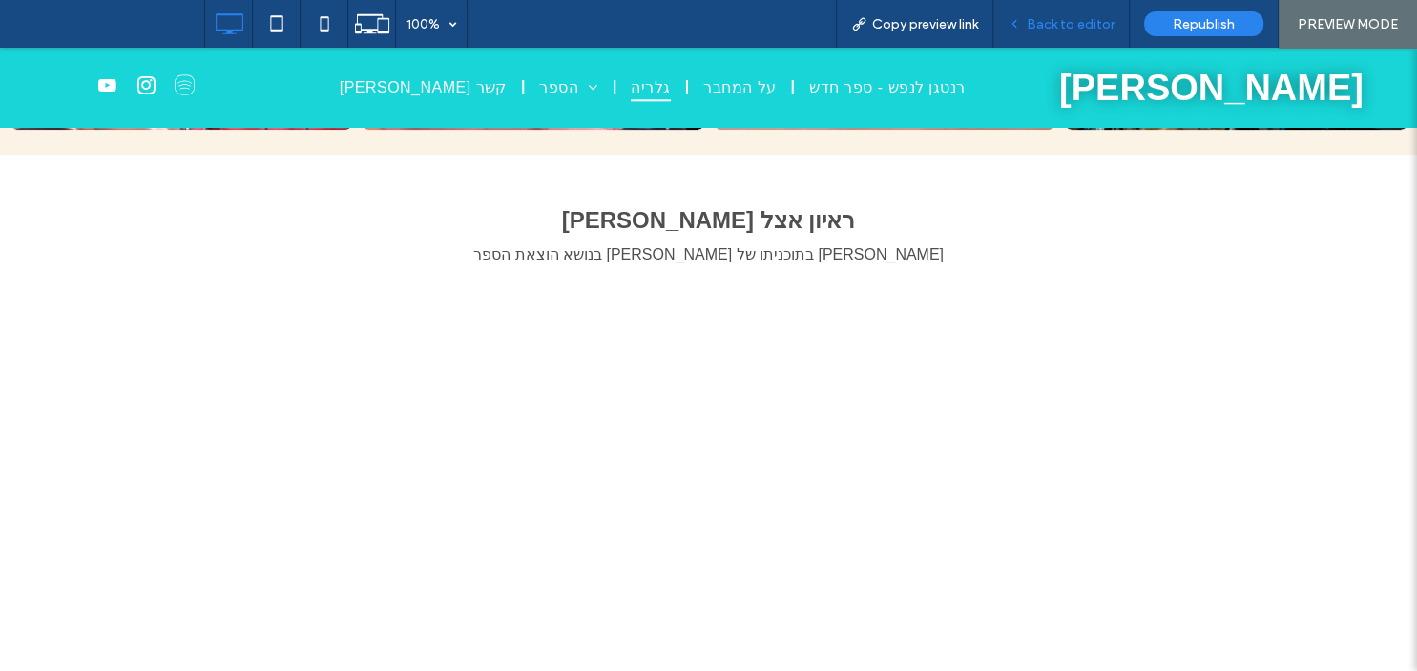
click at [1037, 18] on span "Back to editor" at bounding box center [1071, 24] width 88 height 16
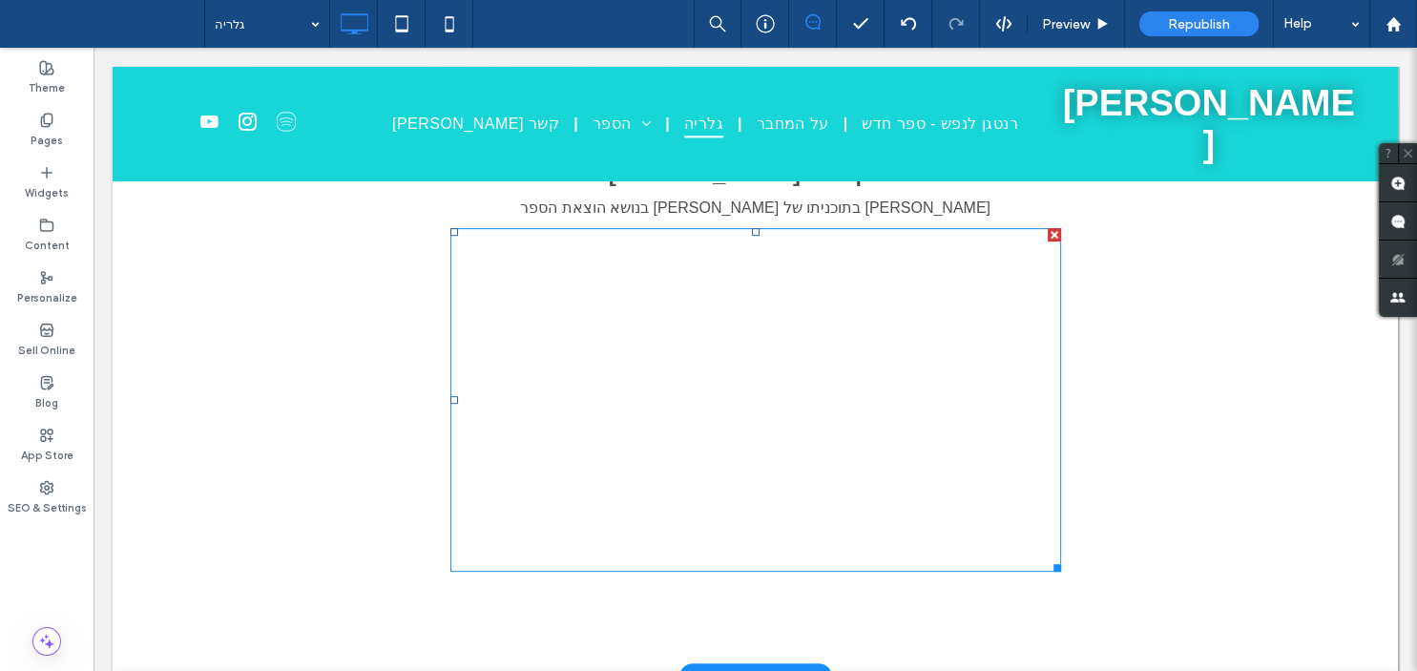
scroll to position [697, 0]
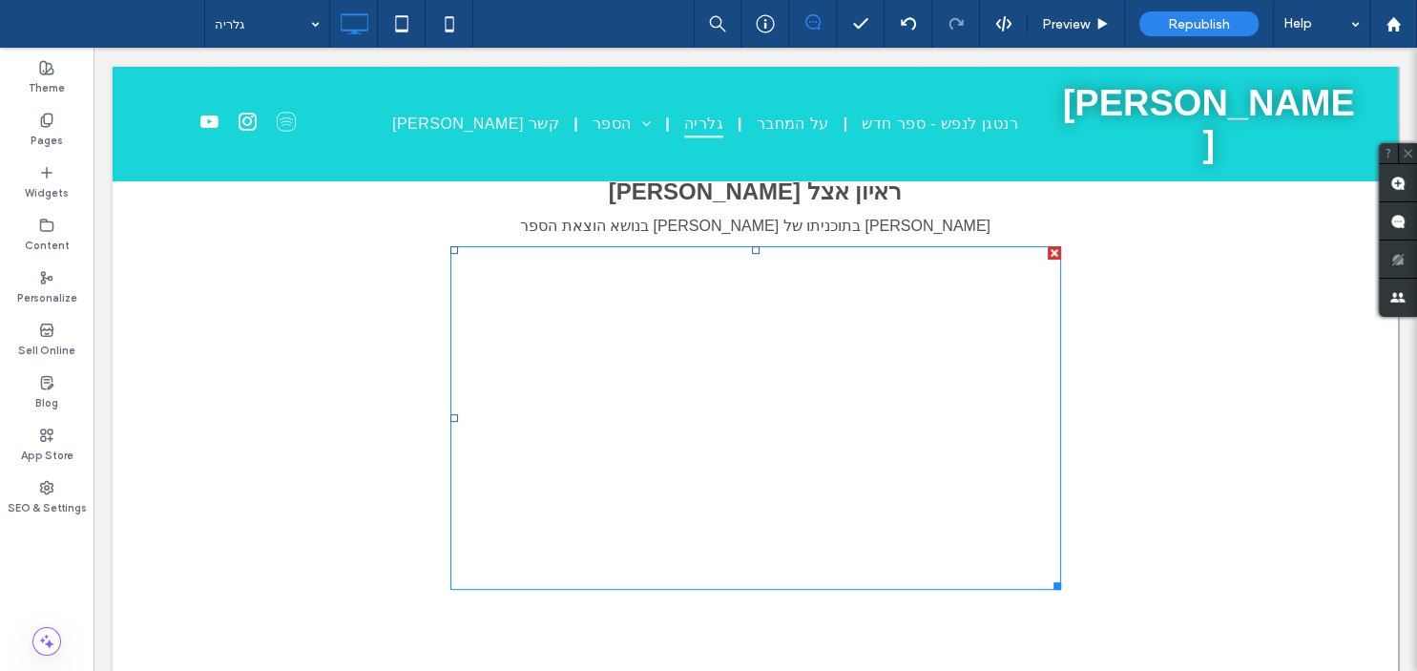
click at [639, 344] on span at bounding box center [755, 418] width 611 height 344
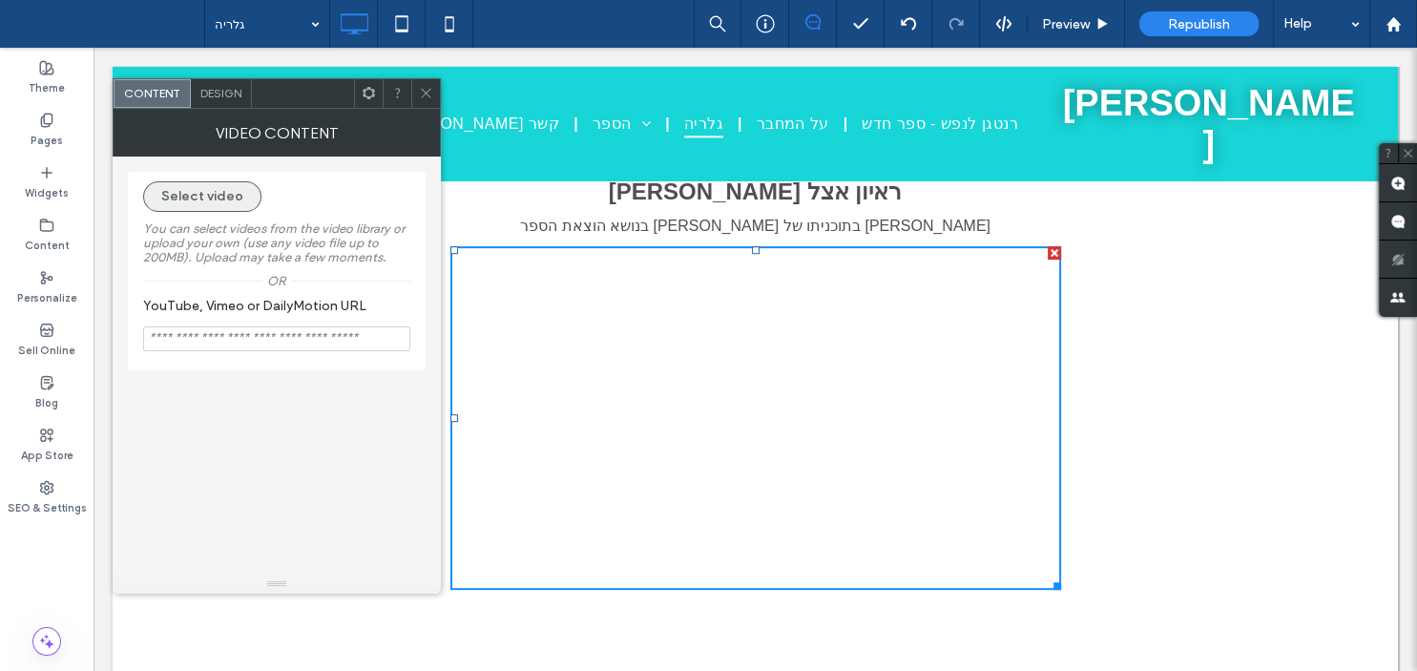
click at [201, 187] on button "Select video" at bounding box center [202, 196] width 118 height 31
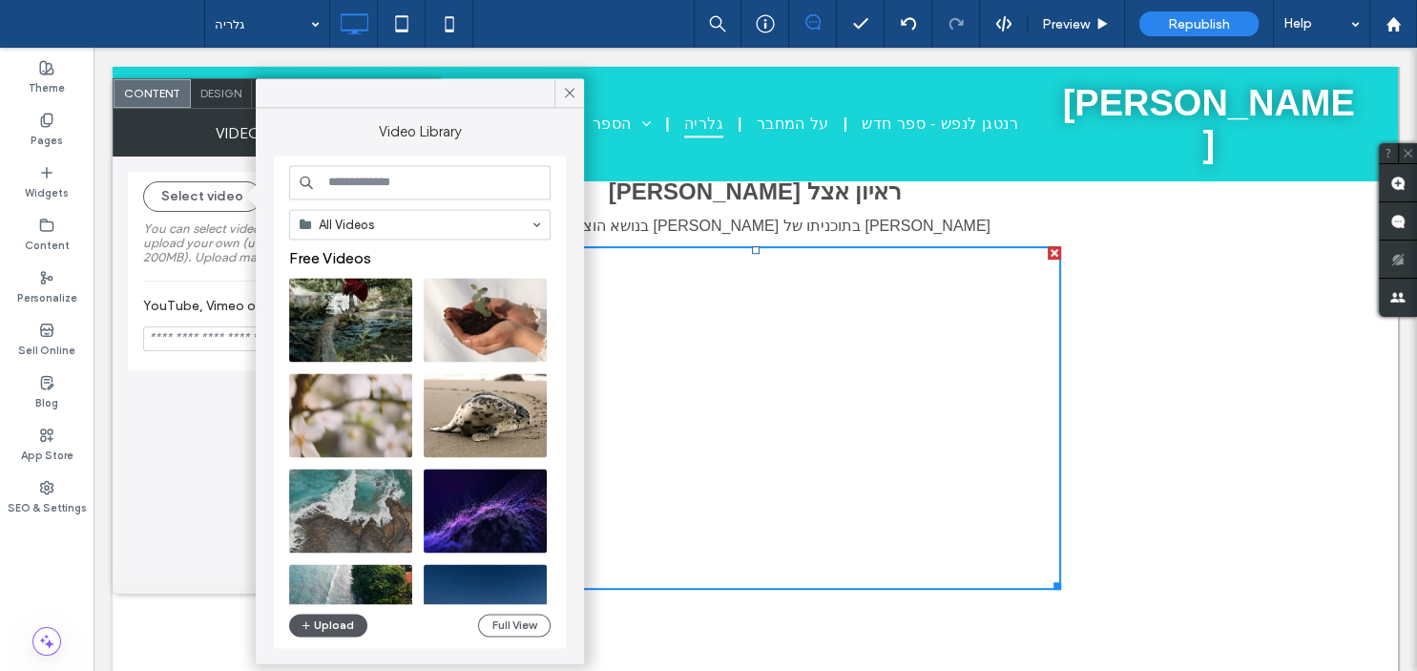
click at [327, 628] on button "Upload" at bounding box center [328, 625] width 78 height 23
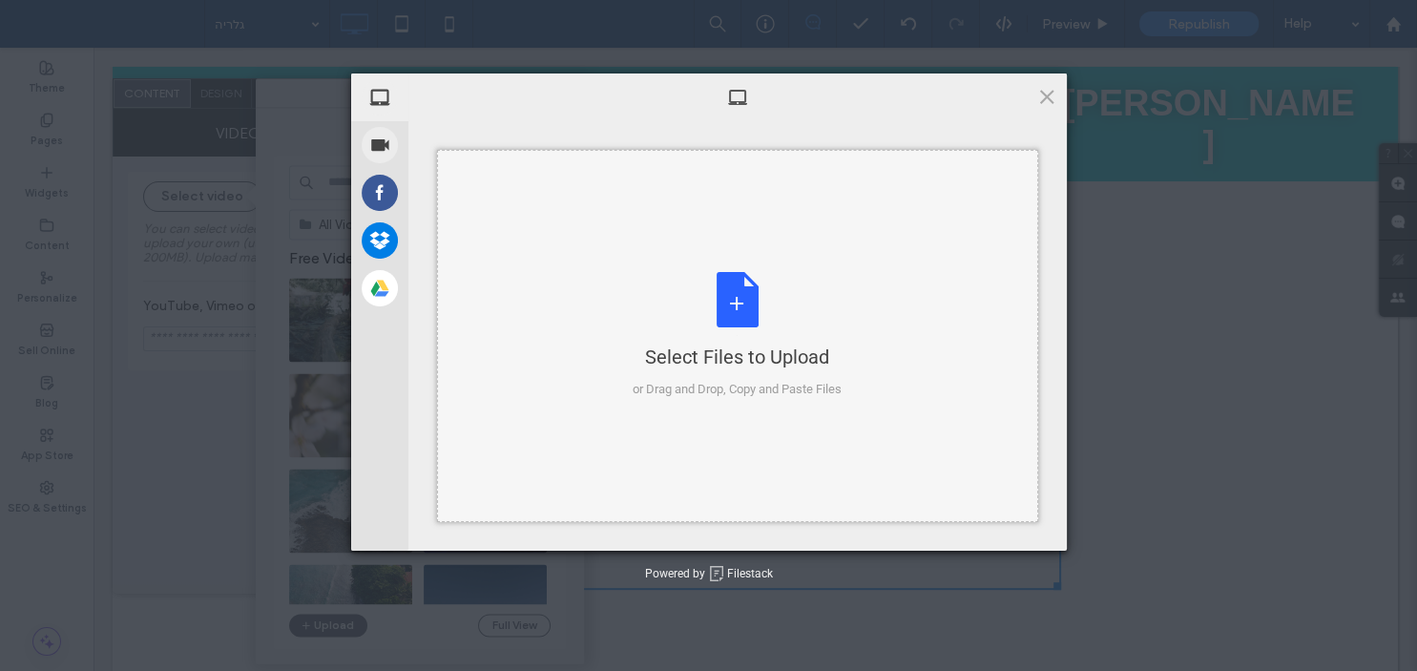
click at [647, 294] on div "Select Files to Upload or Drag and Drop, Copy and Paste Files" at bounding box center [737, 335] width 209 height 127
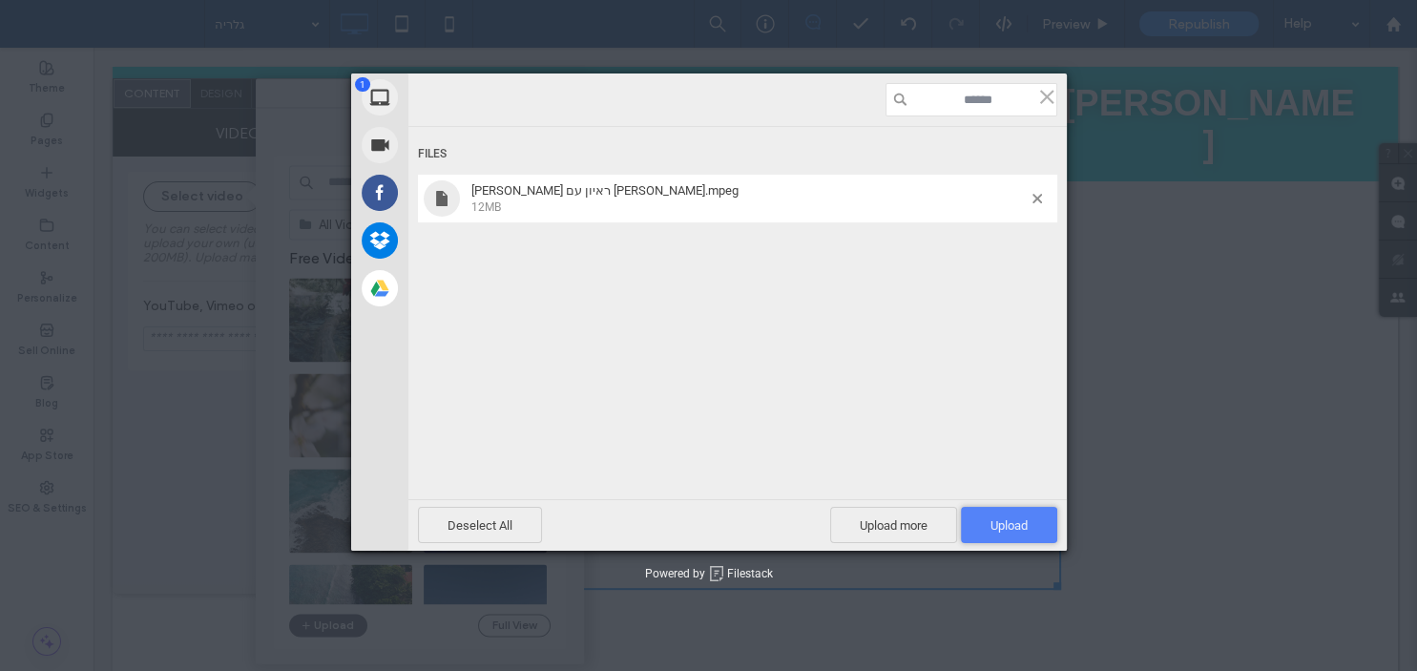
click at [1006, 525] on span "Upload 1" at bounding box center [1009, 525] width 37 height 14
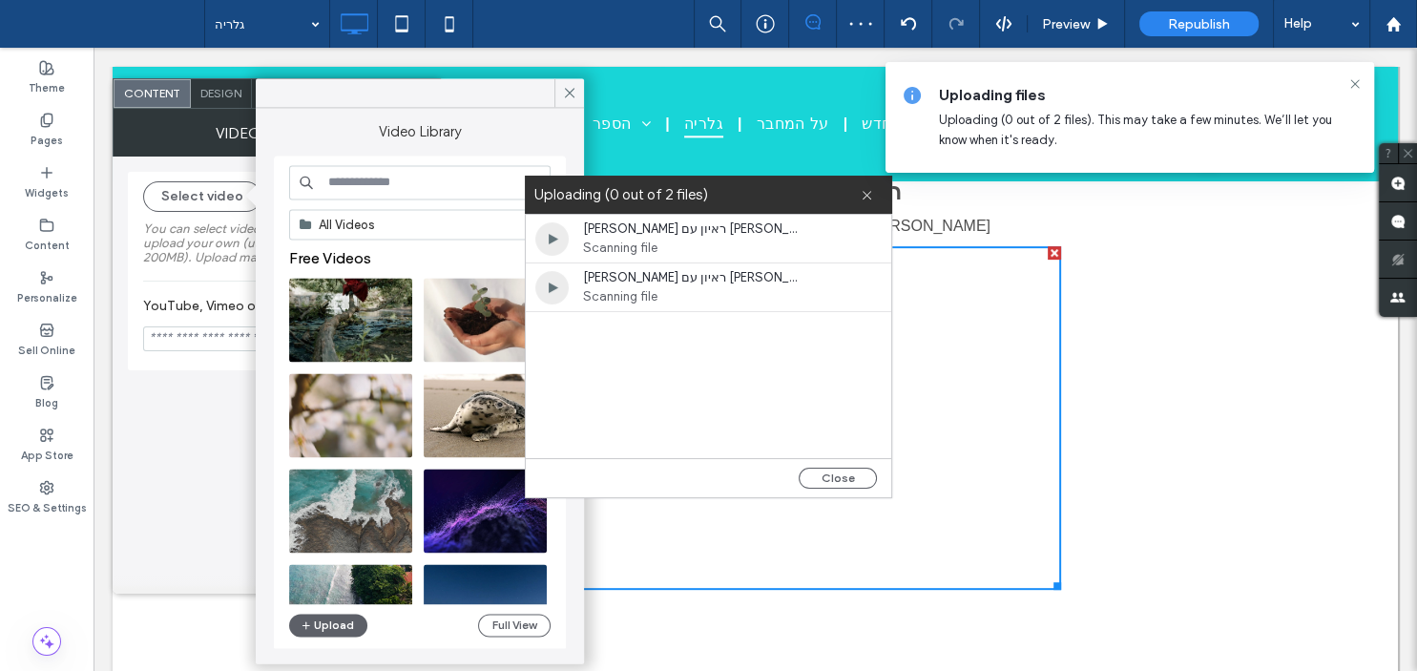
click at [776, 241] on span "Scanning file" at bounding box center [692, 248] width 219 height 19
click at [853, 485] on button "Close" at bounding box center [838, 478] width 78 height 21
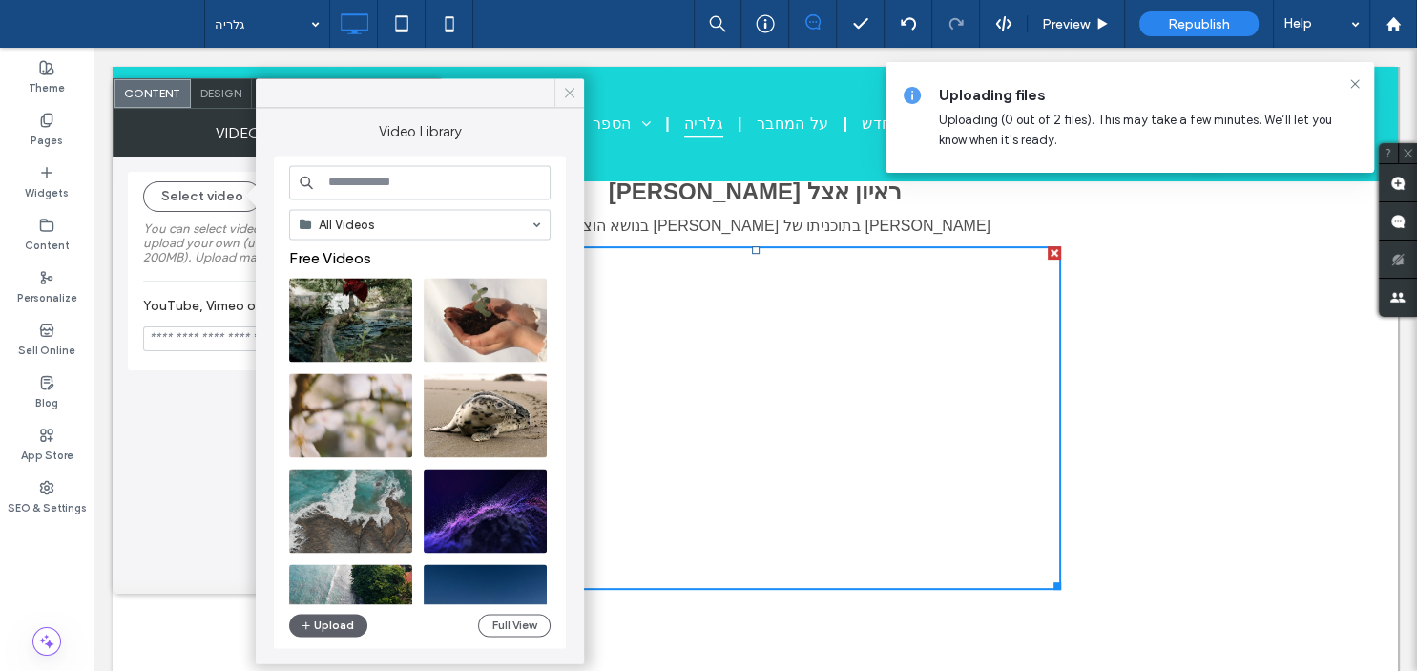
drag, startPoint x: 568, startPoint y: 94, endPoint x: 534, endPoint y: 31, distance: 72.1
click at [568, 94] on use at bounding box center [570, 93] width 10 height 10
